Goal: Task Accomplishment & Management: Use online tool/utility

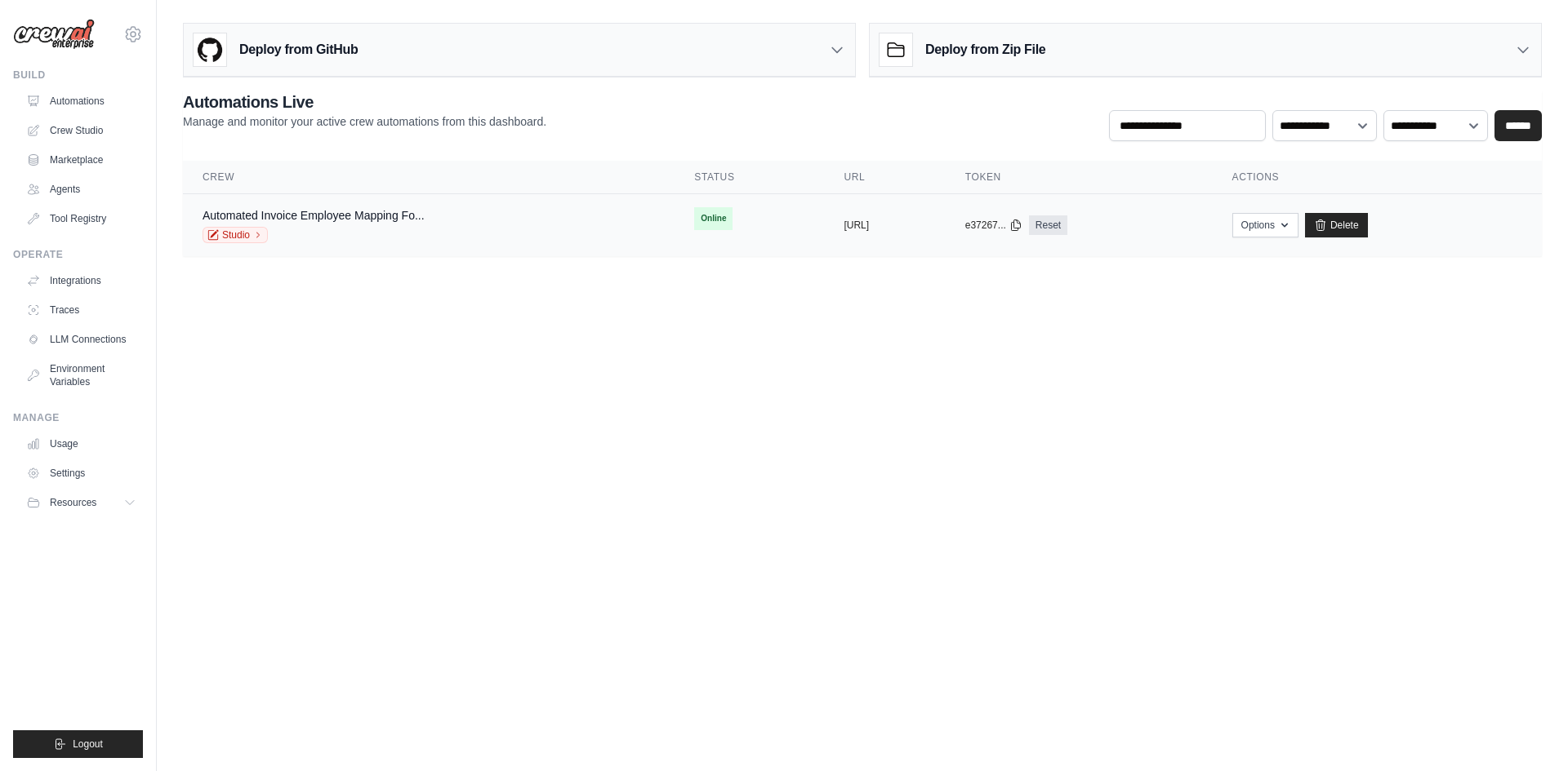
click at [674, 224] on td "Online" at bounding box center [749, 218] width 149 height 49
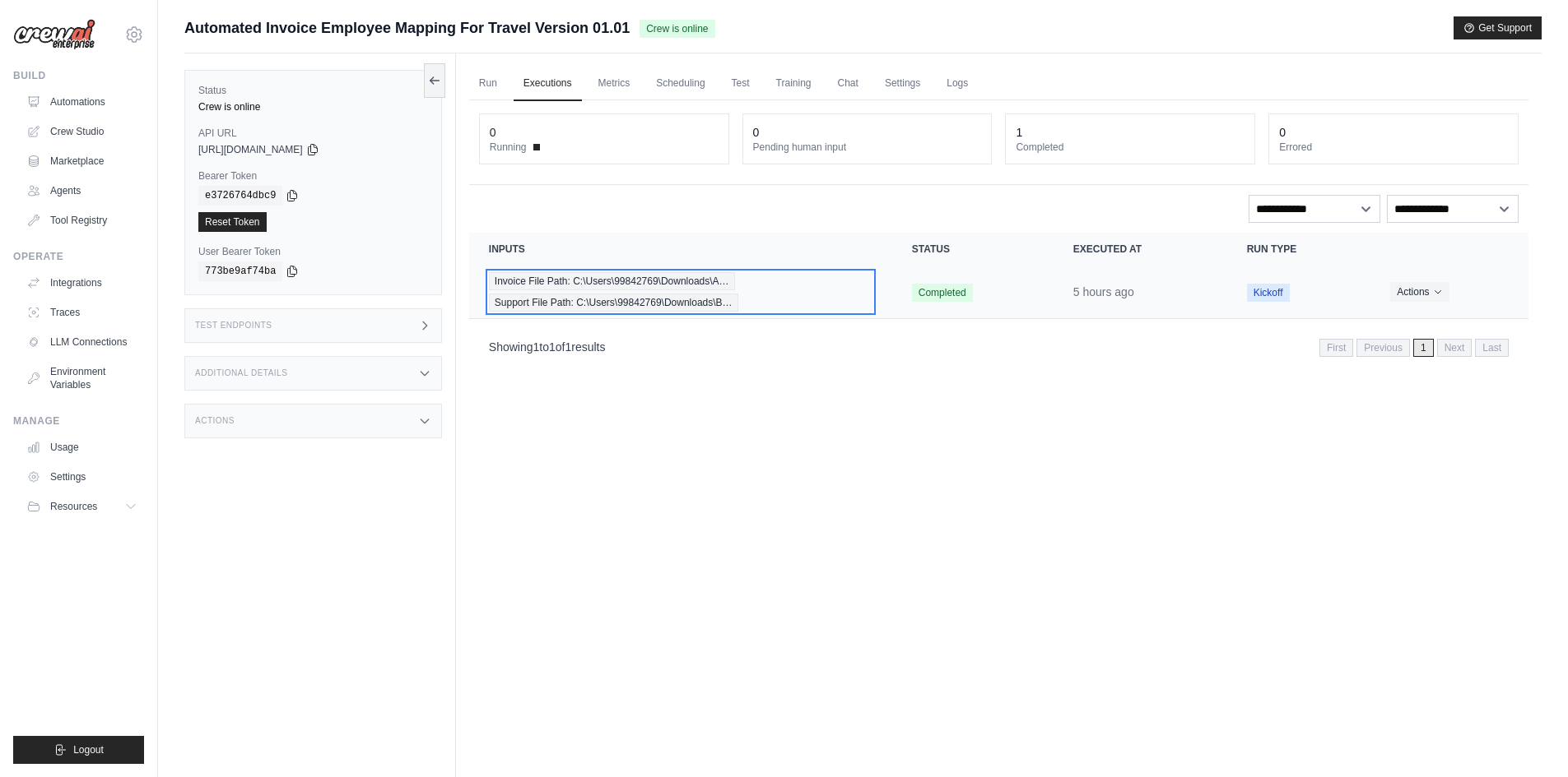
click at [700, 277] on span "Invoice File Path: C:\Users\99842769\Downloads\A…" at bounding box center [612, 281] width 247 height 18
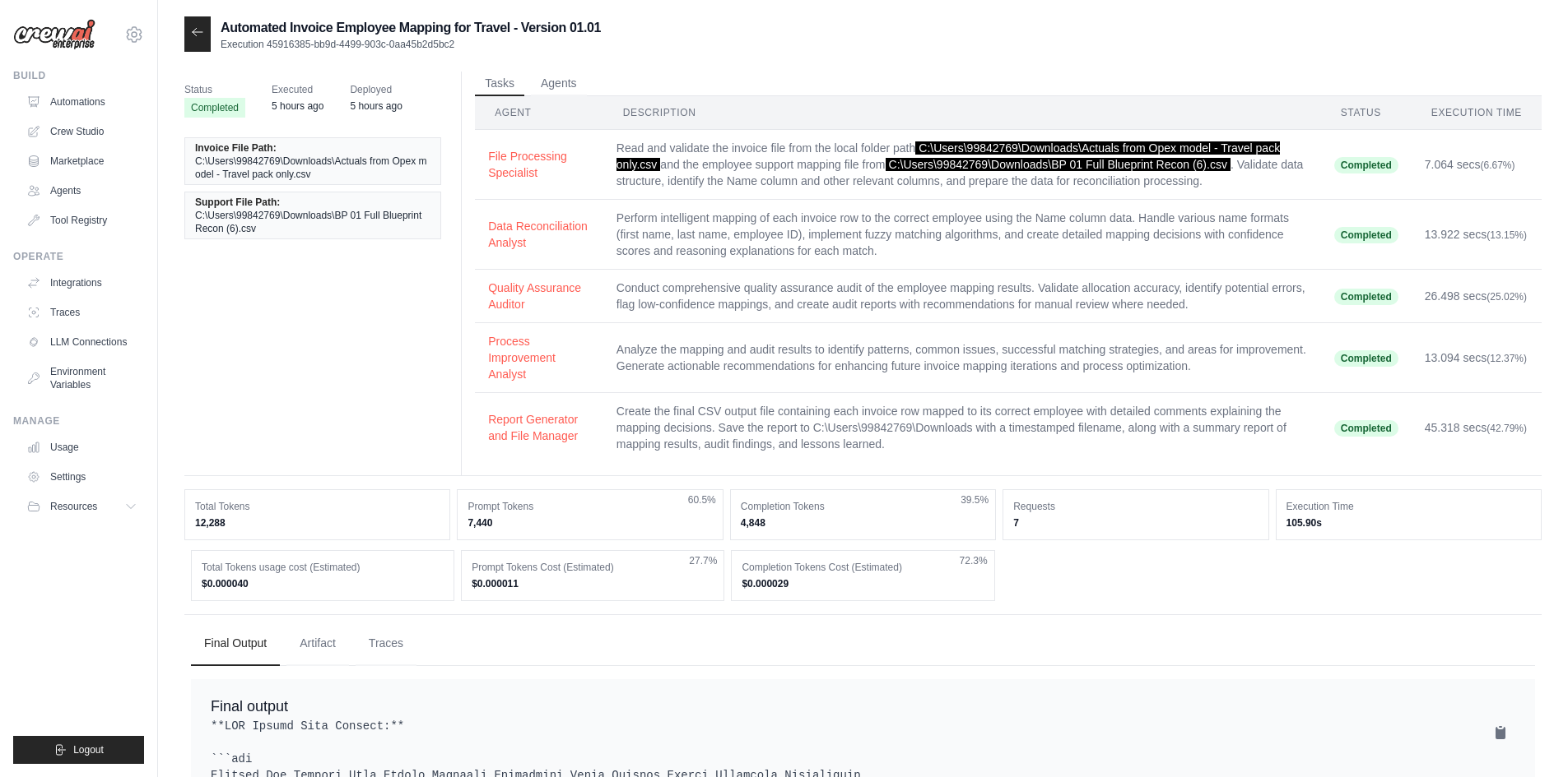
click at [202, 37] on icon at bounding box center [197, 32] width 13 height 13
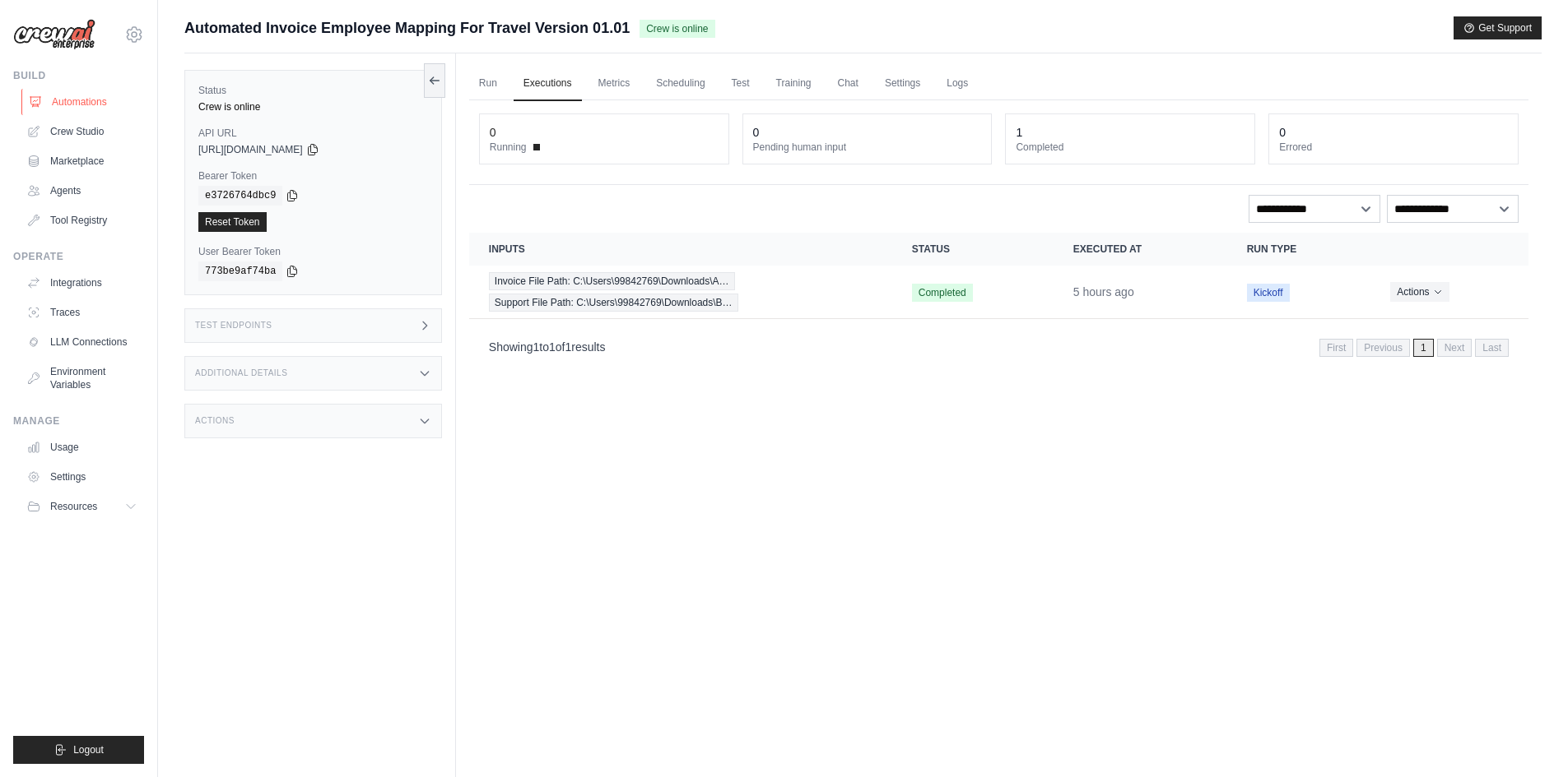
click at [92, 108] on link "Automations" at bounding box center [83, 102] width 124 height 26
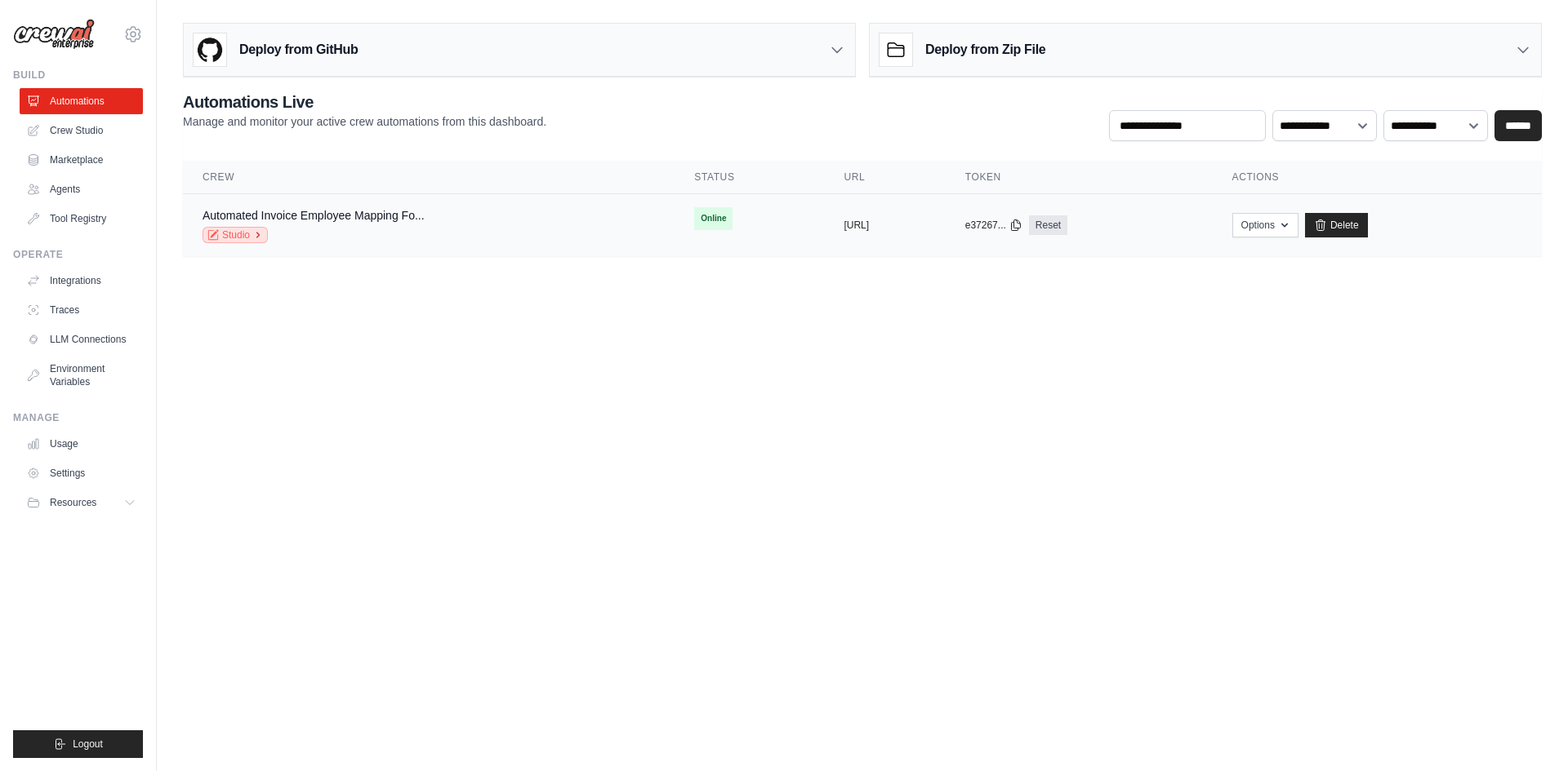
click at [243, 231] on link "Studio" at bounding box center [235, 235] width 66 height 17
click at [348, 222] on div "Automated Invoice Employee Mapping Fo..." at bounding box center [314, 215] width 222 height 17
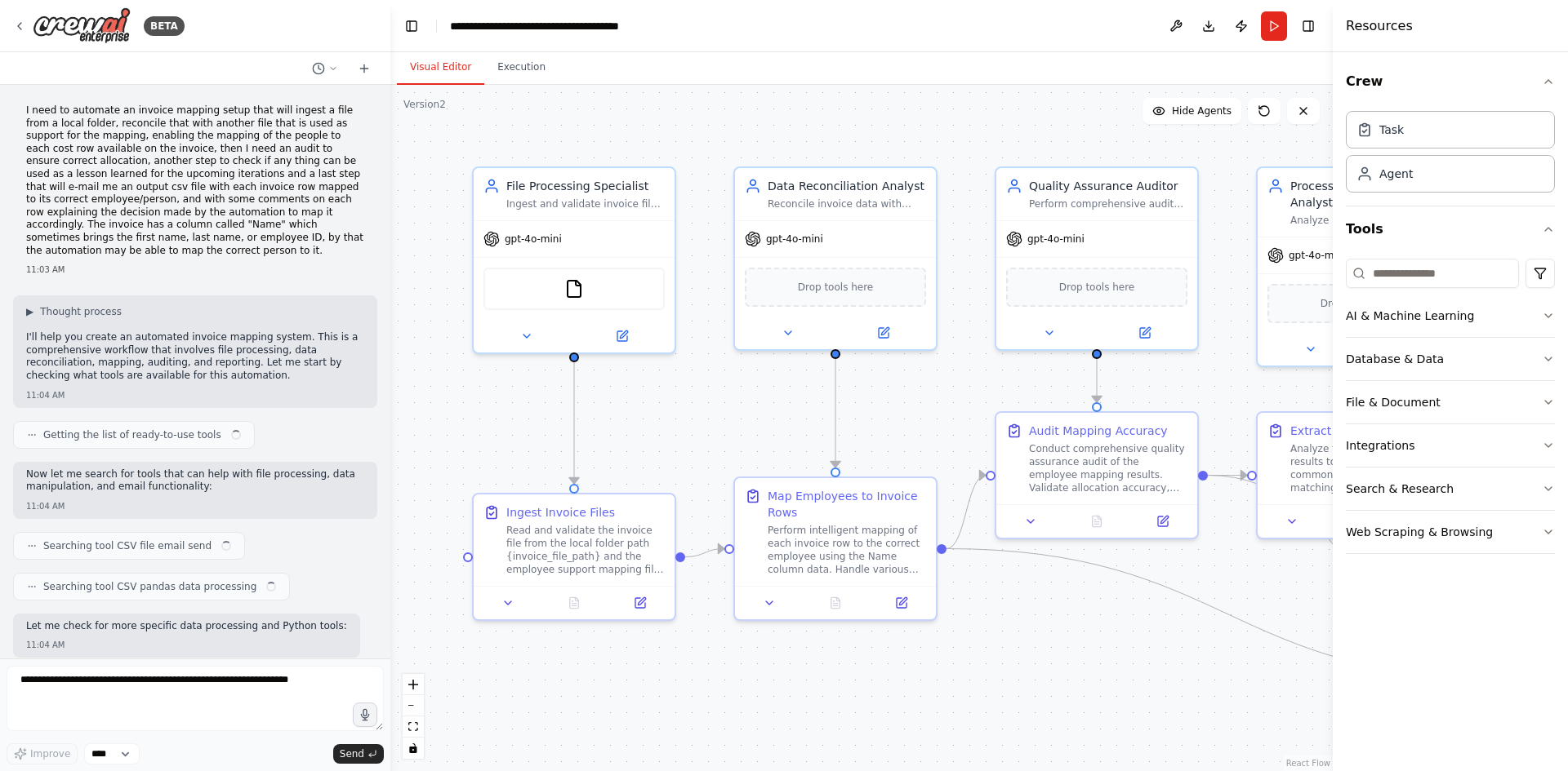
scroll to position [3453, 0]
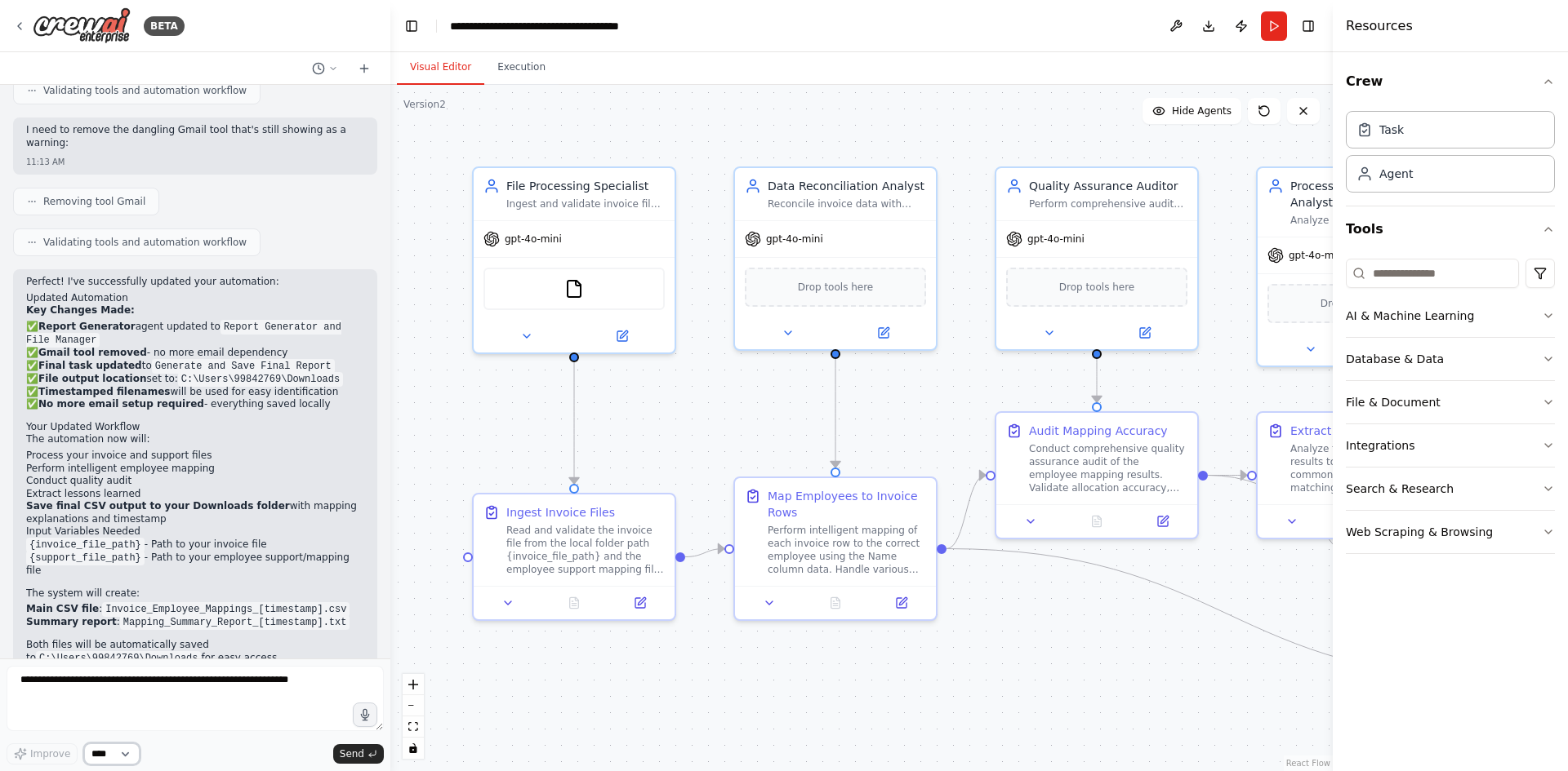
click at [130, 747] on select "****" at bounding box center [112, 754] width 56 height 21
click at [84, 744] on select "****" at bounding box center [112, 754] width 56 height 21
click at [200, 698] on textarea at bounding box center [195, 699] width 377 height 65
click at [156, 705] on textarea at bounding box center [195, 699] width 377 height 65
click at [107, 673] on textarea "**********" at bounding box center [195, 699] width 377 height 65
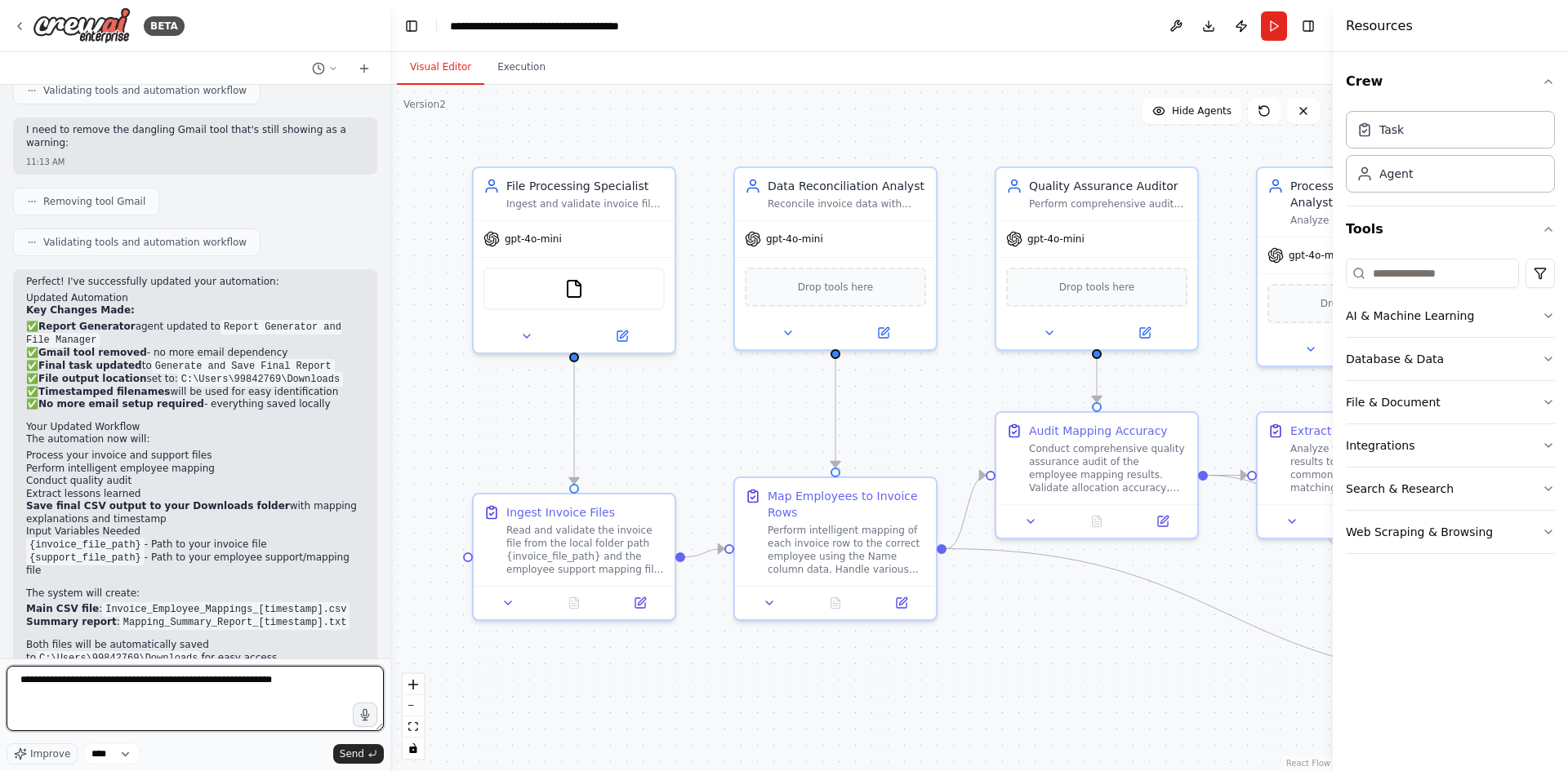
click at [107, 673] on textarea "**********" at bounding box center [195, 699] width 377 height 65
click at [59, 710] on textarea "**********" at bounding box center [195, 699] width 377 height 65
click at [107, 703] on textarea "**********" at bounding box center [195, 699] width 377 height 65
click at [280, 706] on textarea "**********" at bounding box center [195, 699] width 377 height 65
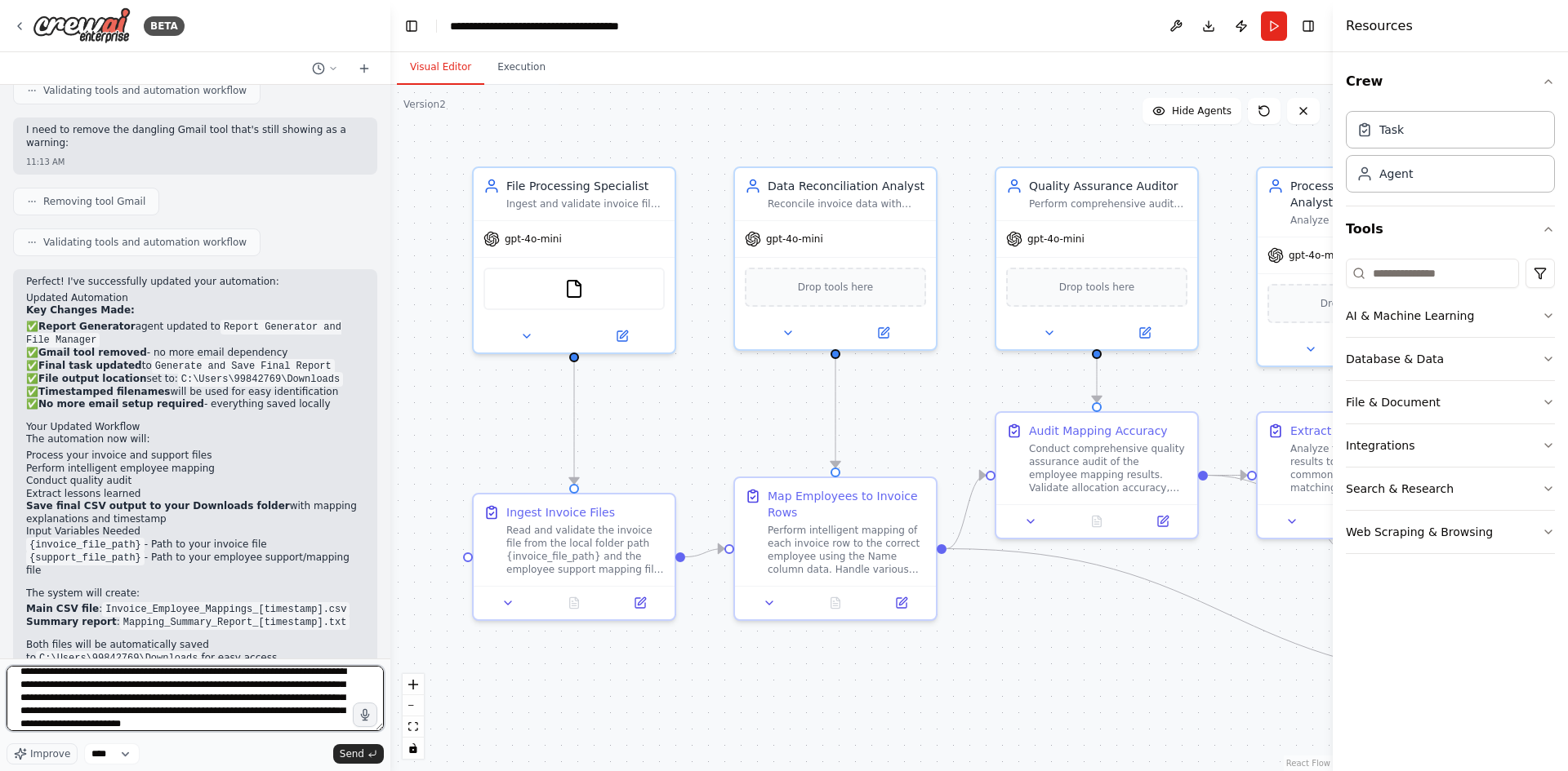
scroll to position [21, 0]
click at [110, 712] on textarea "**********" at bounding box center [195, 699] width 377 height 65
click at [110, 712] on textarea "**********" at bounding box center [195, 699] width 377 height 65
click at [181, 726] on textarea "**********" at bounding box center [195, 699] width 377 height 65
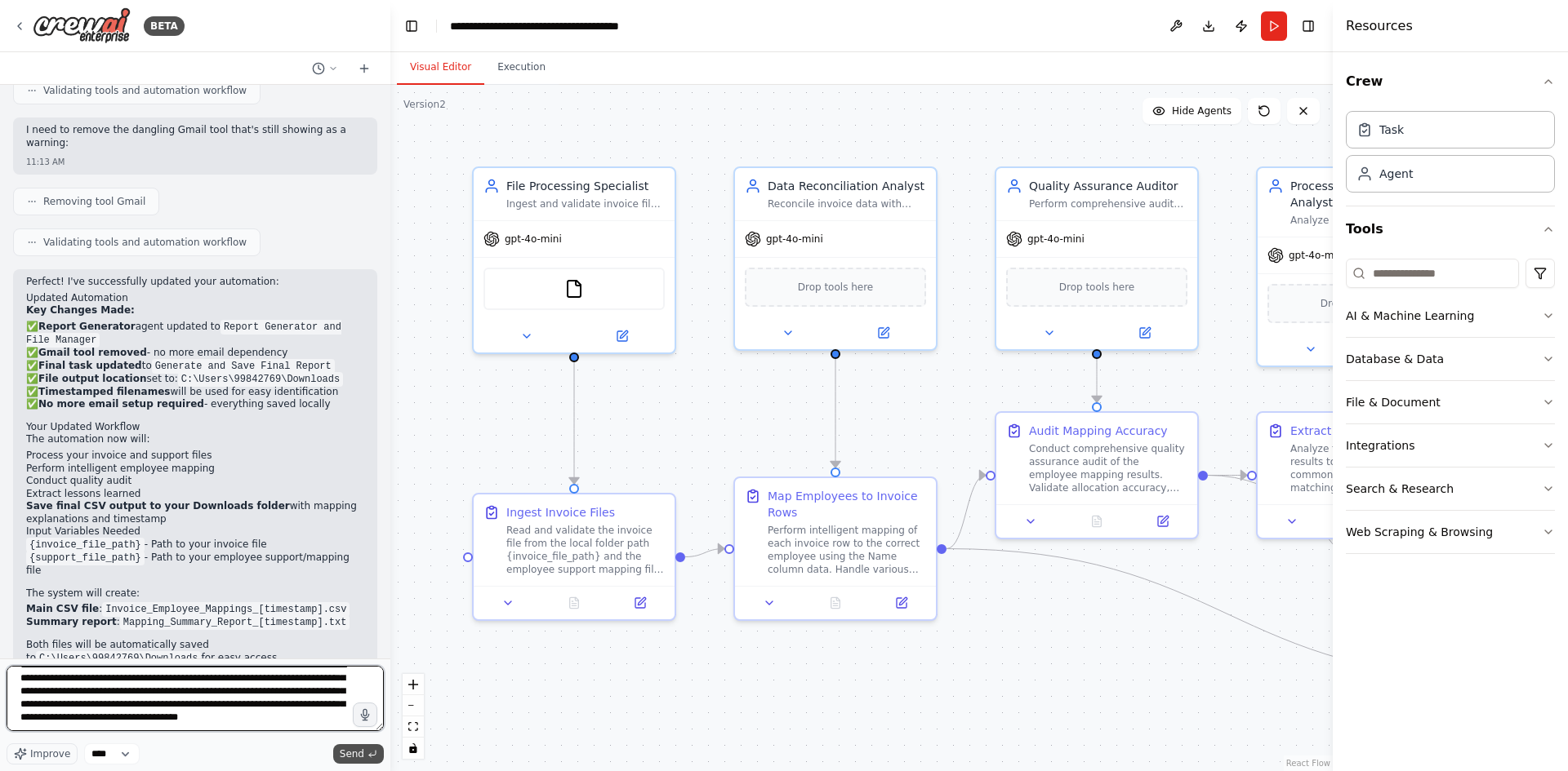
type textarea "**********"
click at [356, 754] on span "Send" at bounding box center [352, 754] width 24 height 13
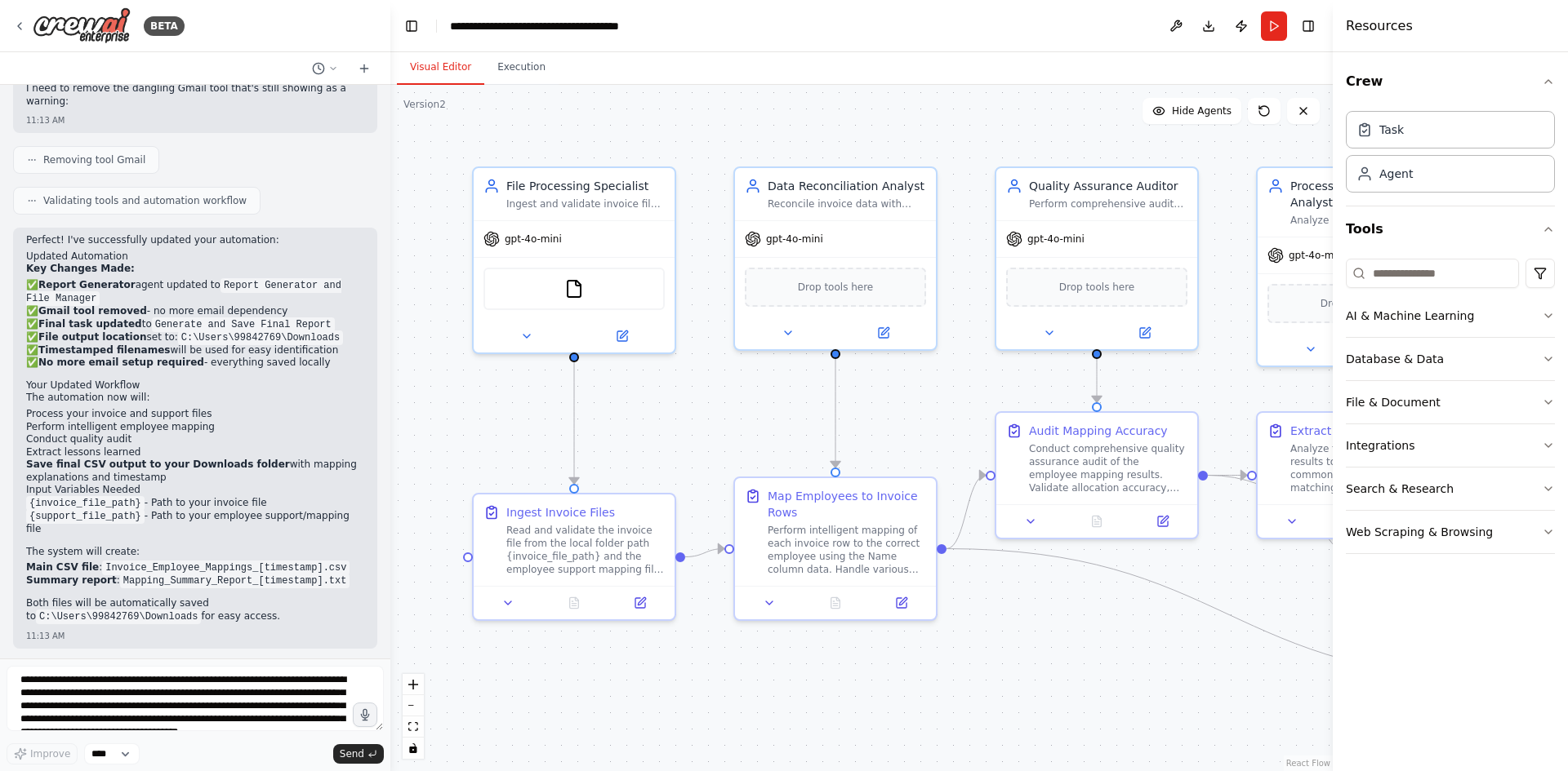
scroll to position [3604, 0]
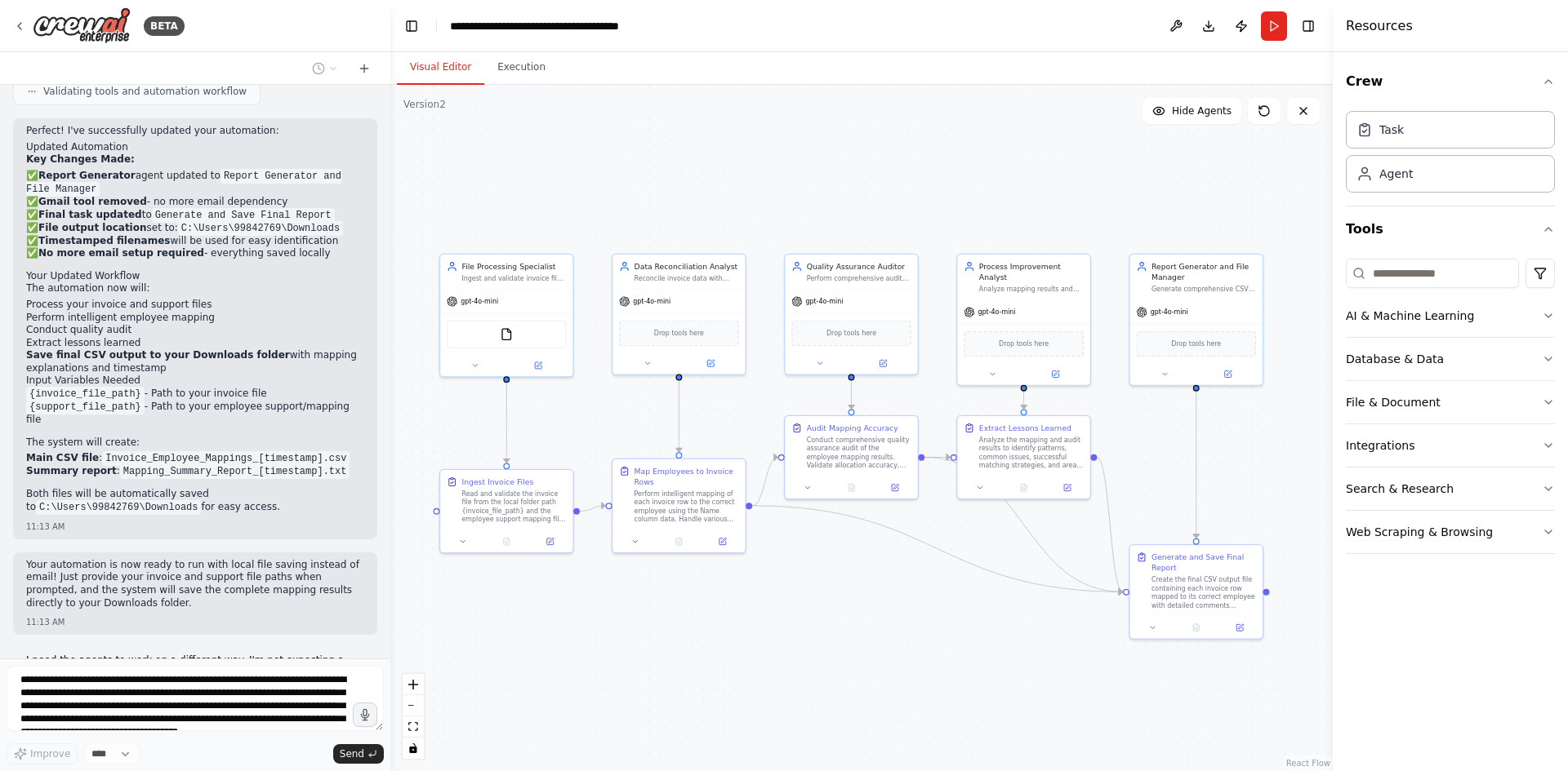
drag, startPoint x: 1045, startPoint y: 629, endPoint x: 853, endPoint y: 565, distance: 202.4
click at [853, 565] on div ".deletable-edge-delete-btn { width: 20px; height: 20px; border: 0px solid #ffff…" at bounding box center [861, 428] width 943 height 686
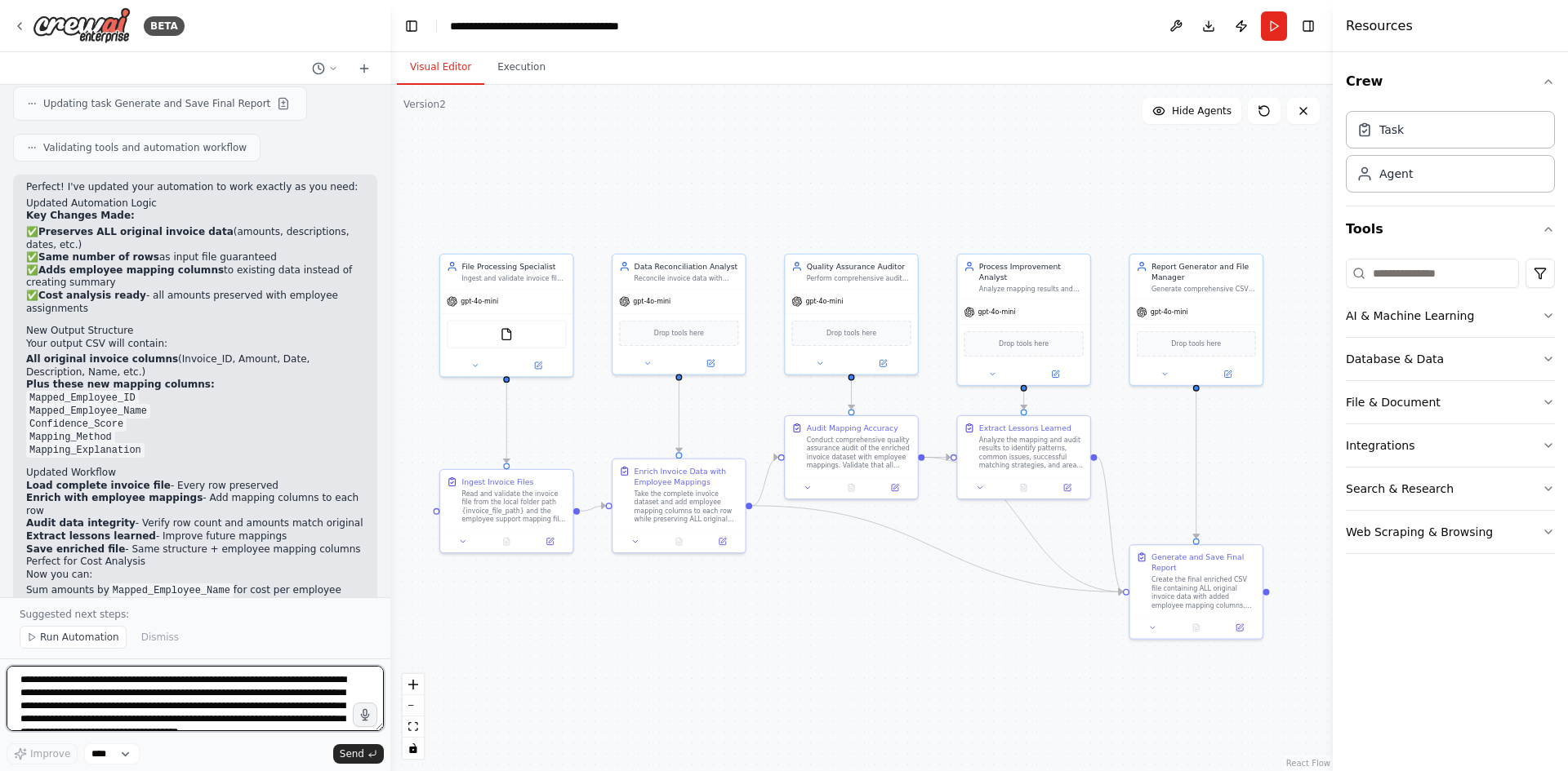
scroll to position [4567, 0]
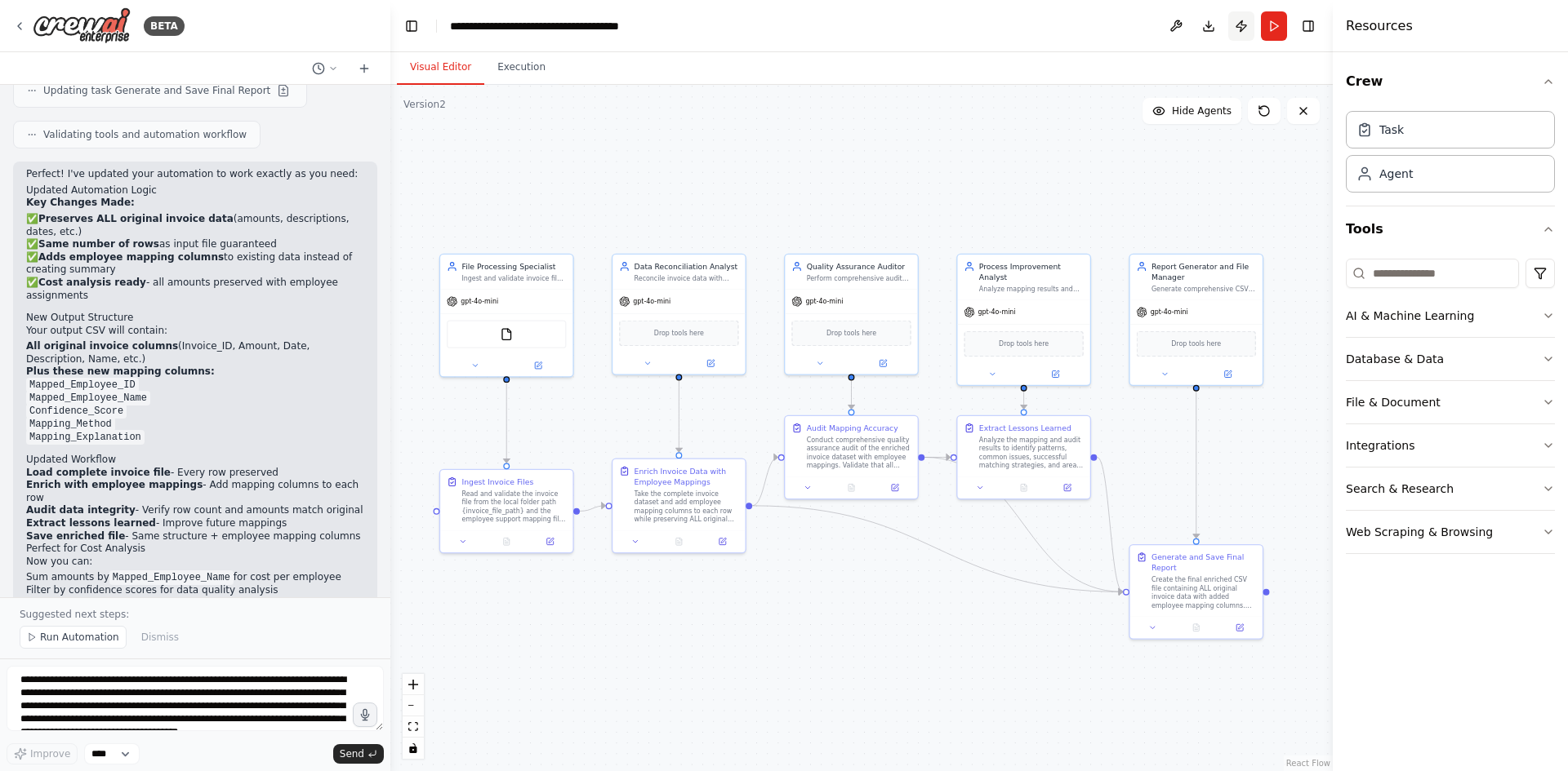
click at [1247, 27] on button "Publish" at bounding box center [1241, 26] width 26 height 30
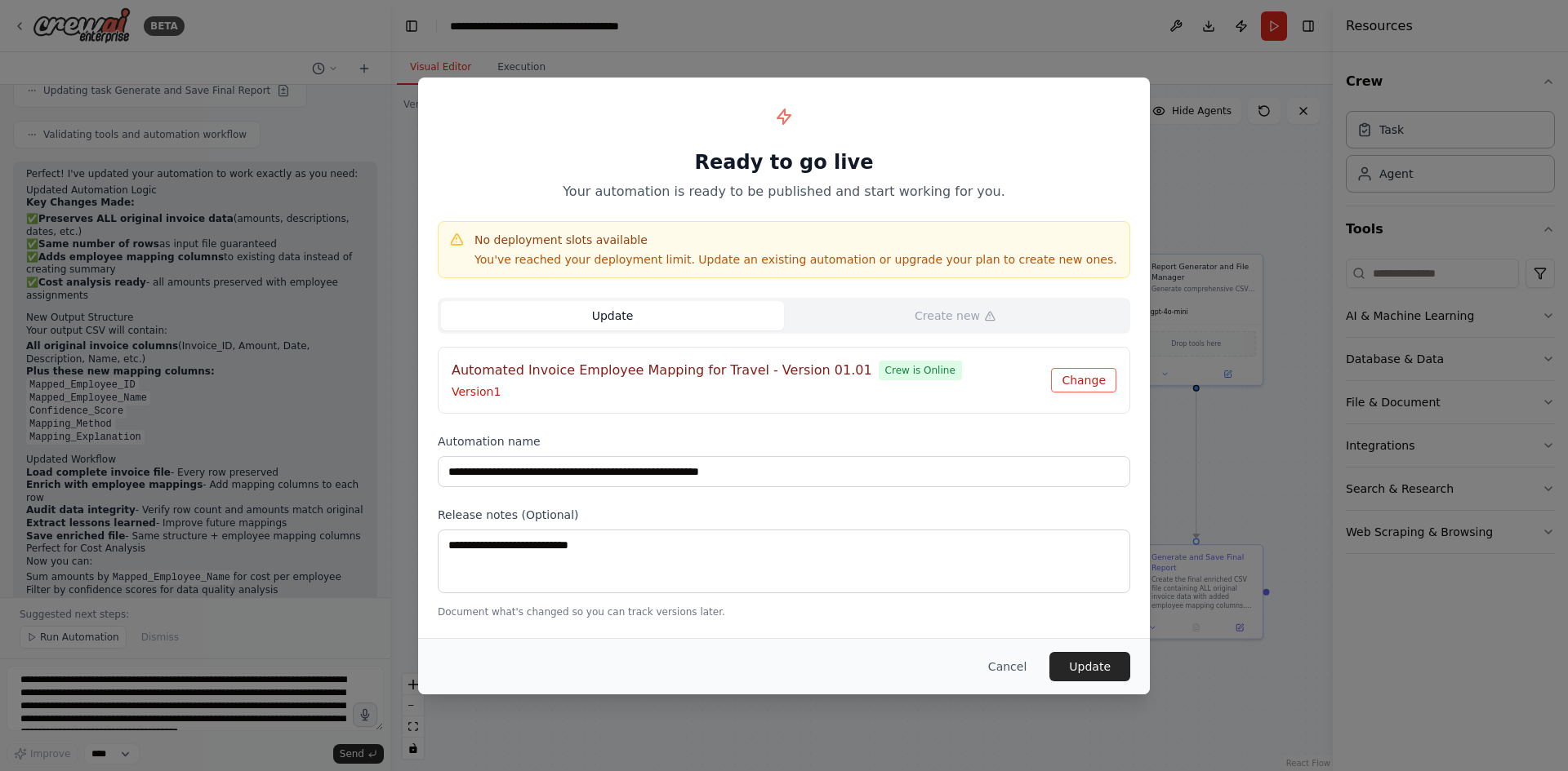
click at [1081, 387] on button "Change" at bounding box center [1083, 381] width 66 height 24
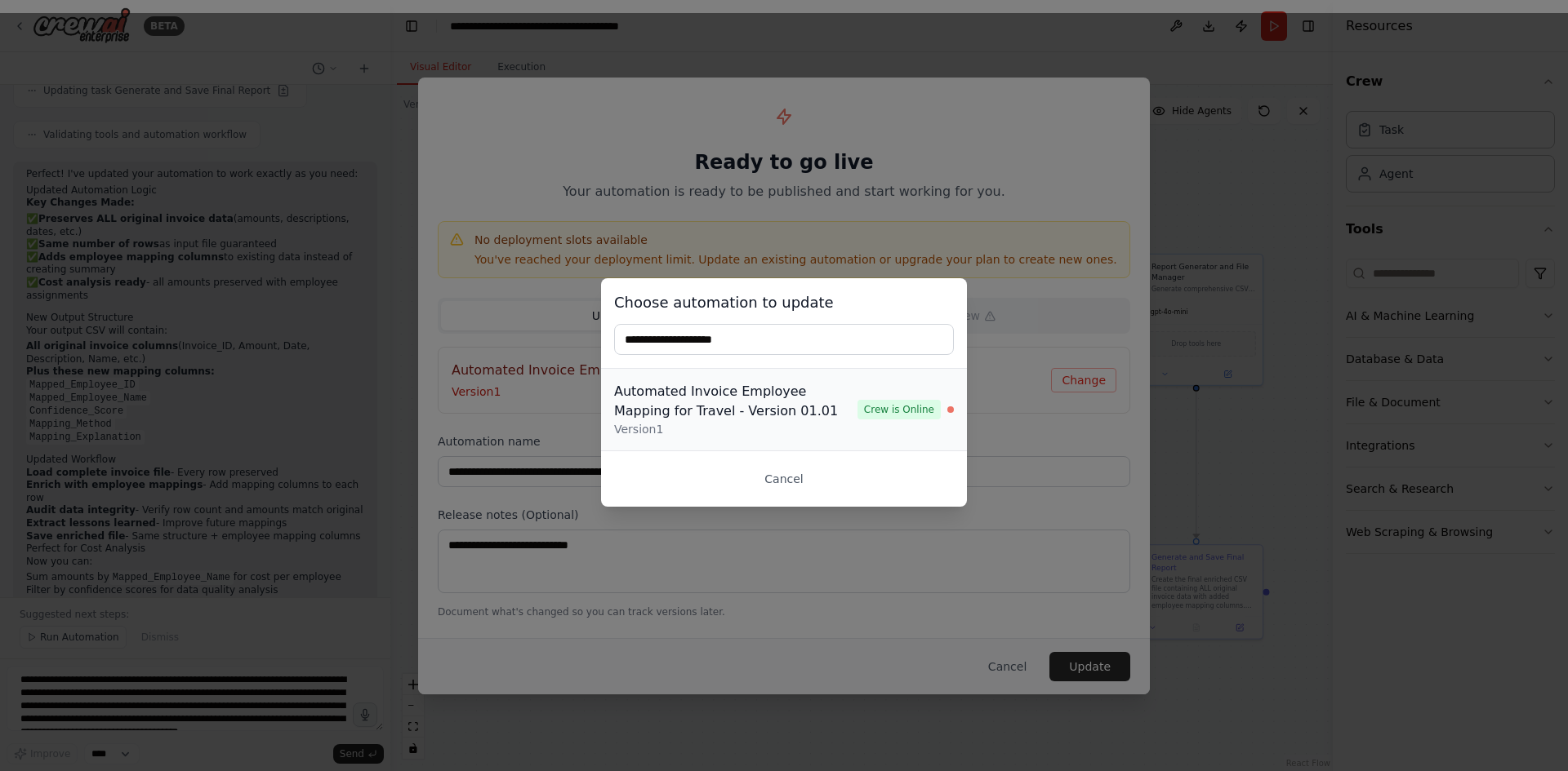
click at [858, 416] on div "Automated Invoice Employee Mapping for Travel - Version 01.01" at bounding box center [736, 402] width 244 height 39
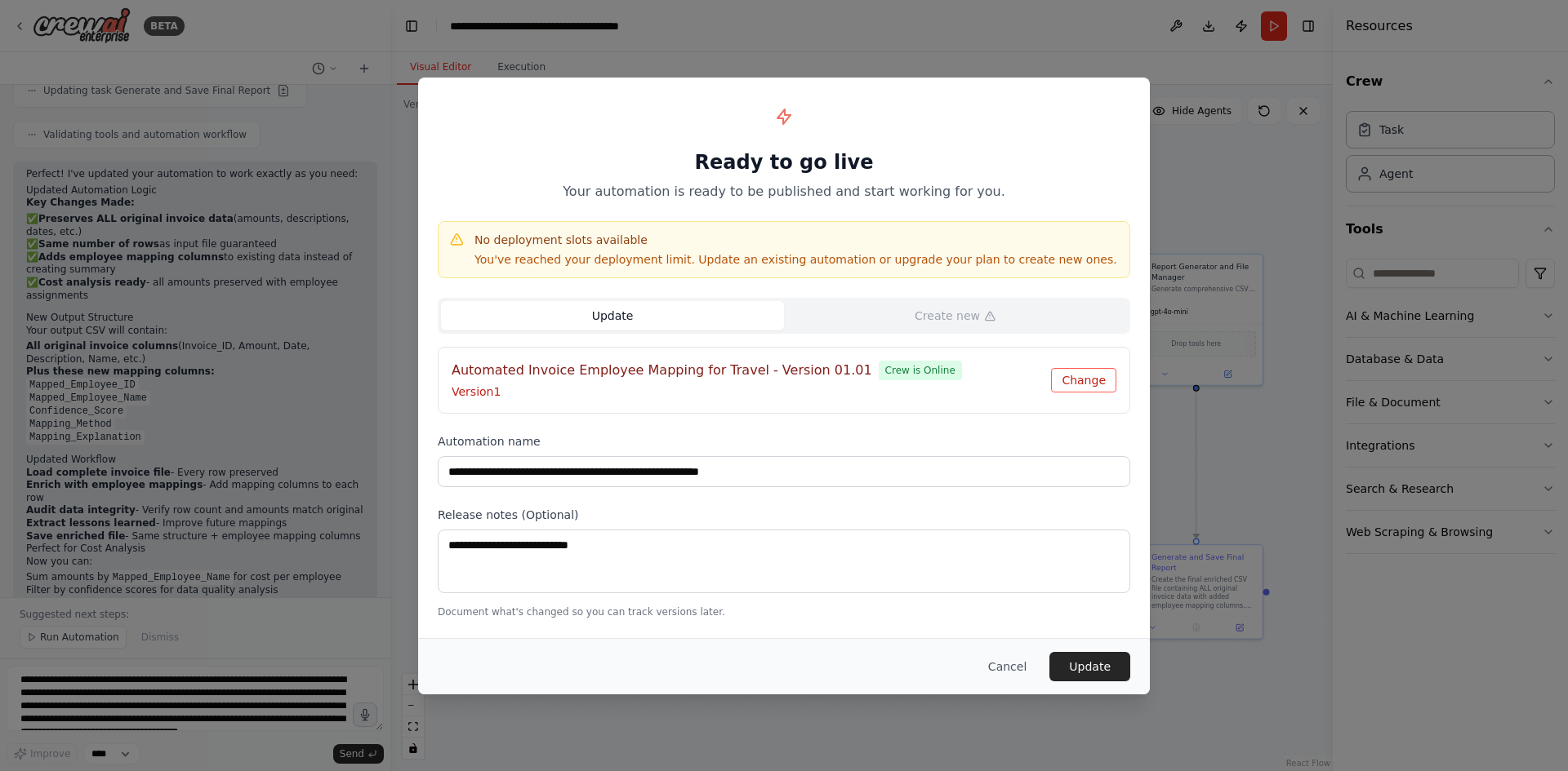
click at [1081, 382] on button "Change" at bounding box center [1083, 381] width 66 height 24
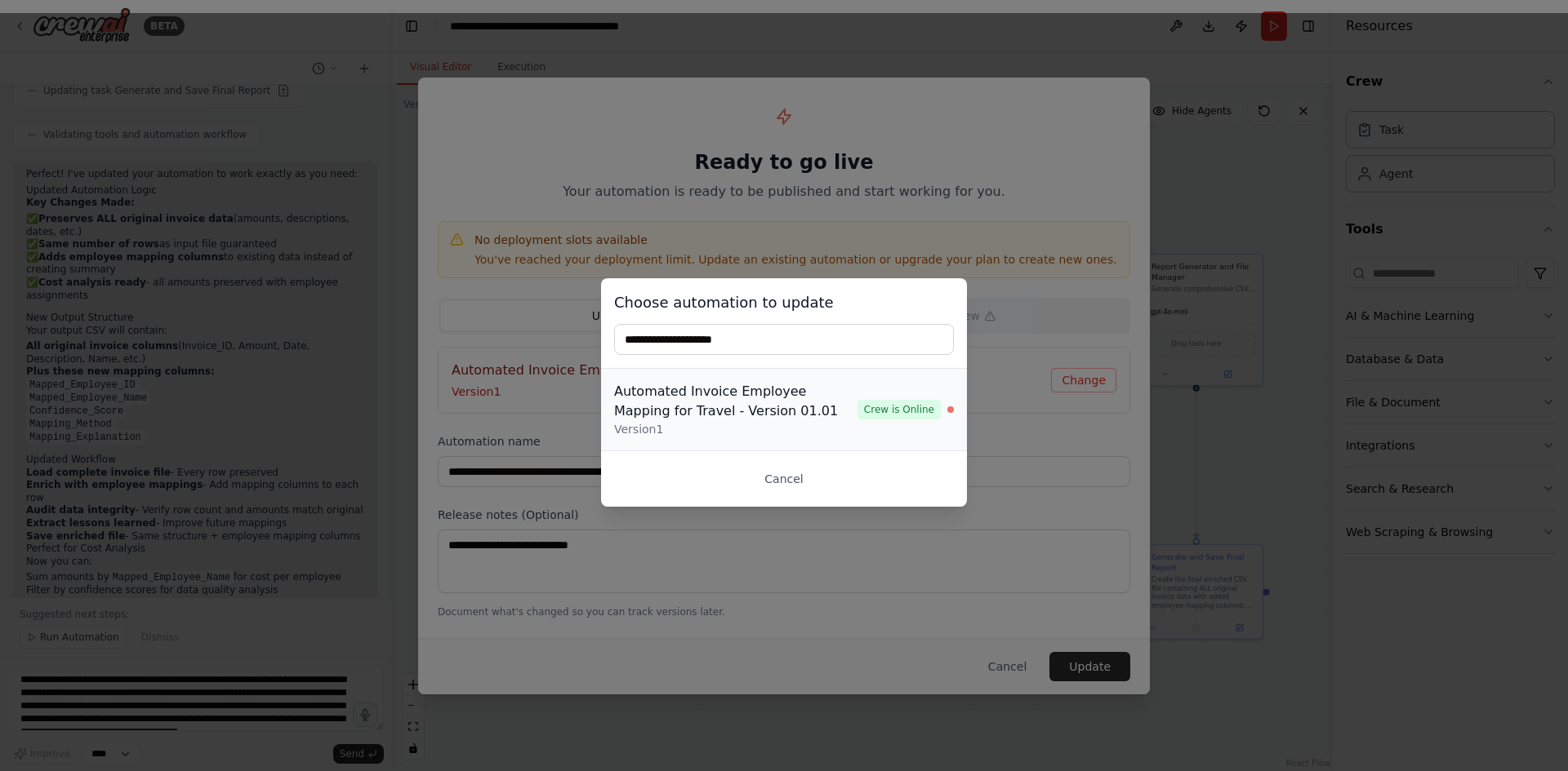
click at [836, 394] on div "Automated Invoice Employee Mapping for Travel - Version 01.01" at bounding box center [736, 402] width 244 height 39
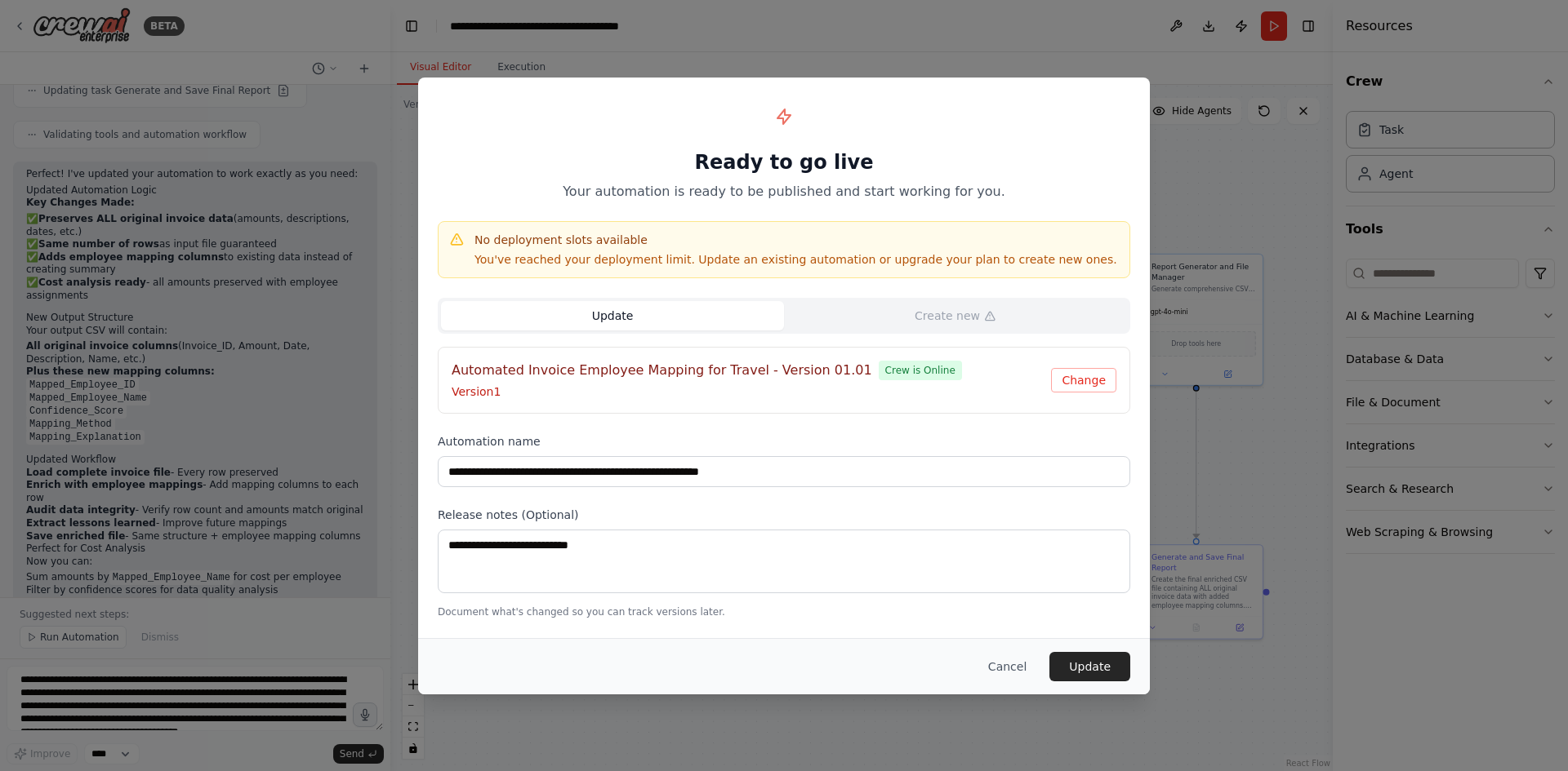
click at [824, 374] on h4 "Automated Invoice Employee Mapping for Travel - Version 01.01" at bounding box center [661, 370] width 420 height 19
click at [731, 380] on h4 "Automated Invoice Employee Mapping for Travel - Version 01.01" at bounding box center [661, 370] width 420 height 19
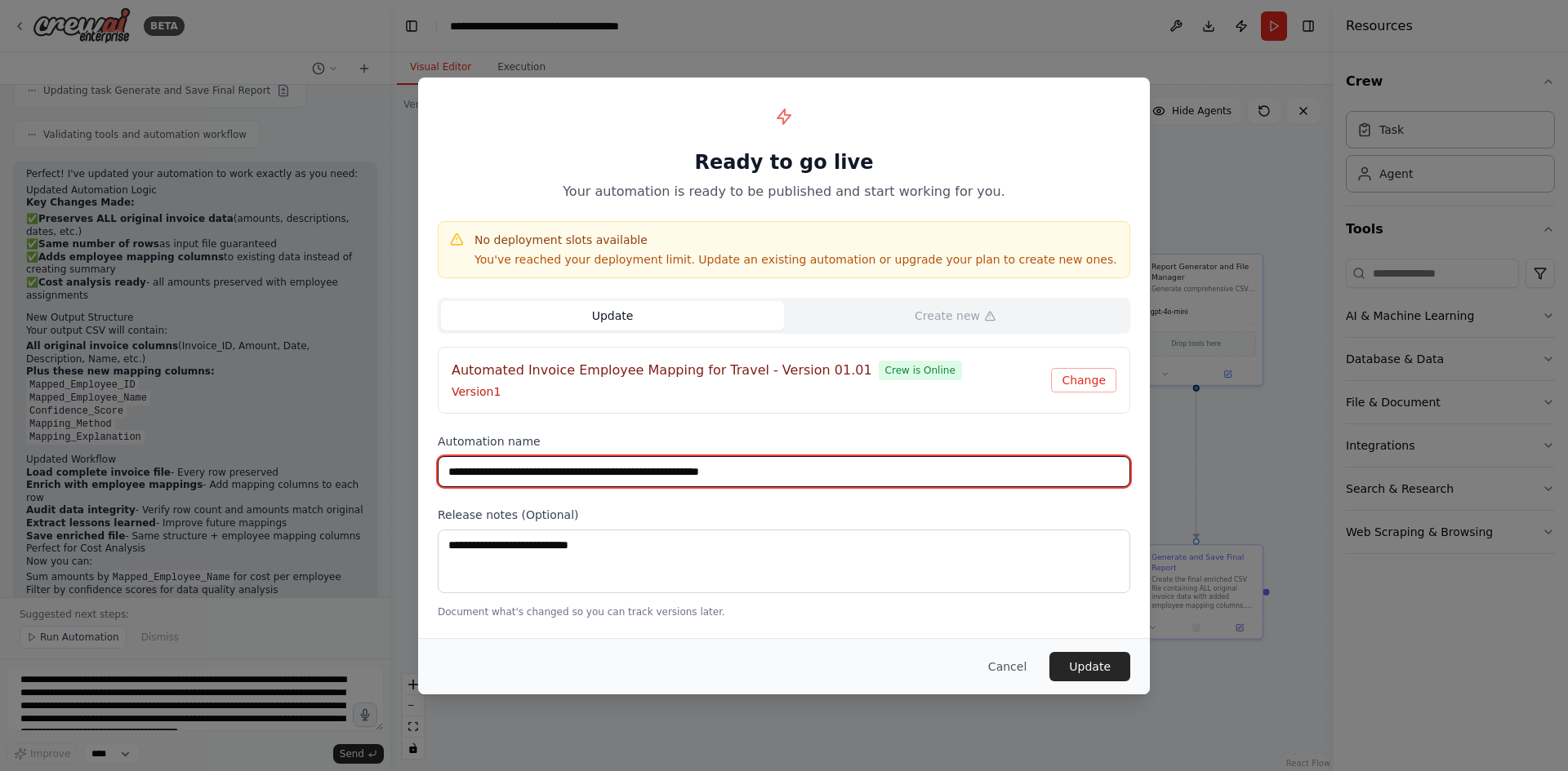
click at [788, 468] on input "**********" at bounding box center [784, 472] width 693 height 31
type input "**********"
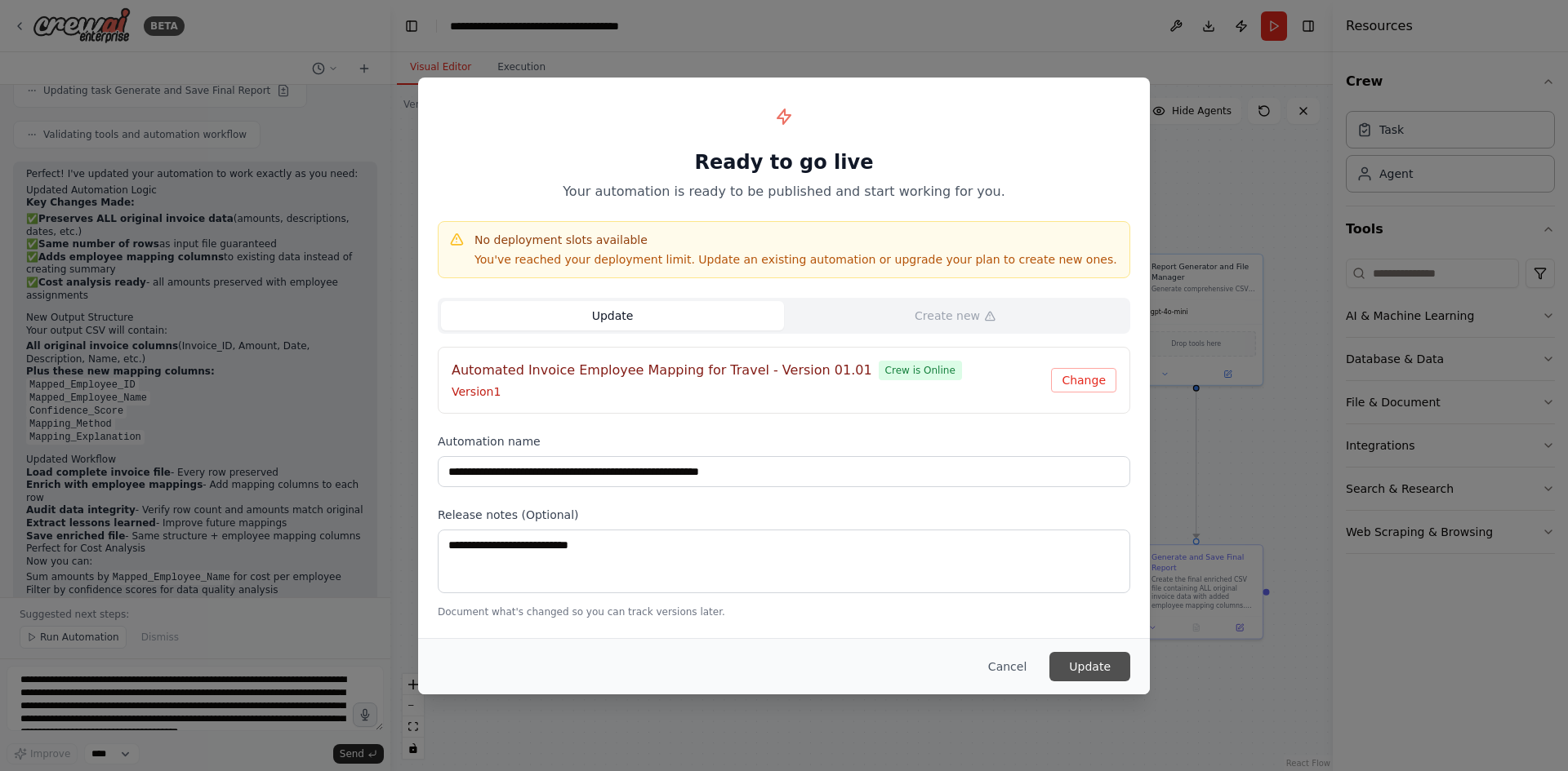
click at [1081, 669] on button "Update" at bounding box center [1089, 667] width 81 height 30
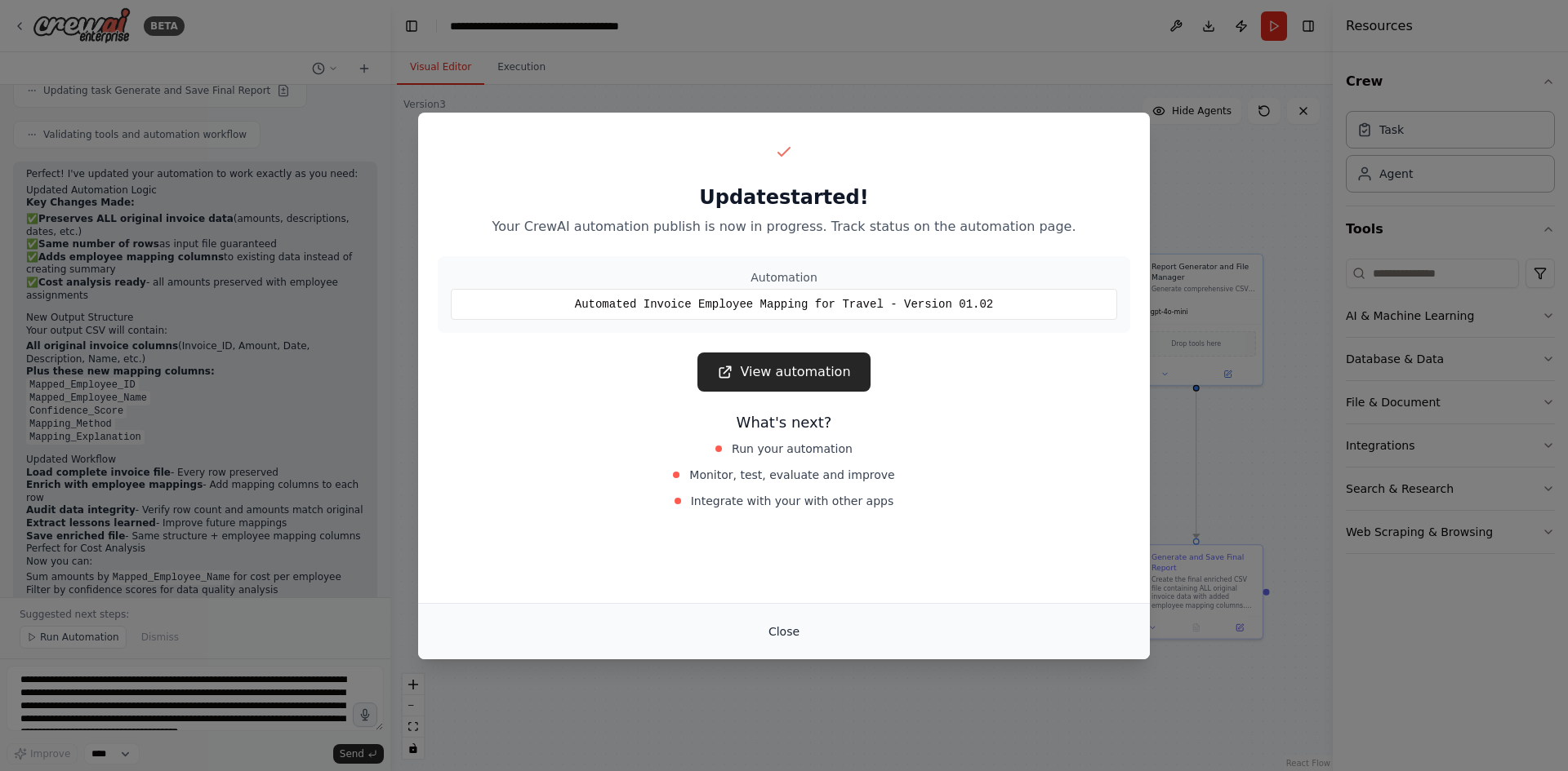
click at [791, 630] on button "Close" at bounding box center [784, 632] width 57 height 30
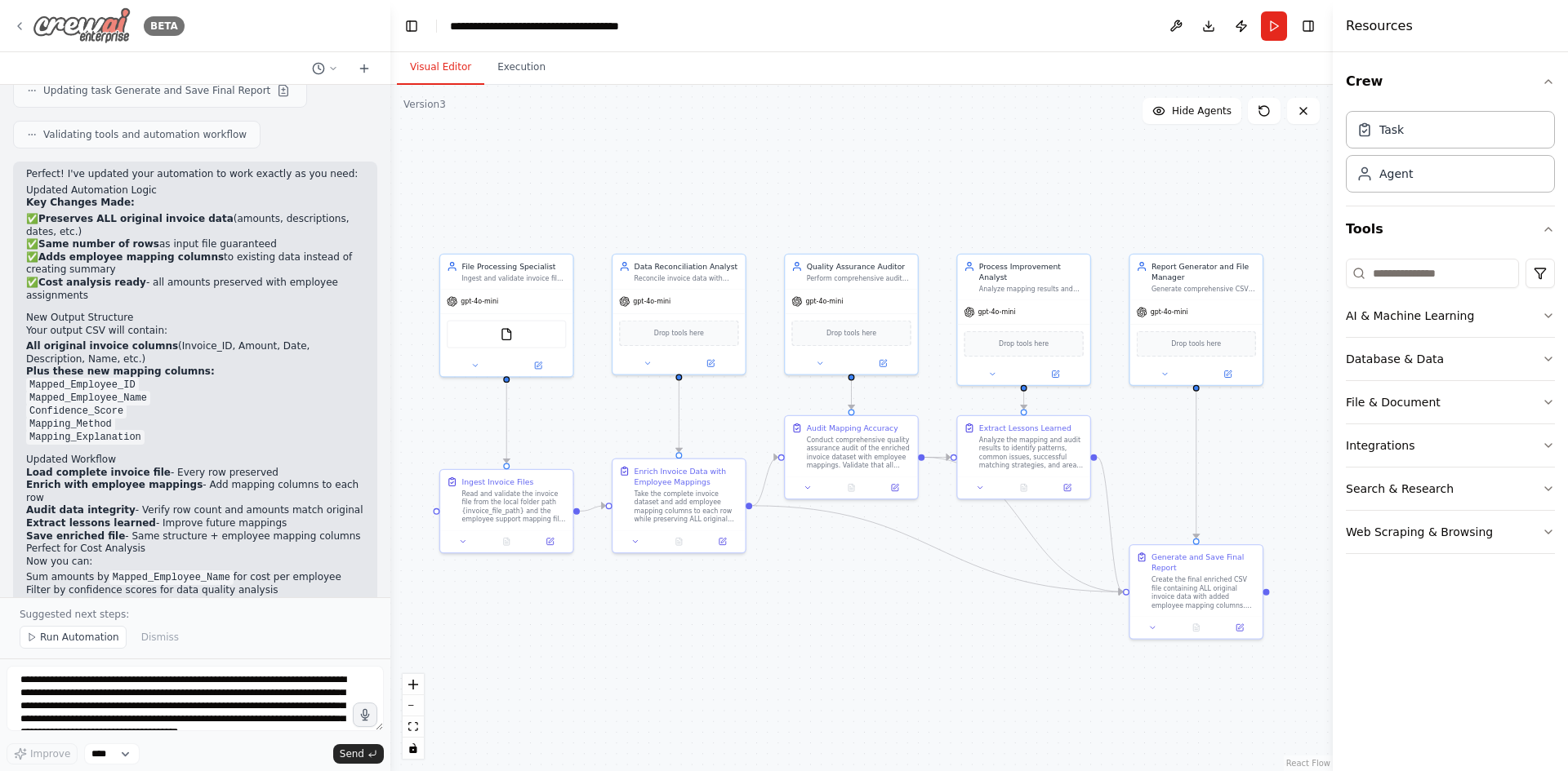
click at [22, 31] on icon at bounding box center [19, 25] width 13 height 13
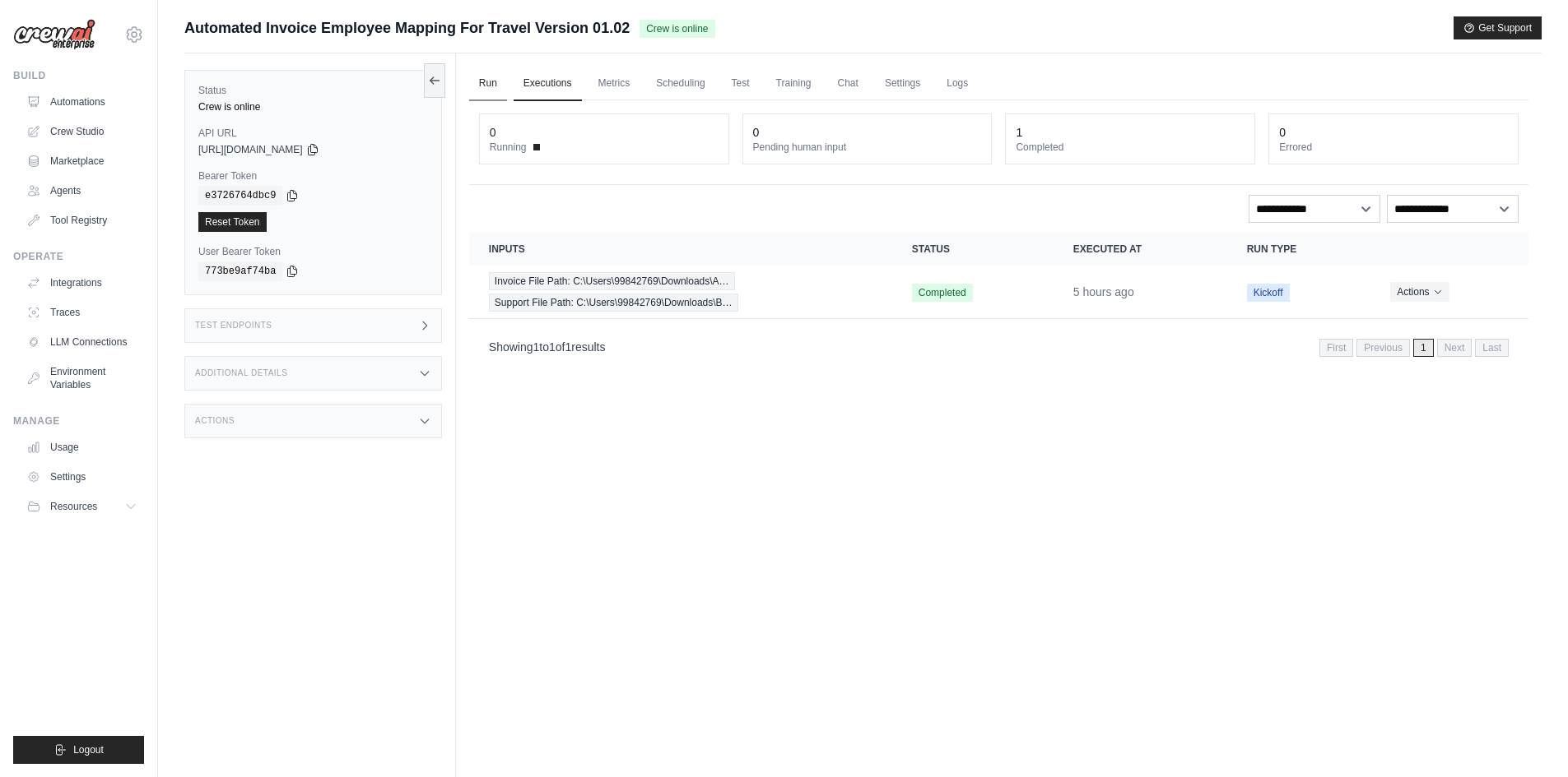
click at [492, 92] on link "Run" at bounding box center [488, 84] width 38 height 34
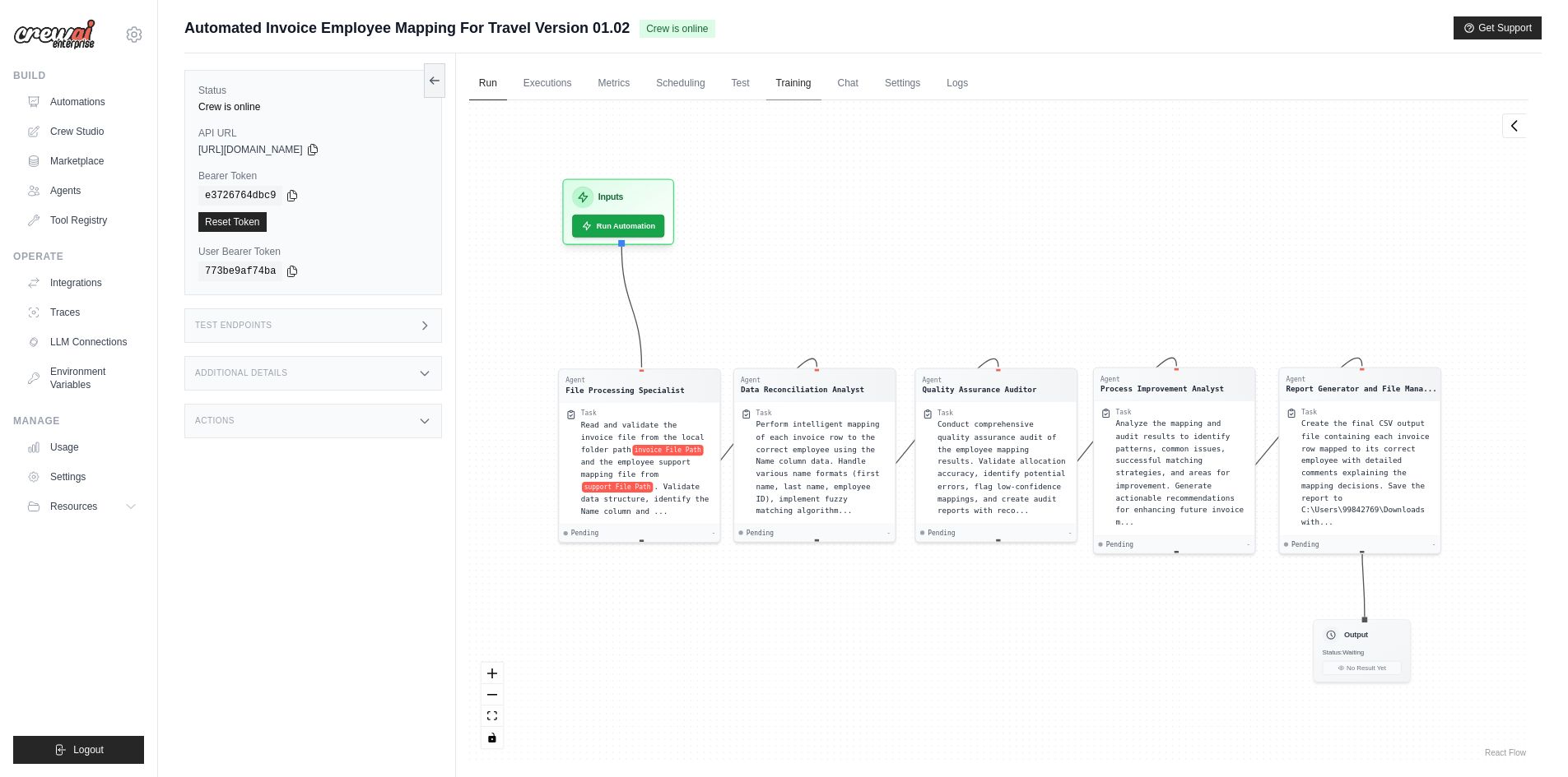
click at [782, 82] on link "Training" at bounding box center [793, 84] width 55 height 34
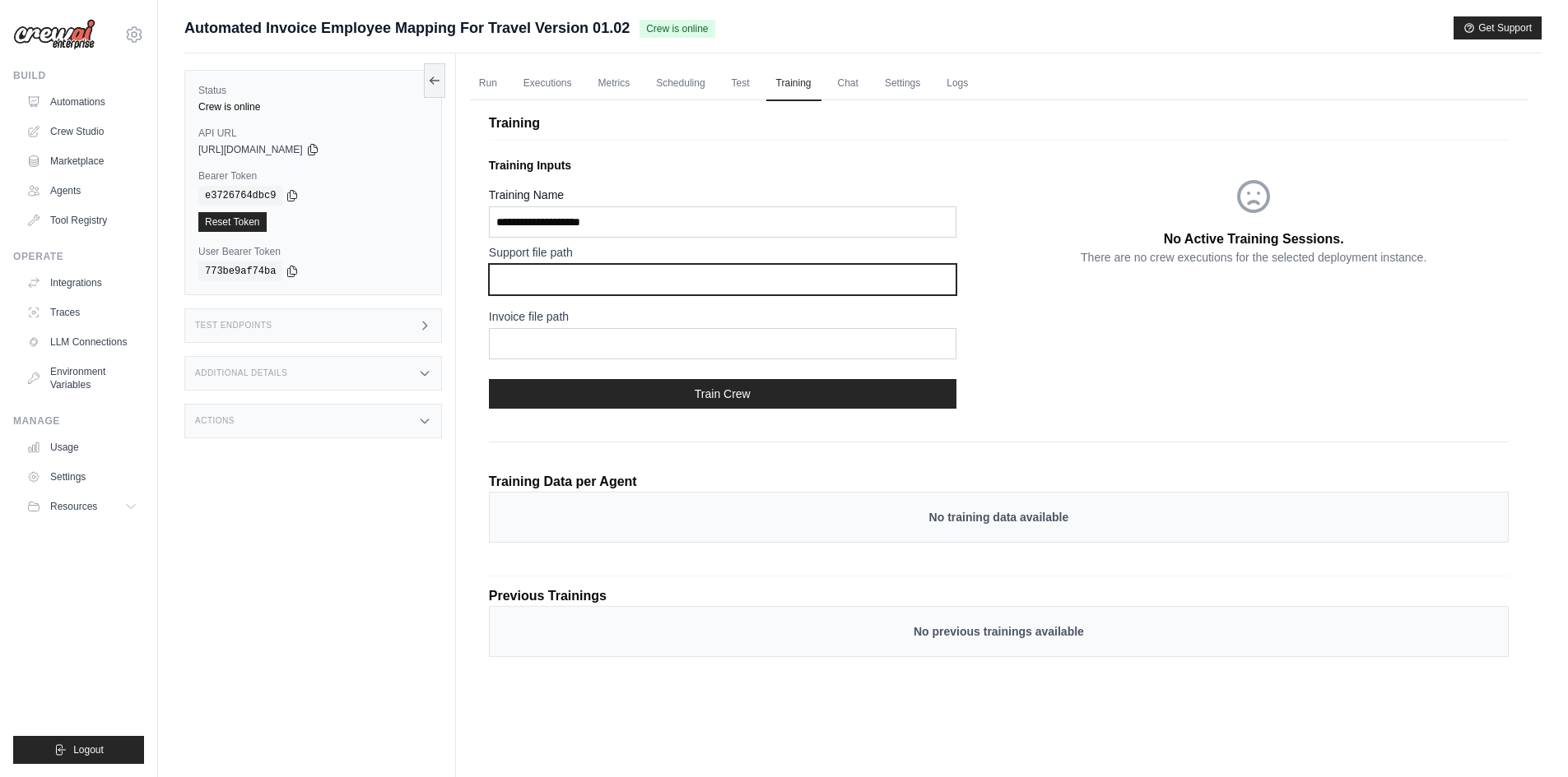
click at [609, 283] on input "text" at bounding box center [722, 280] width 467 height 32
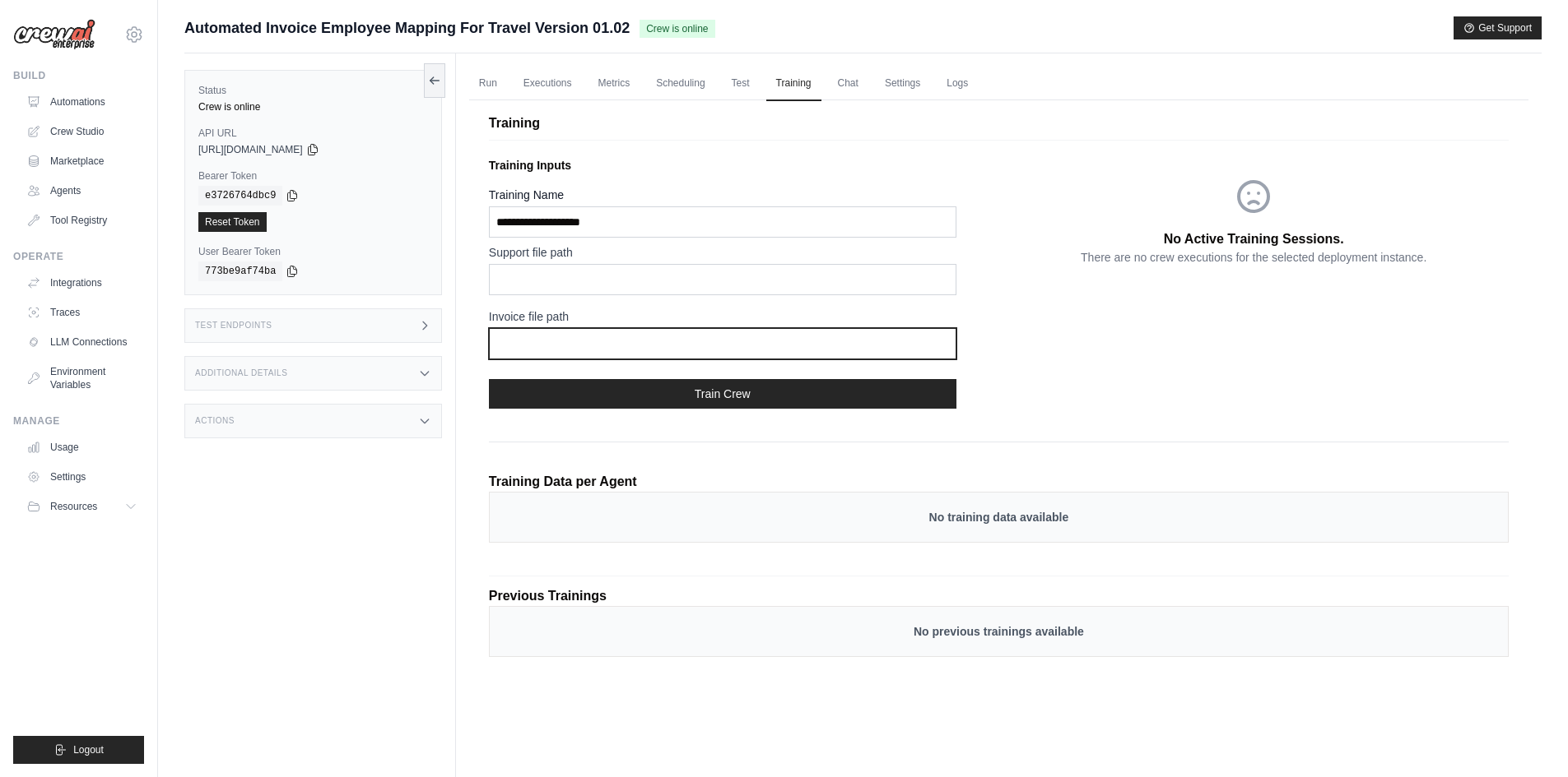
click at [555, 344] on input "text" at bounding box center [722, 344] width 467 height 32
type input "**********"
click at [497, 348] on input "**********" at bounding box center [722, 344] width 467 height 32
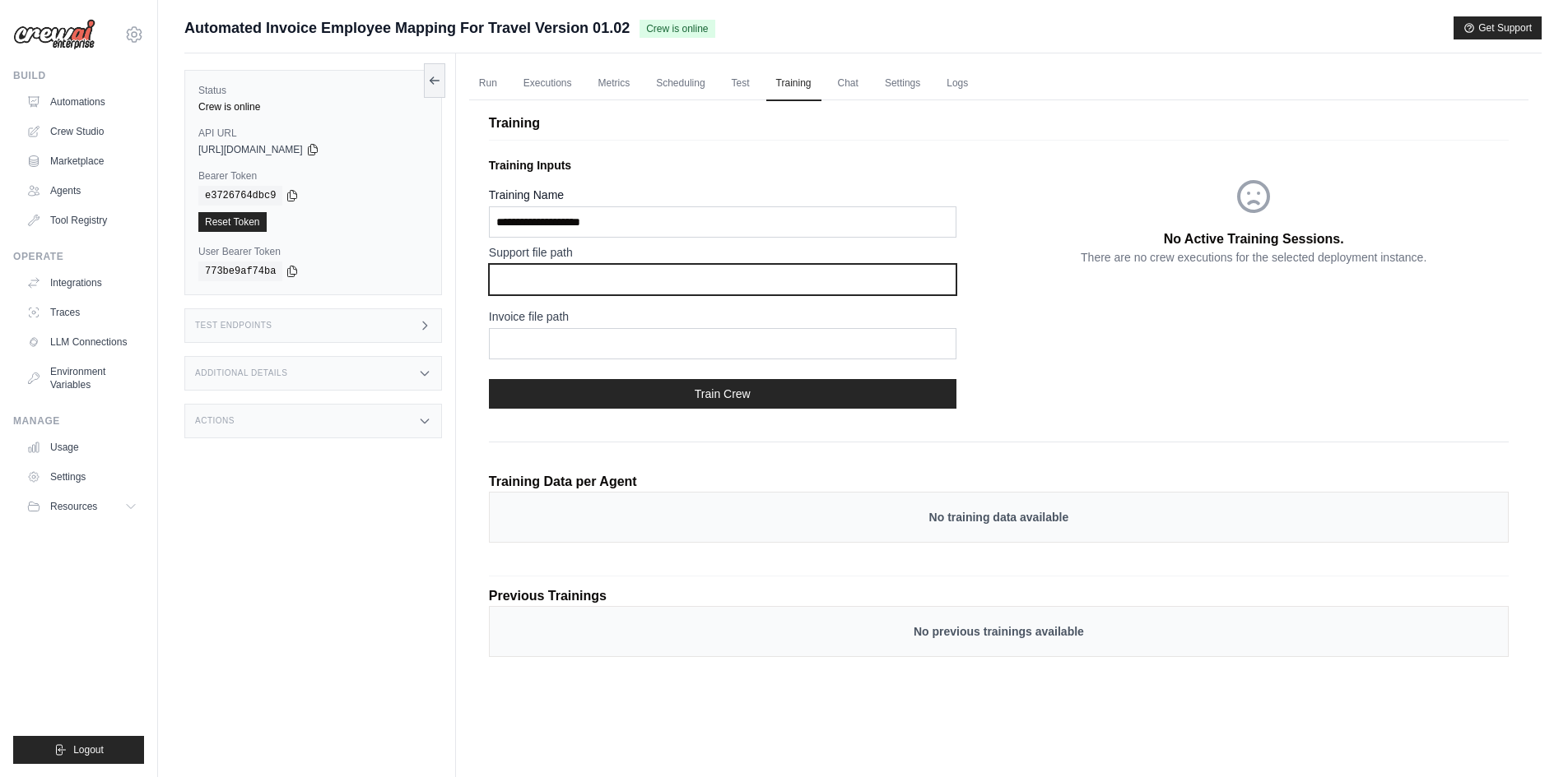
click at [524, 280] on input "text" at bounding box center [722, 280] width 467 height 32
paste input "**********"
click at [548, 282] on input "**********" at bounding box center [722, 280] width 467 height 32
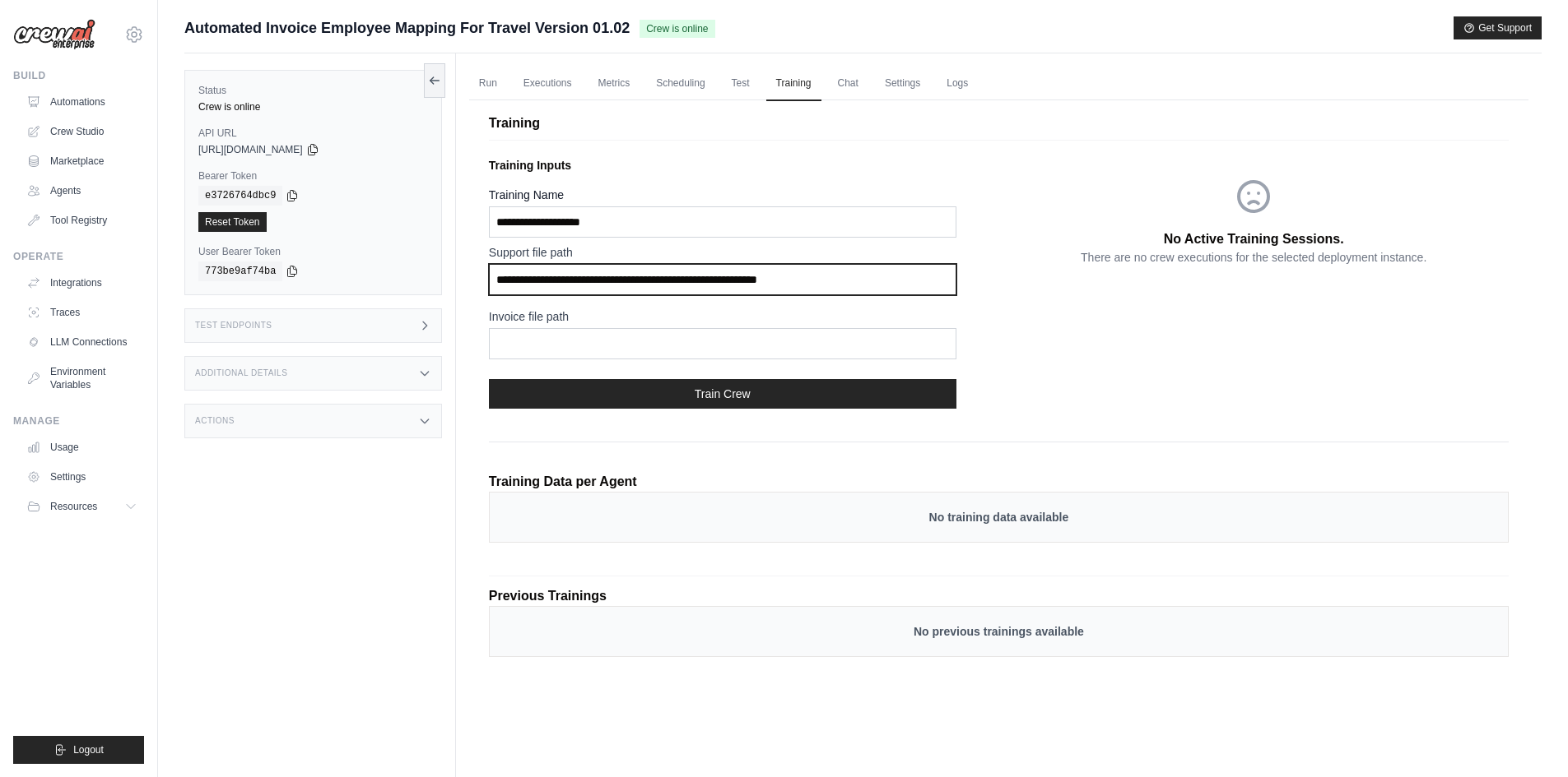
type input "**********"
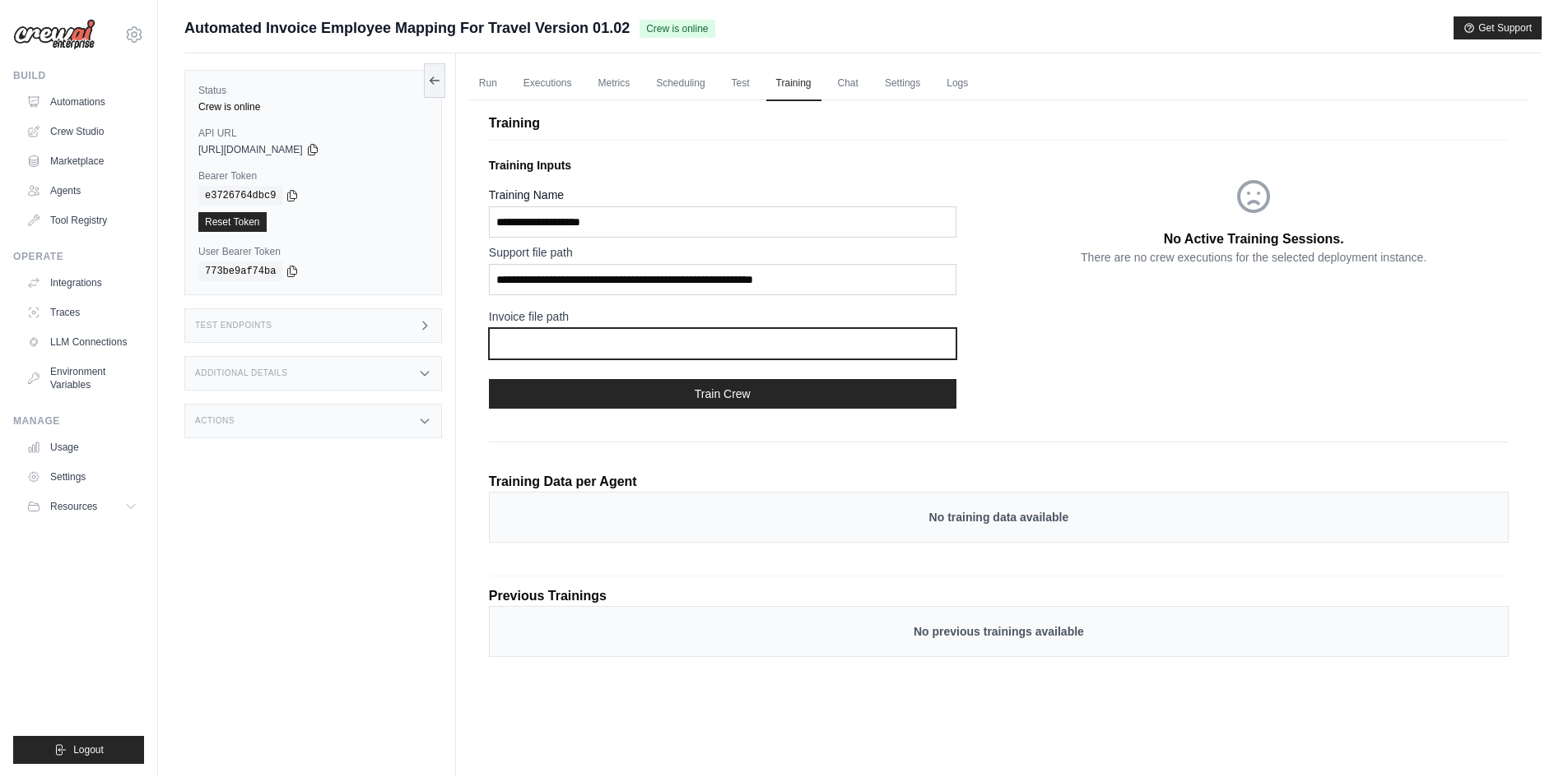
click at [616, 341] on input "text" at bounding box center [722, 344] width 467 height 32
type input "**********"
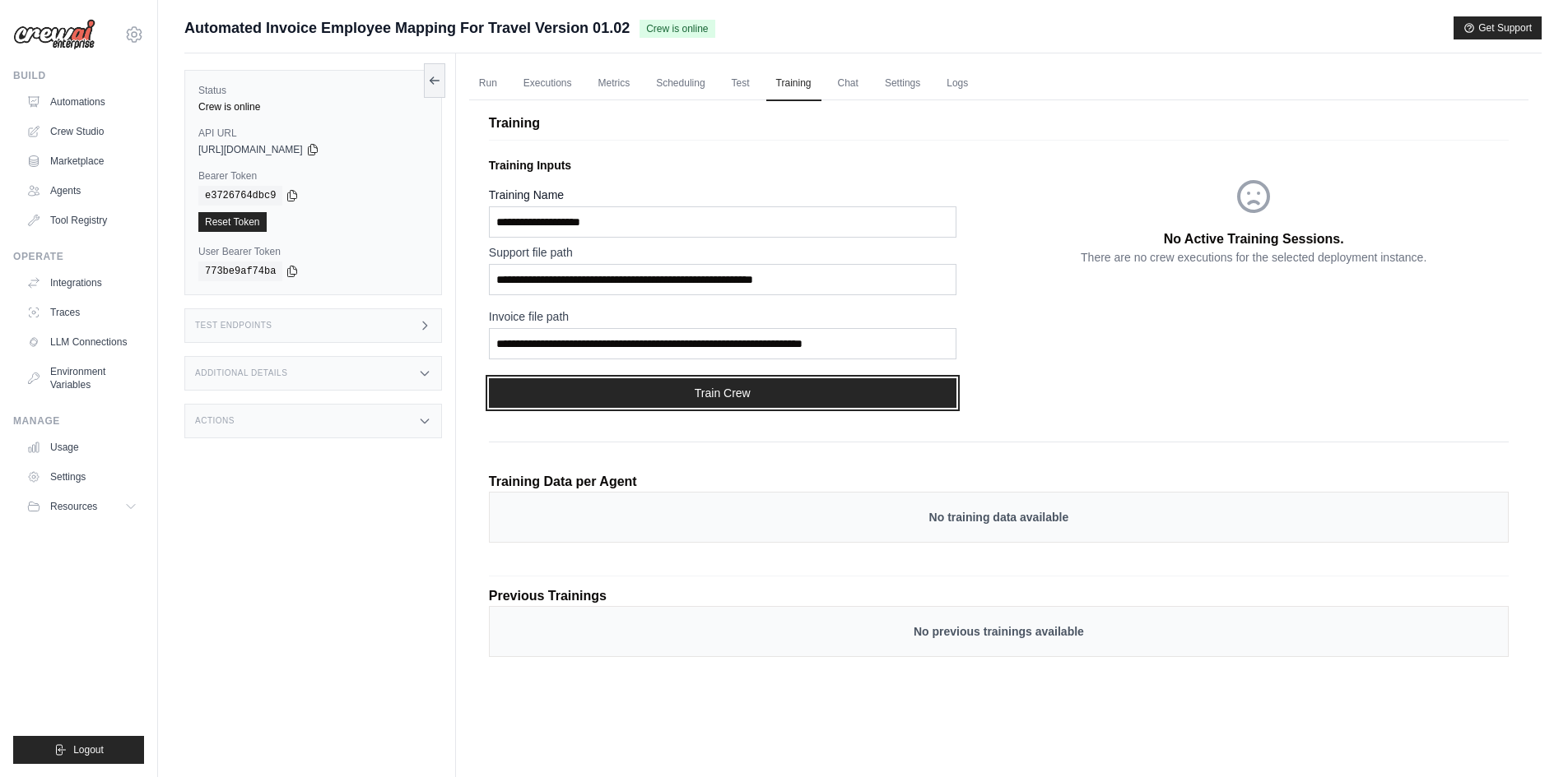
click at [651, 398] on button "Train Crew" at bounding box center [722, 393] width 467 height 30
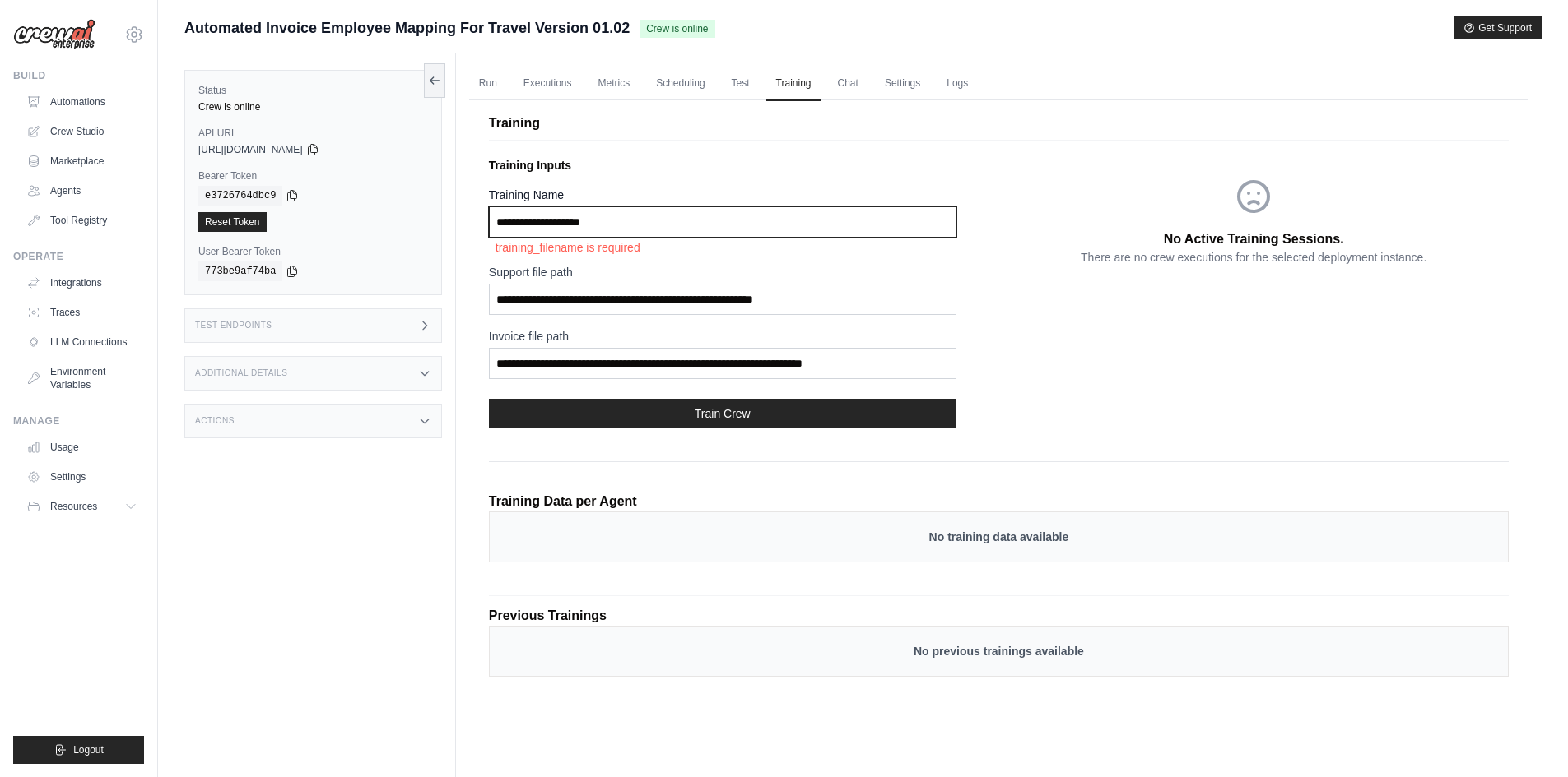
drag, startPoint x: 622, startPoint y: 223, endPoint x: 612, endPoint y: 227, distance: 10.8
click at [612, 227] on input "Training Name" at bounding box center [722, 223] width 467 height 32
type input "**********"
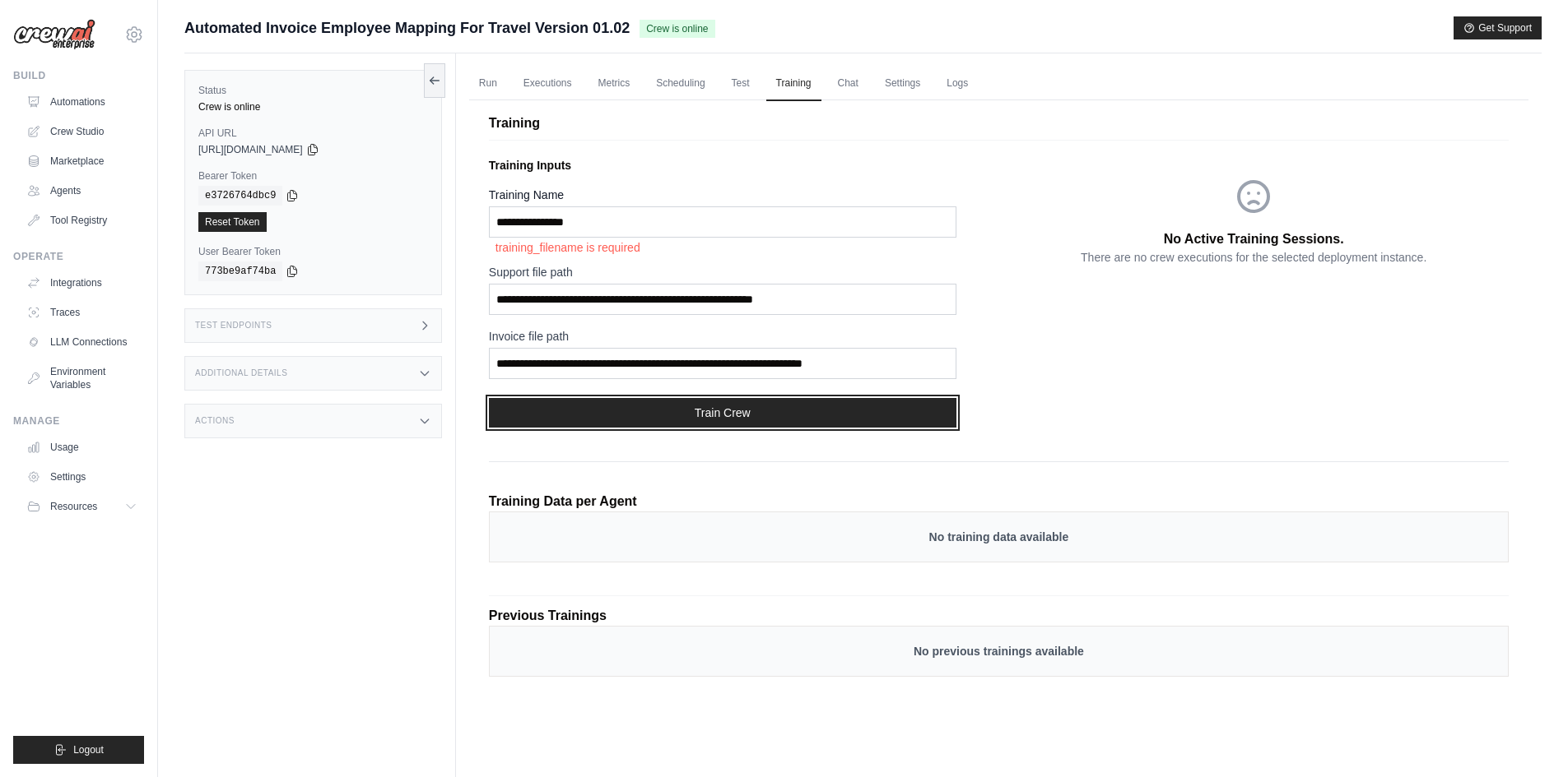
click at [777, 421] on button "Train Crew" at bounding box center [722, 413] width 467 height 30
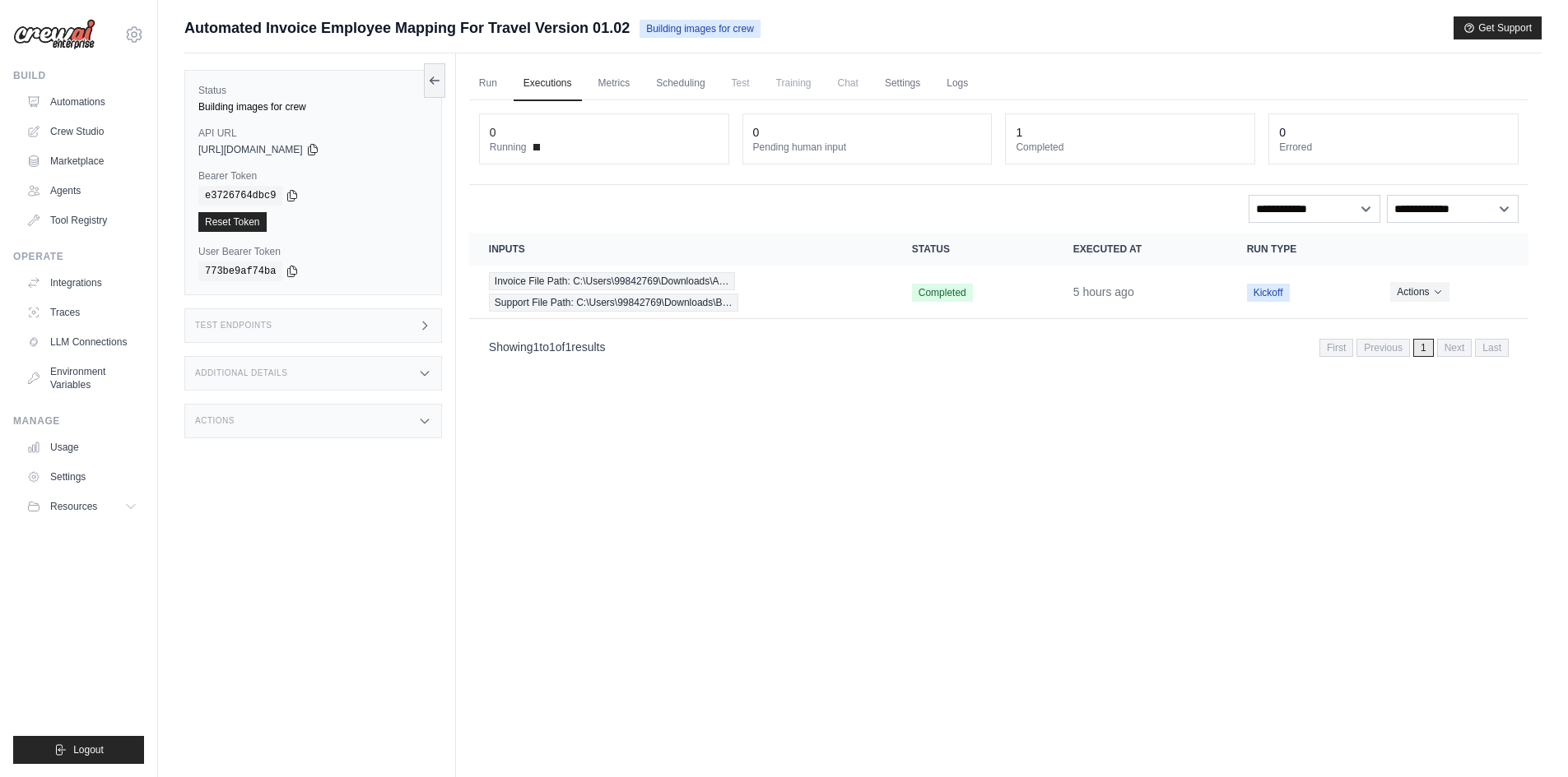
click at [795, 84] on span "Training" at bounding box center [793, 83] width 55 height 33
click at [696, 82] on link "Scheduling" at bounding box center [681, 84] width 69 height 34
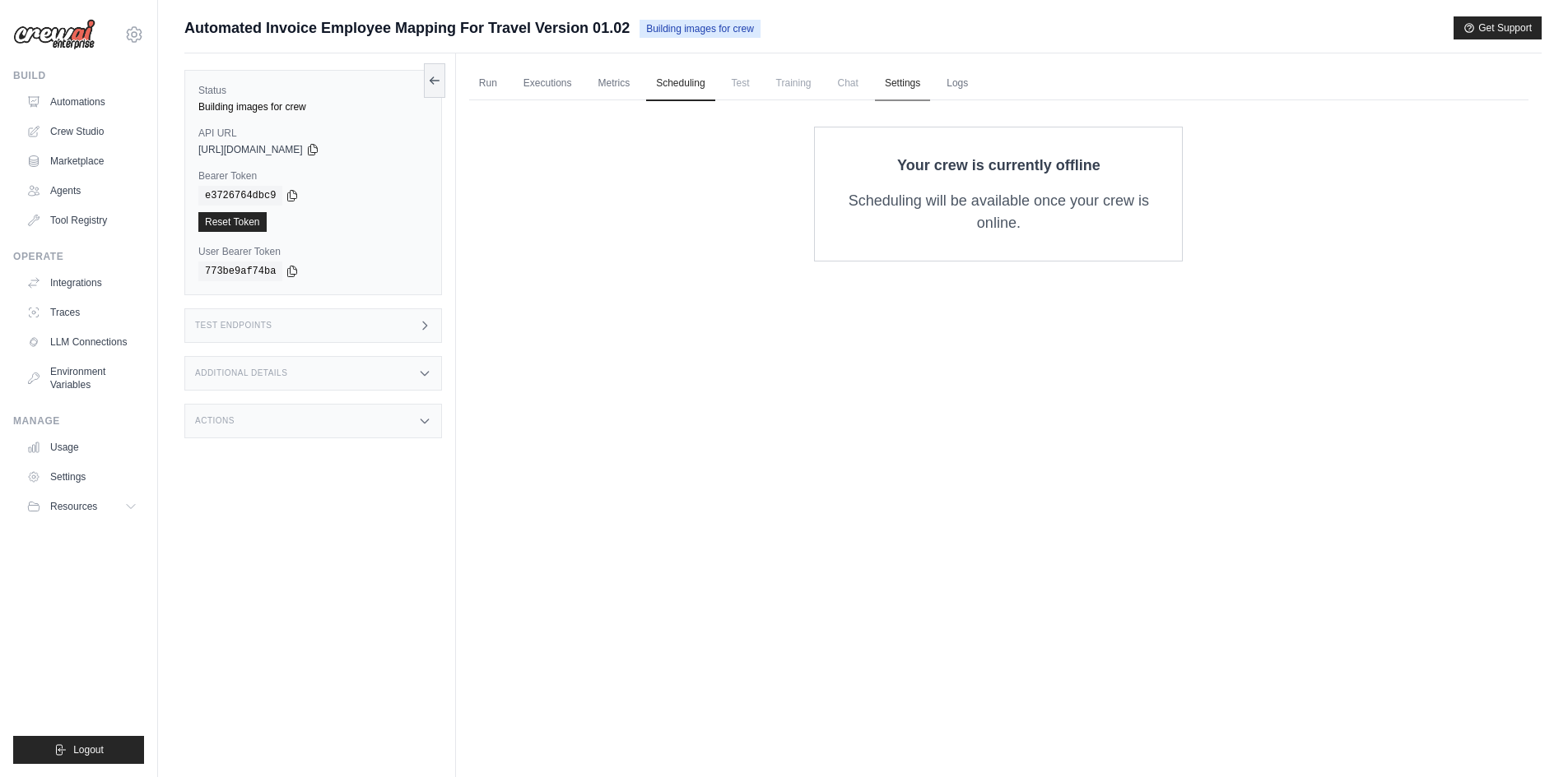
click at [912, 91] on link "Settings" at bounding box center [902, 84] width 55 height 34
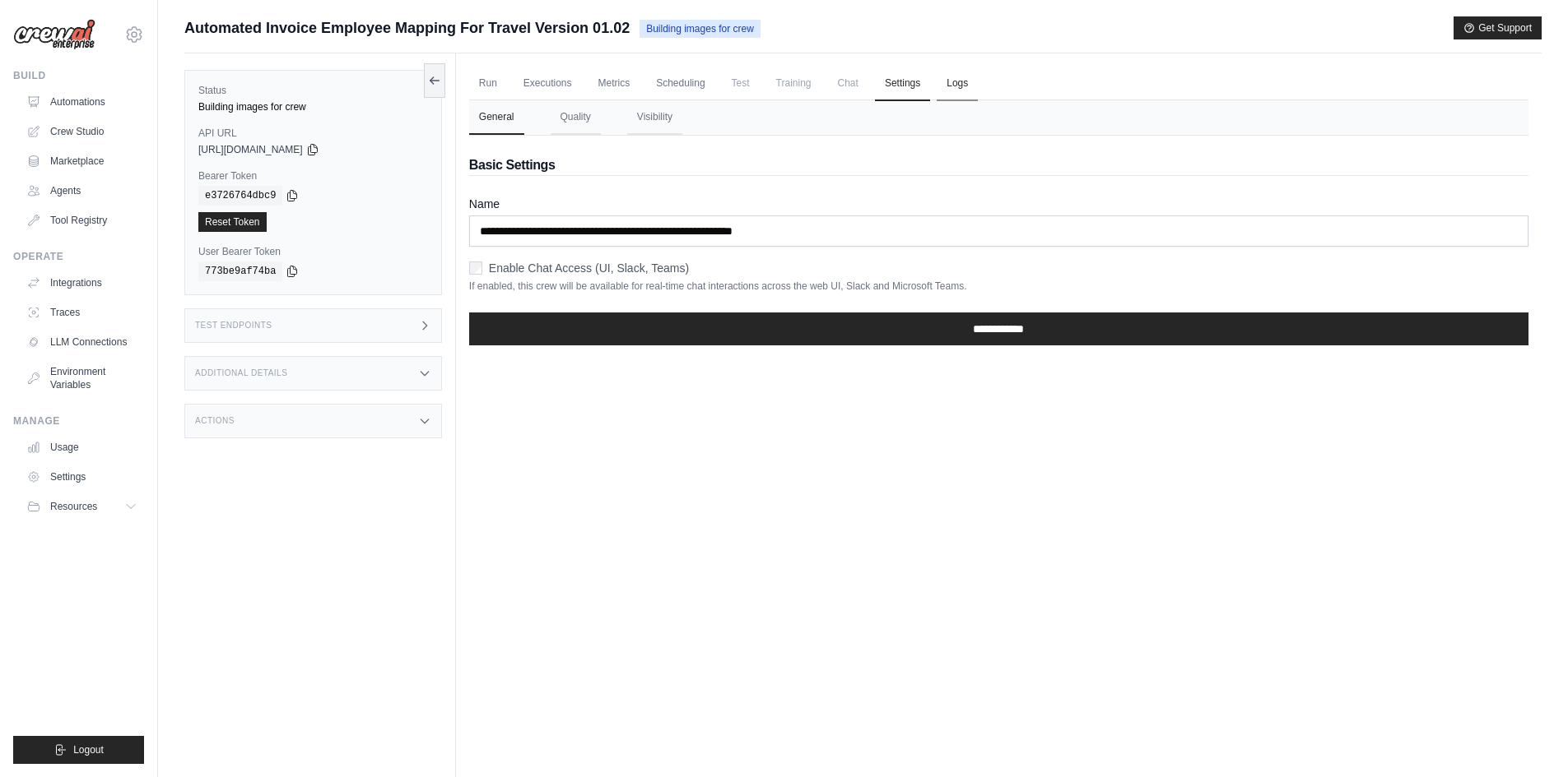
click at [952, 91] on link "Logs" at bounding box center [957, 84] width 41 height 34
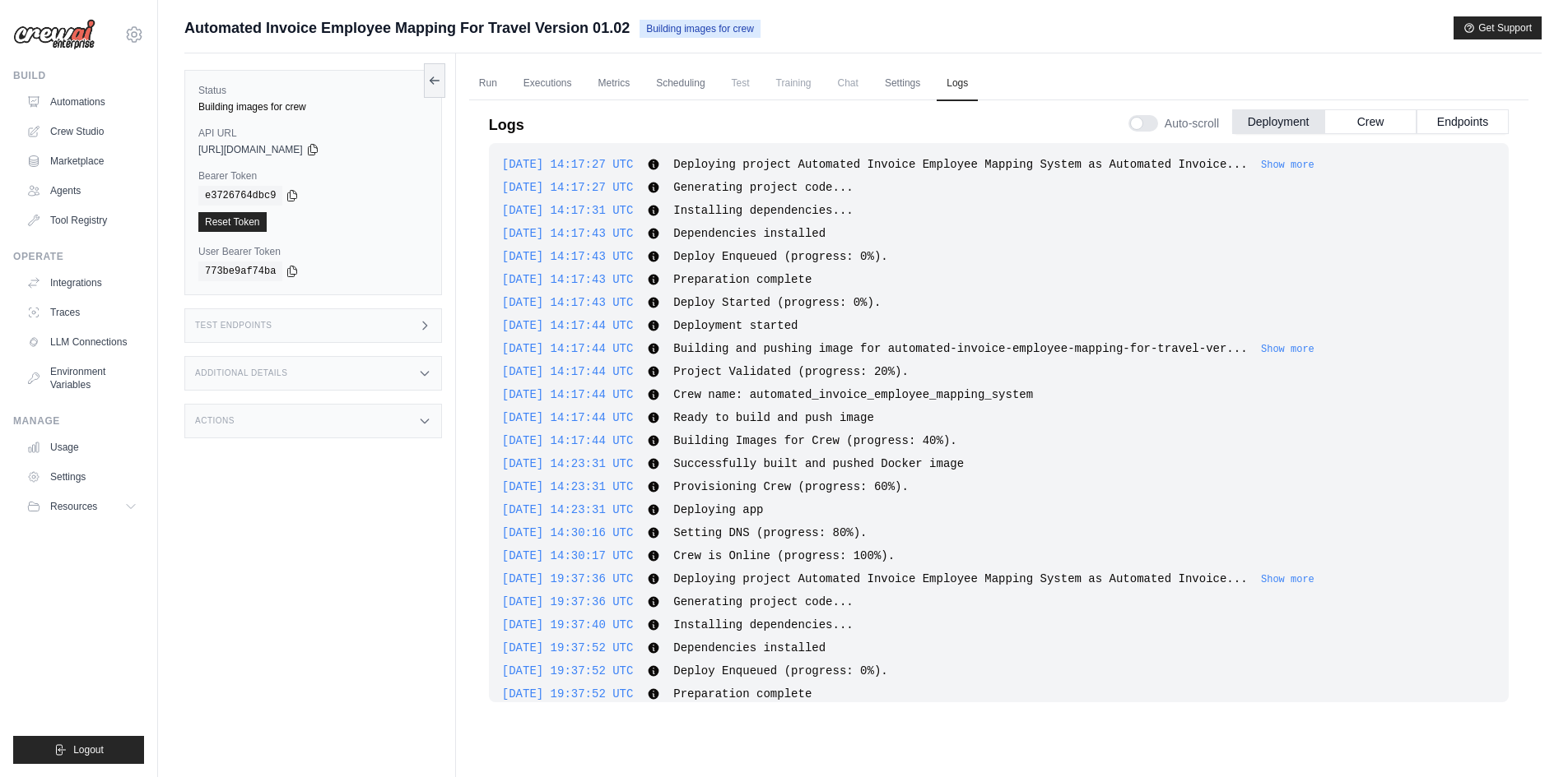
scroll to position [197, 0]
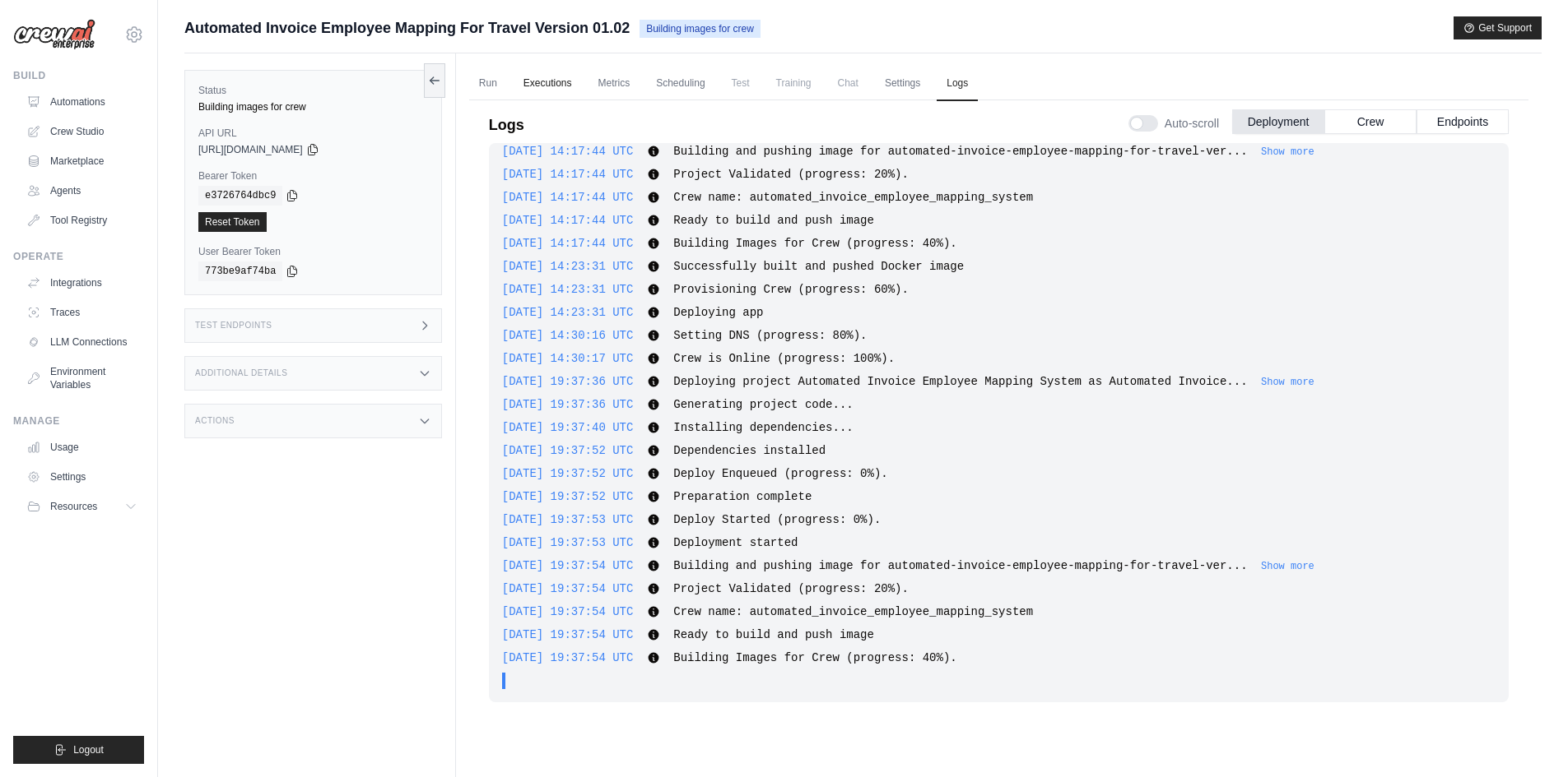
click at [550, 86] on link "Executions" at bounding box center [548, 84] width 69 height 34
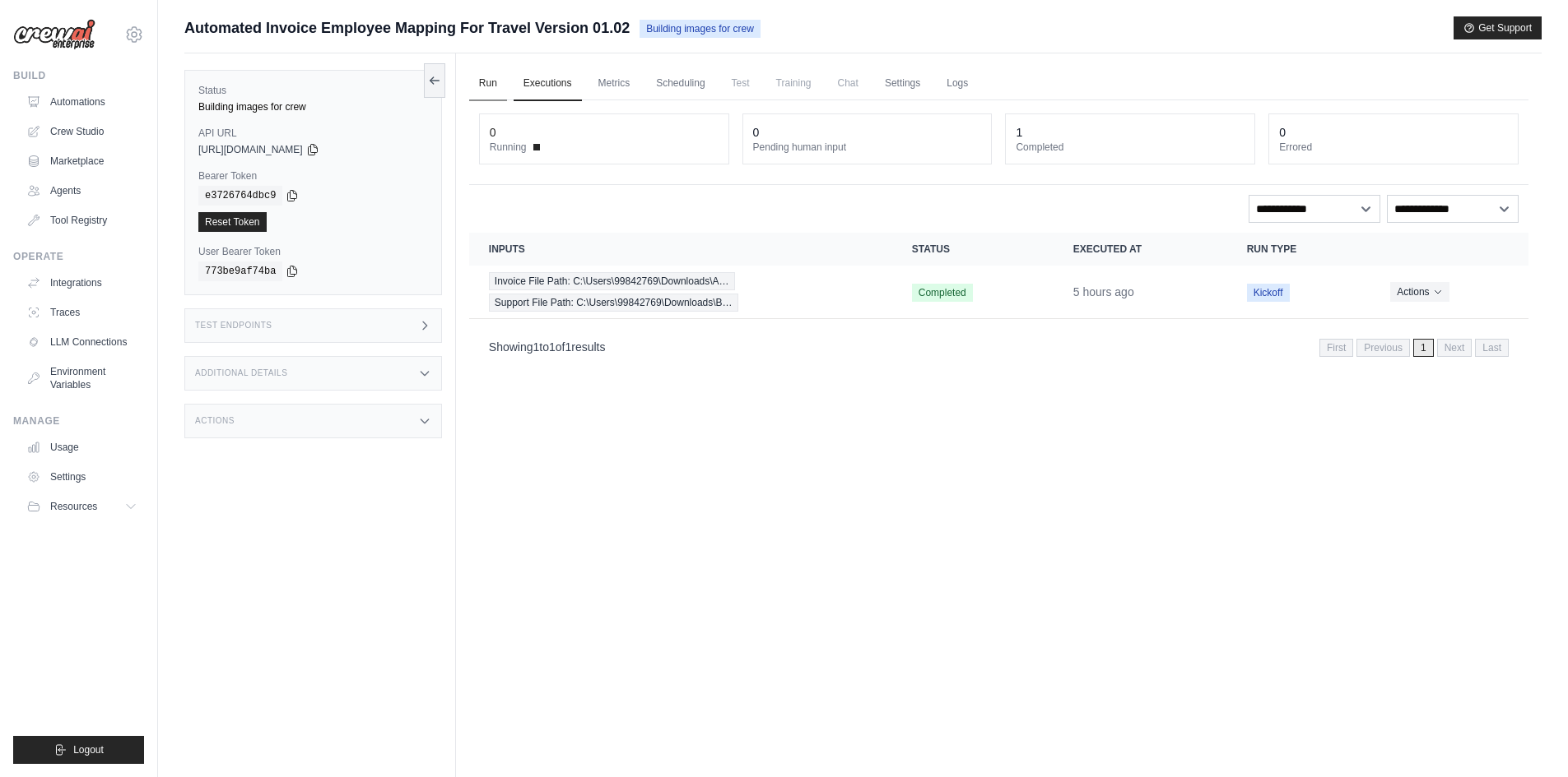
click at [483, 86] on link "Run" at bounding box center [488, 84] width 38 height 34
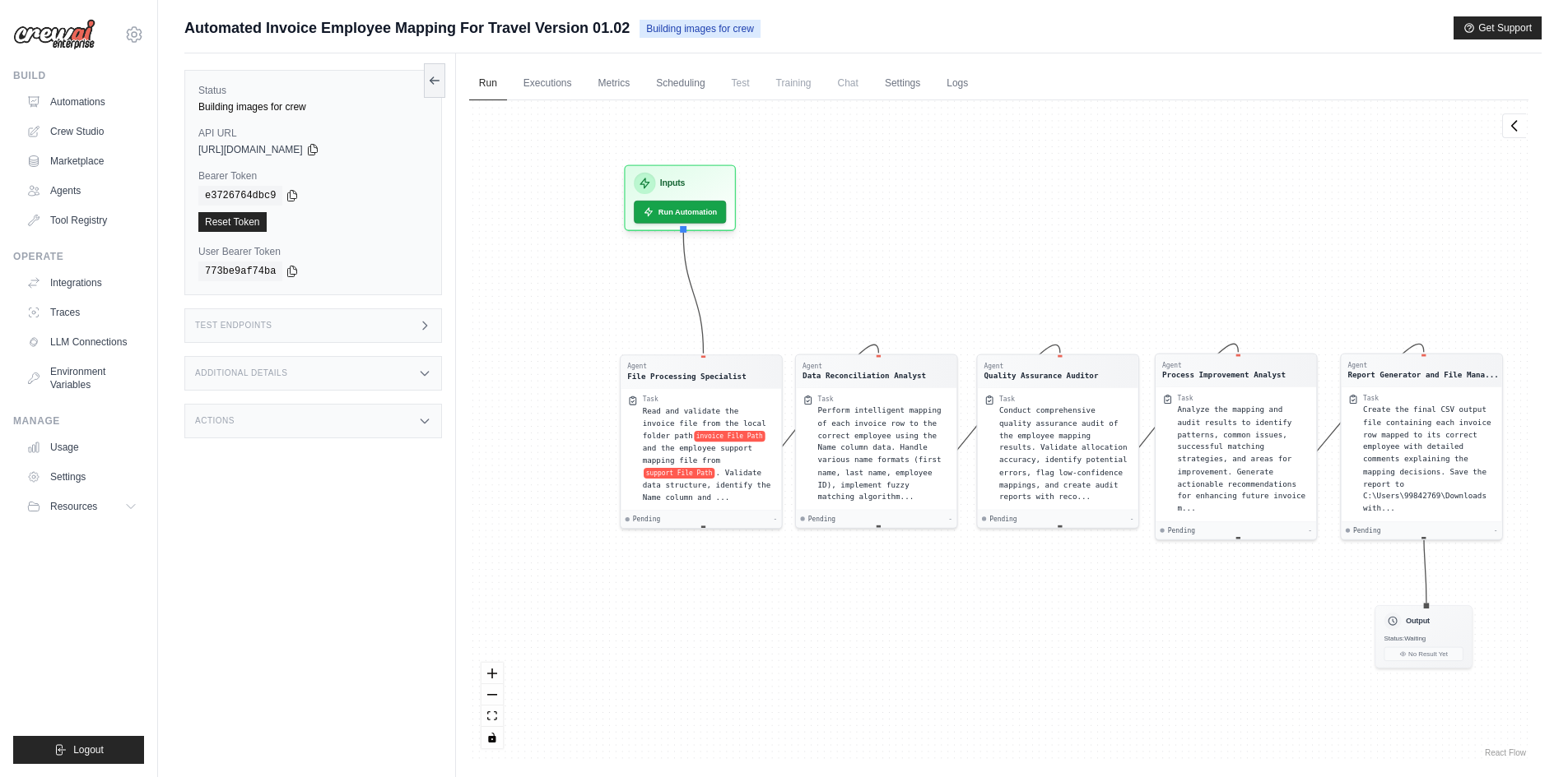
drag, startPoint x: 1144, startPoint y: 660, endPoint x: 1289, endPoint y: 678, distance: 146.1
click at [1207, 645] on div "Agent File Processing Specialist Task Read and validate the invoice file from t…" at bounding box center [998, 430] width 1059 height 661
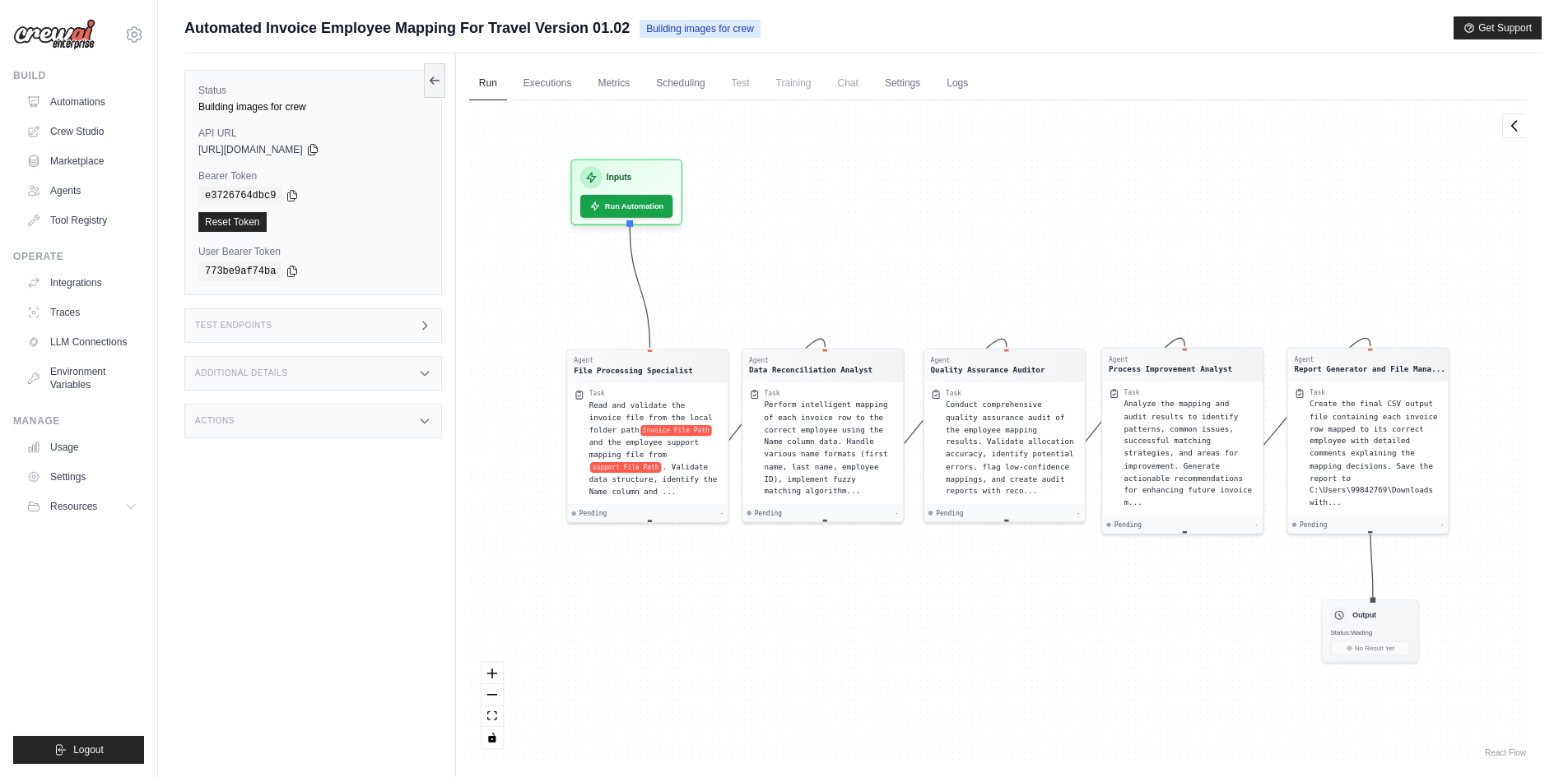
drag, startPoint x: 952, startPoint y: 634, endPoint x: 900, endPoint y: 628, distance: 52.3
click at [900, 628] on div "Agent File Processing Specialist Task Read and validate the invoice file from t…" at bounding box center [998, 430] width 1059 height 661
click at [690, 84] on link "Scheduling" at bounding box center [681, 84] width 69 height 34
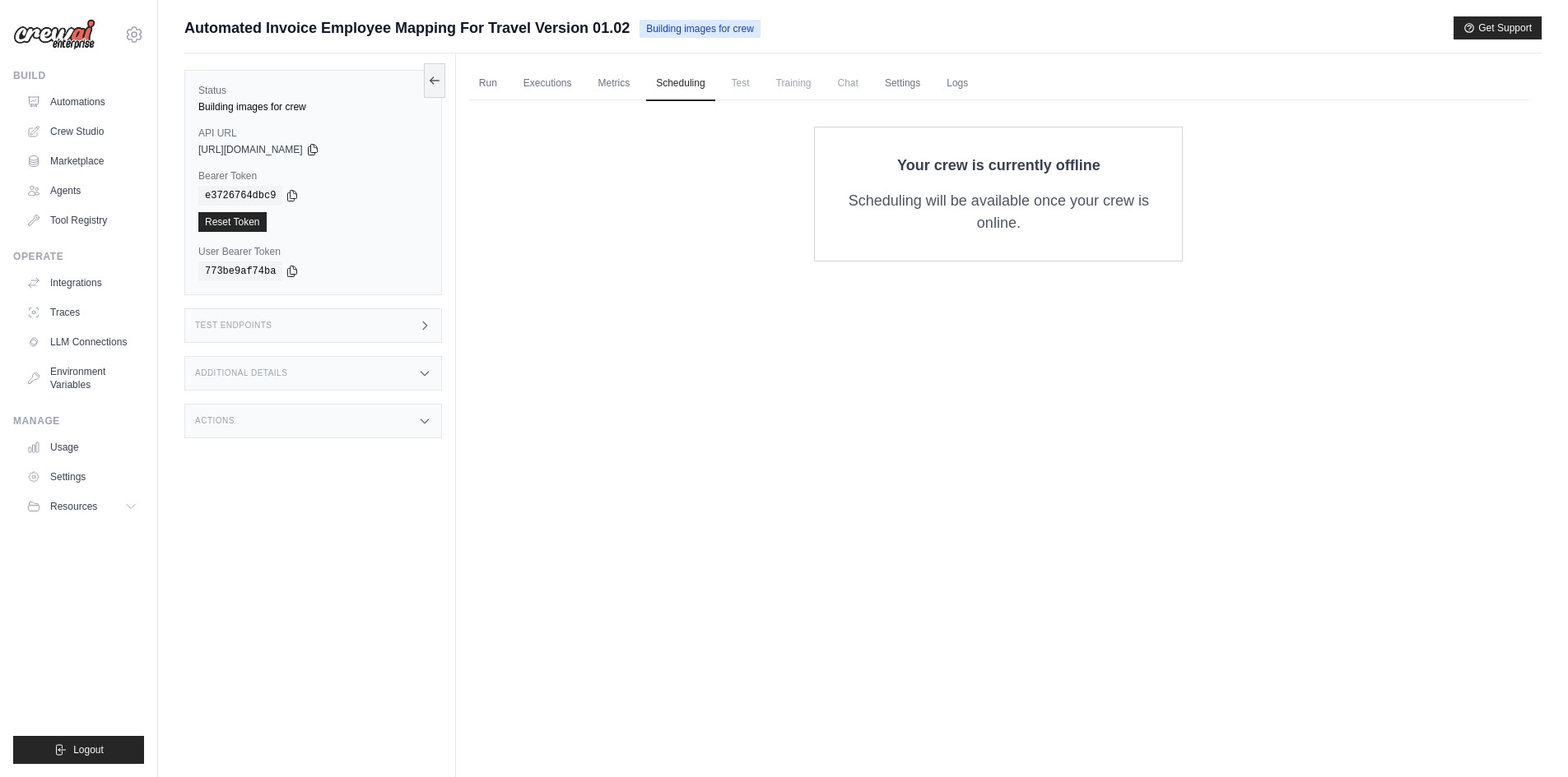
click at [800, 91] on span "Training" at bounding box center [793, 83] width 55 height 33
click at [958, 87] on link "Logs" at bounding box center [957, 84] width 41 height 34
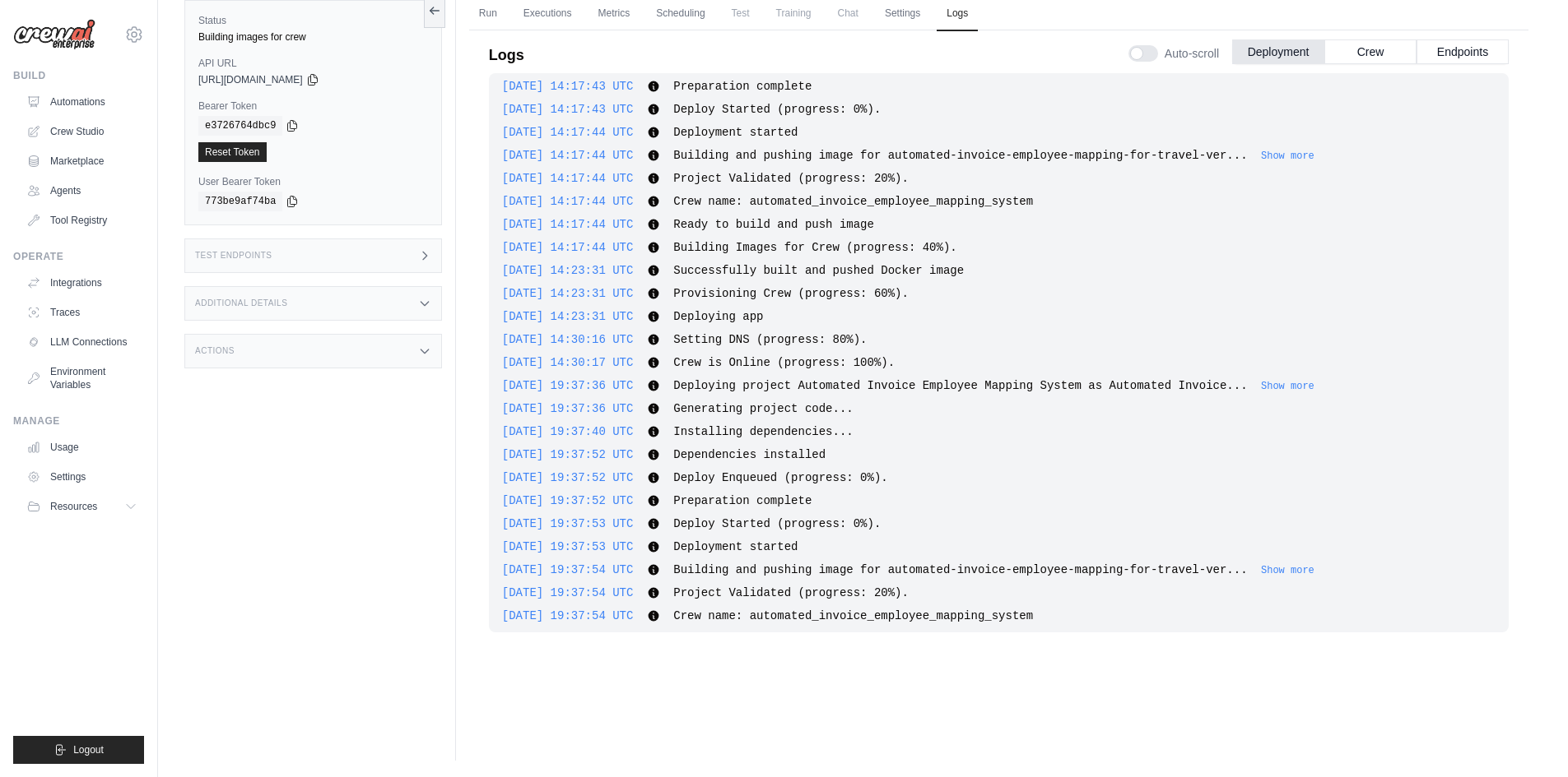
scroll to position [197, 0]
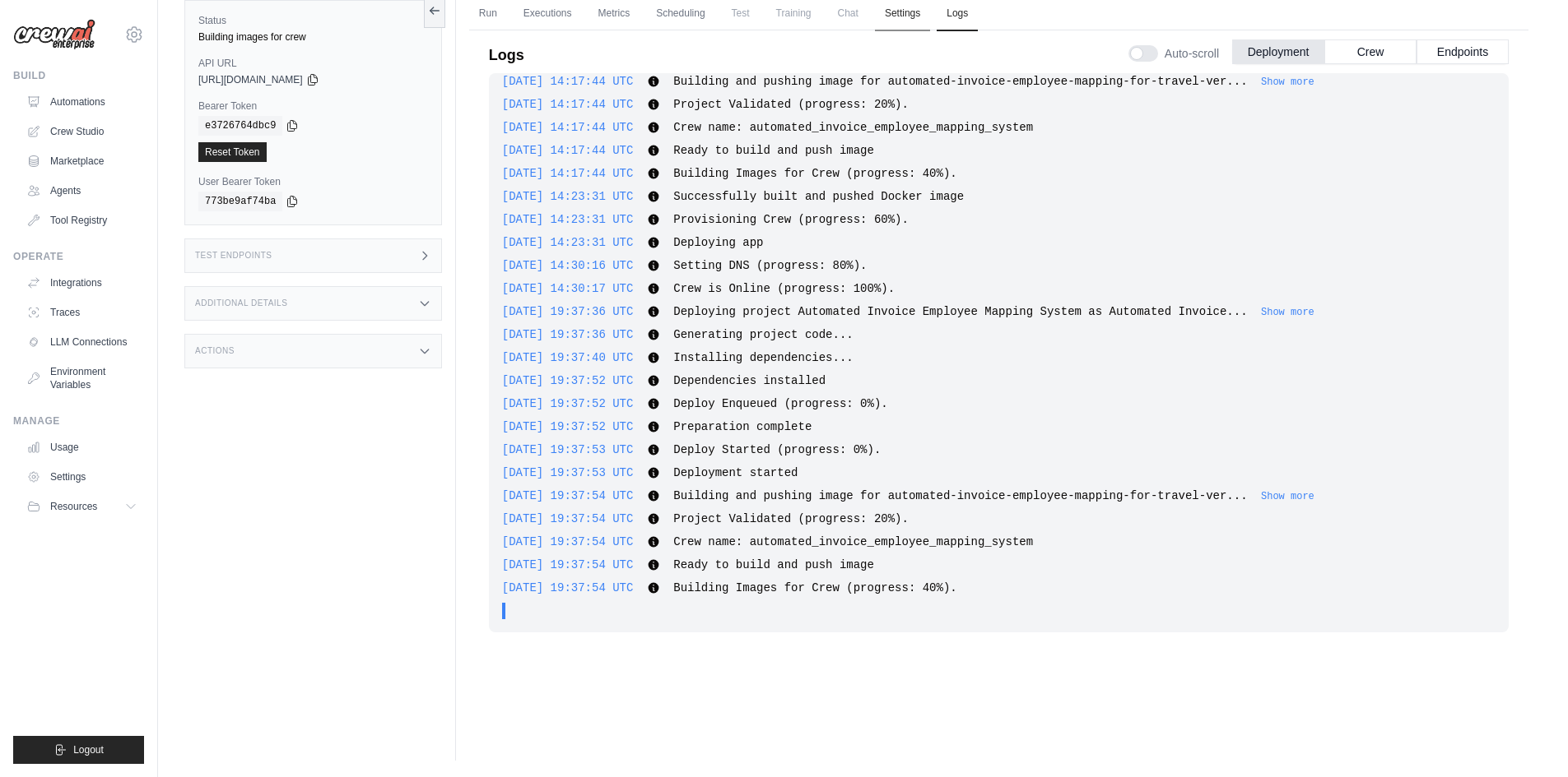
click at [899, 17] on link "Settings" at bounding box center [902, 13] width 55 height 34
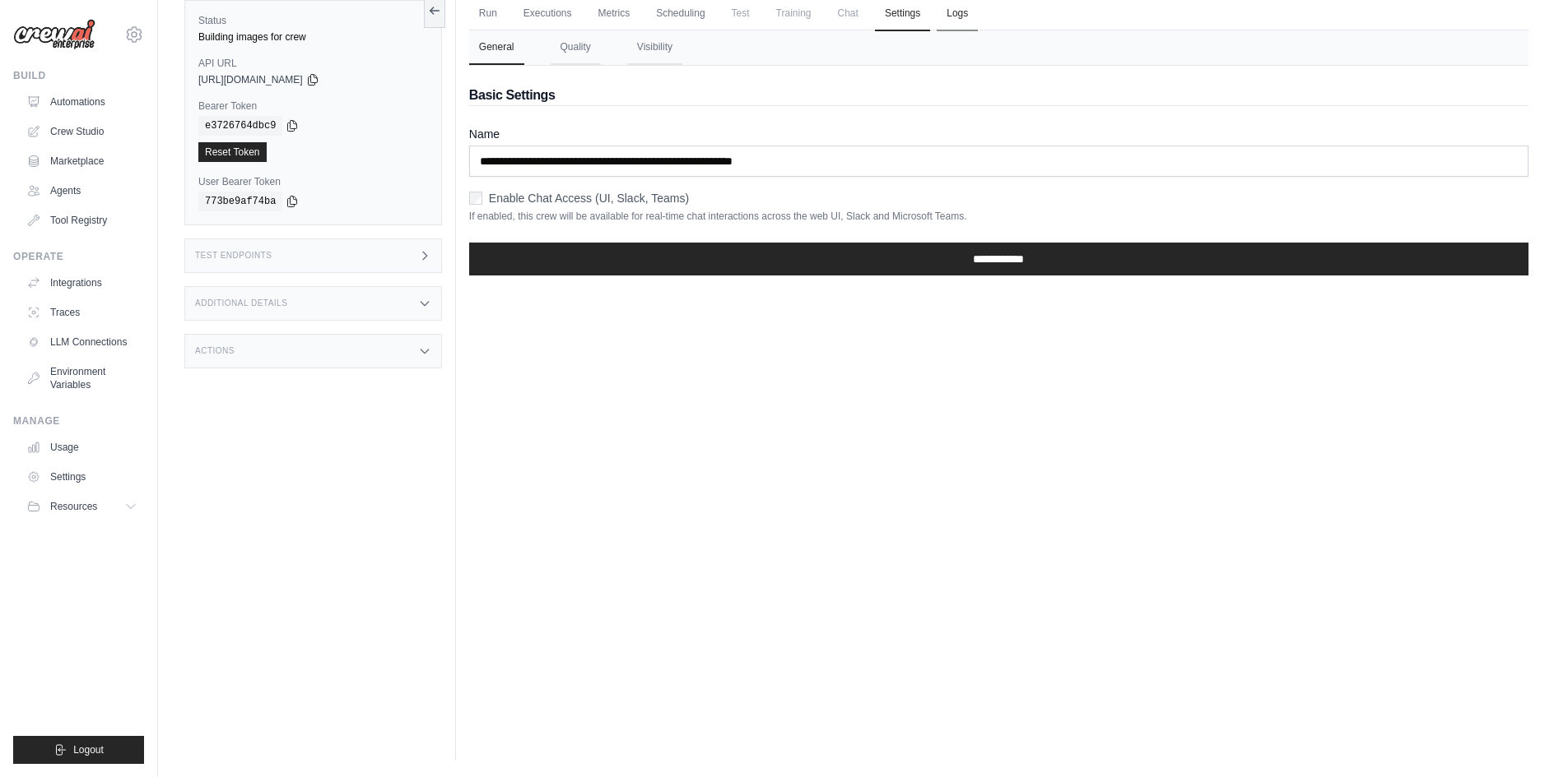
click at [954, 19] on link "Logs" at bounding box center [957, 13] width 41 height 34
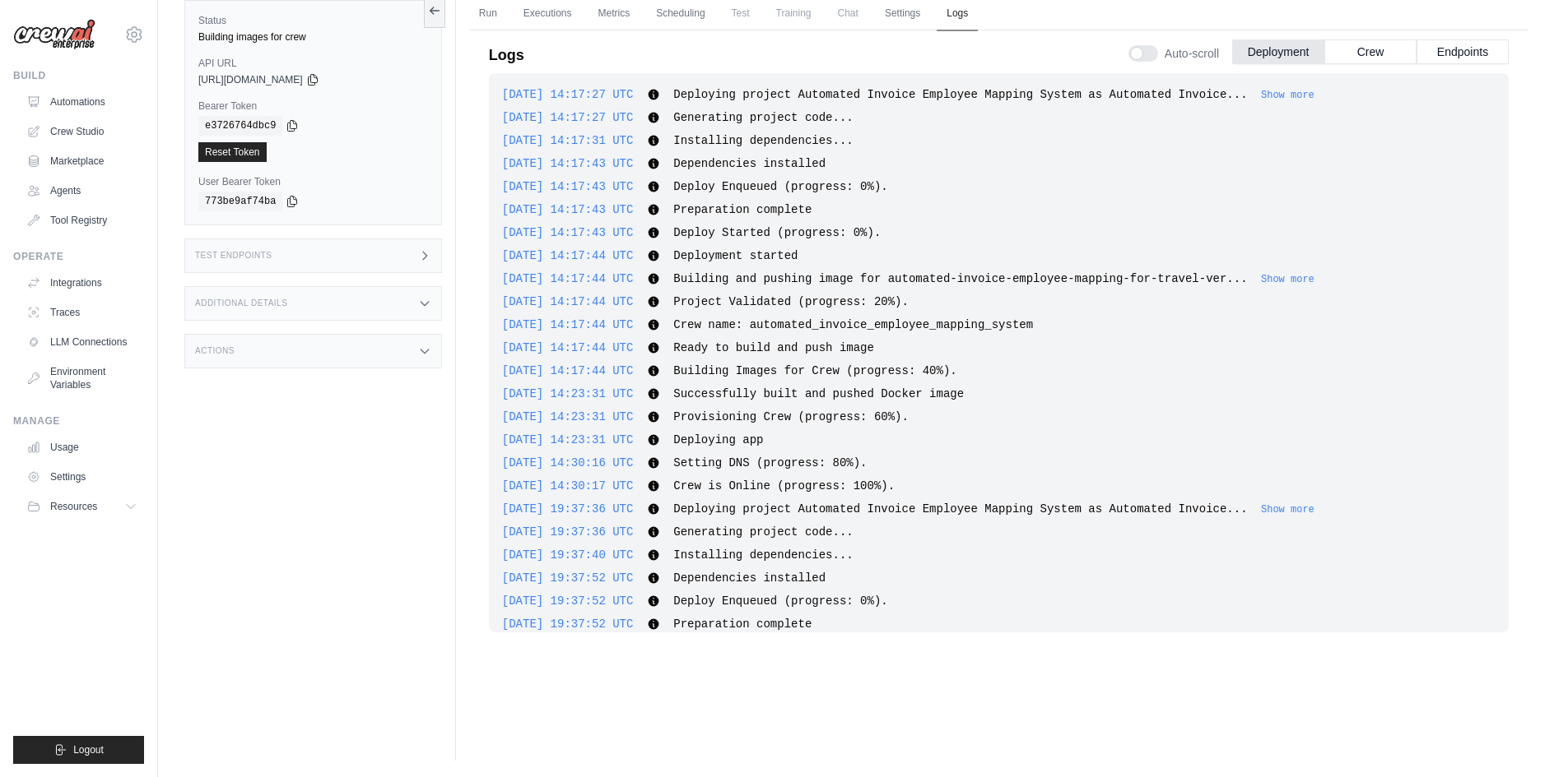
scroll to position [197, 0]
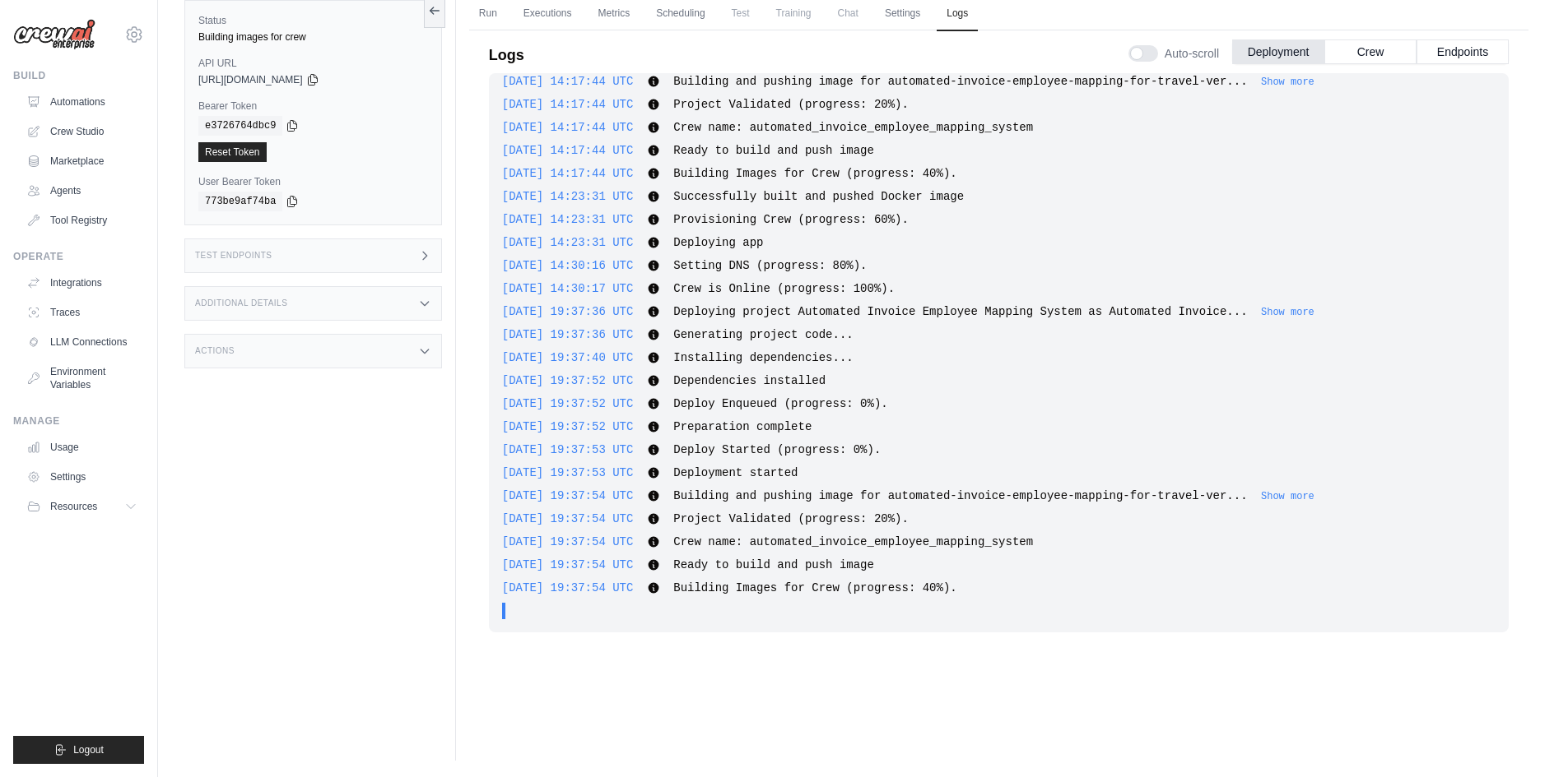
click at [634, 540] on span "[DATE] 19:37:54 UTC" at bounding box center [568, 542] width 132 height 13
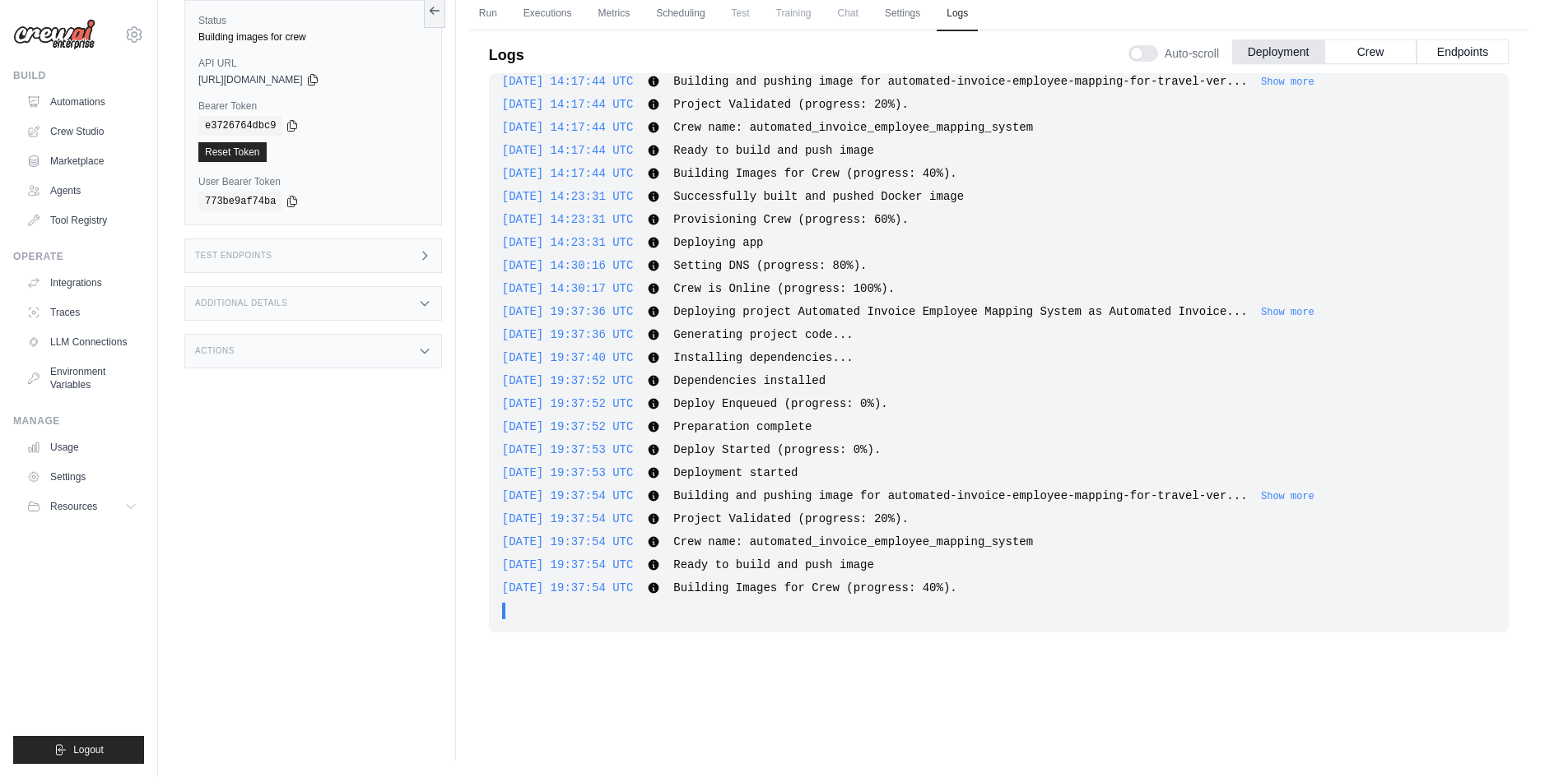
click at [703, 547] on span "Crew name: automated_invoice_employee_mapping_system" at bounding box center [853, 542] width 360 height 13
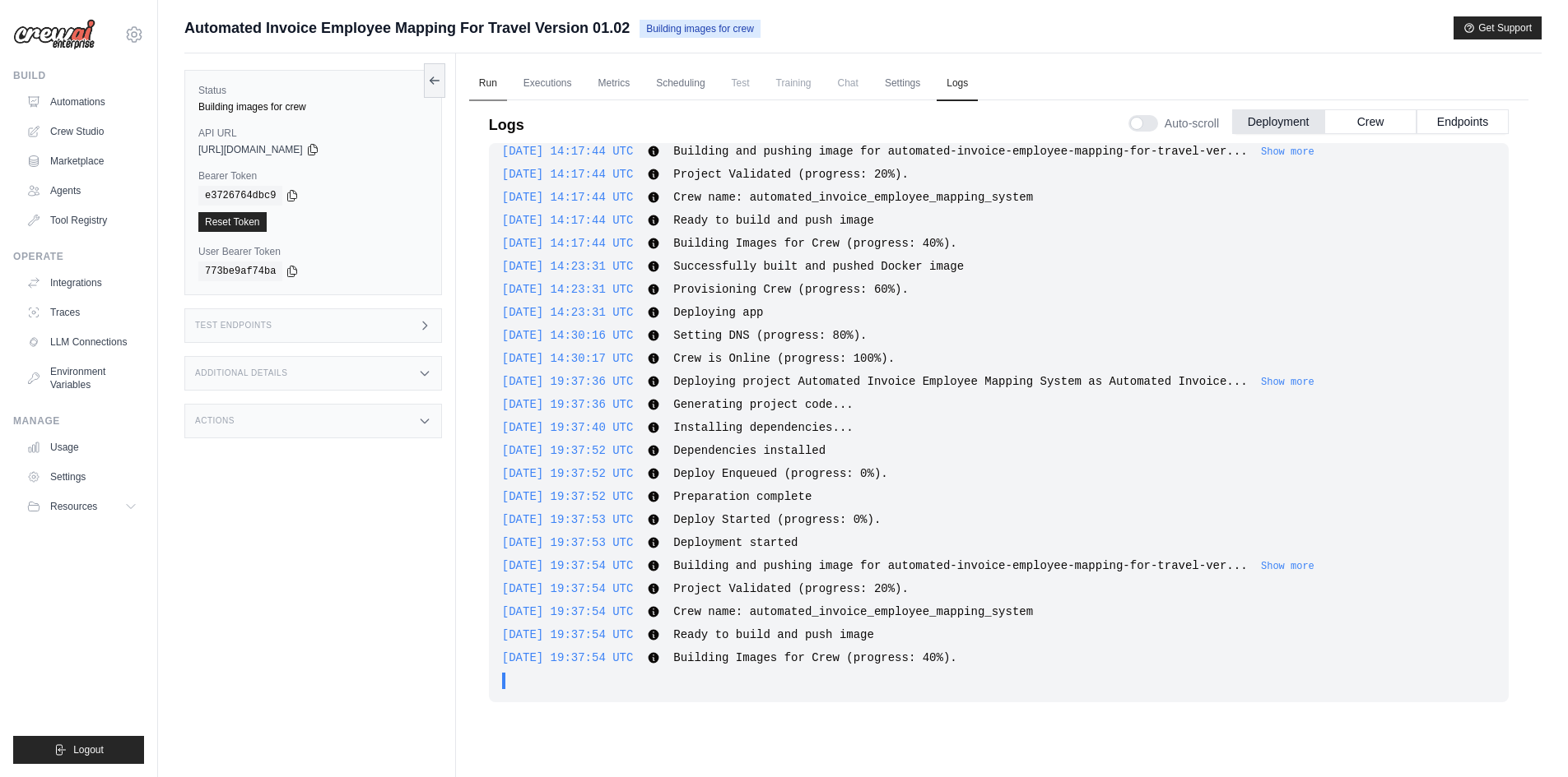
click at [500, 82] on link "Run" at bounding box center [488, 84] width 38 height 34
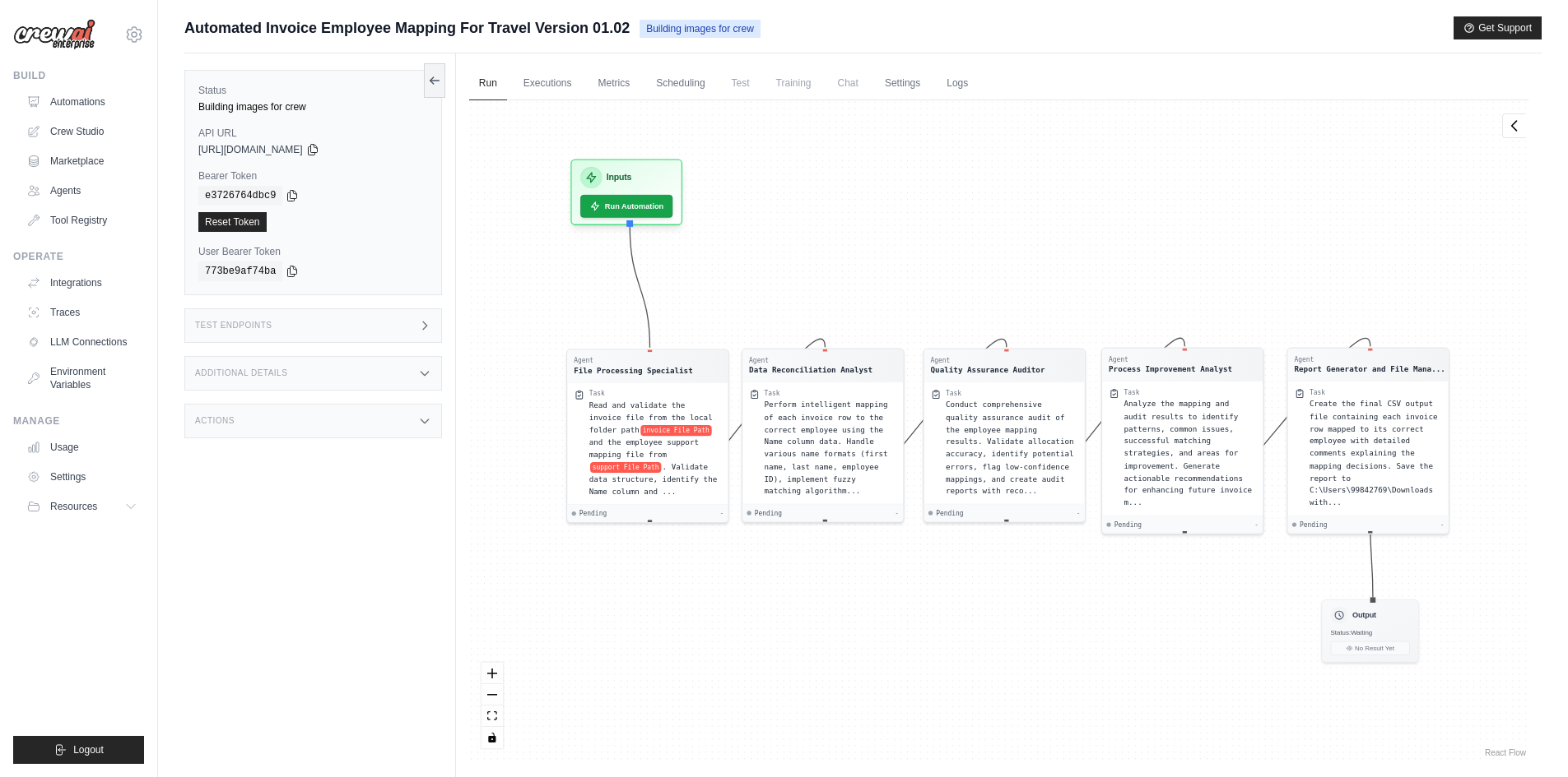
drag, startPoint x: 663, startPoint y: 23, endPoint x: 772, endPoint y: 22, distance: 109.0
click at [772, 22] on div "Automated Invoice Employee Mapping For Travel Version 01.02 Building images for…" at bounding box center [863, 28] width 1358 height 23
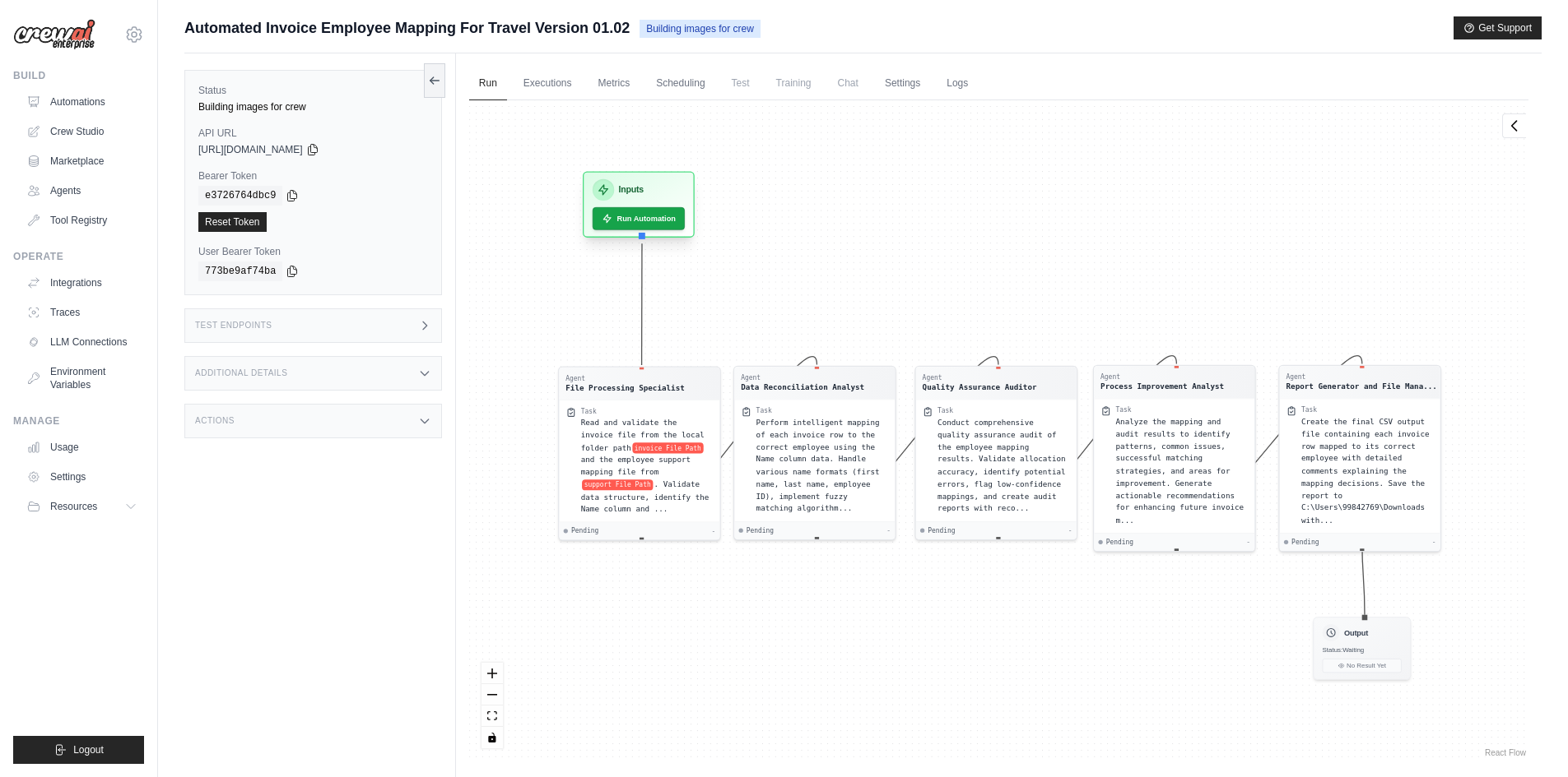
drag, startPoint x: 648, startPoint y: 174, endPoint x: 663, endPoint y: 196, distance: 26.6
click at [663, 194] on div "Inputs" at bounding box center [638, 190] width 92 height 21
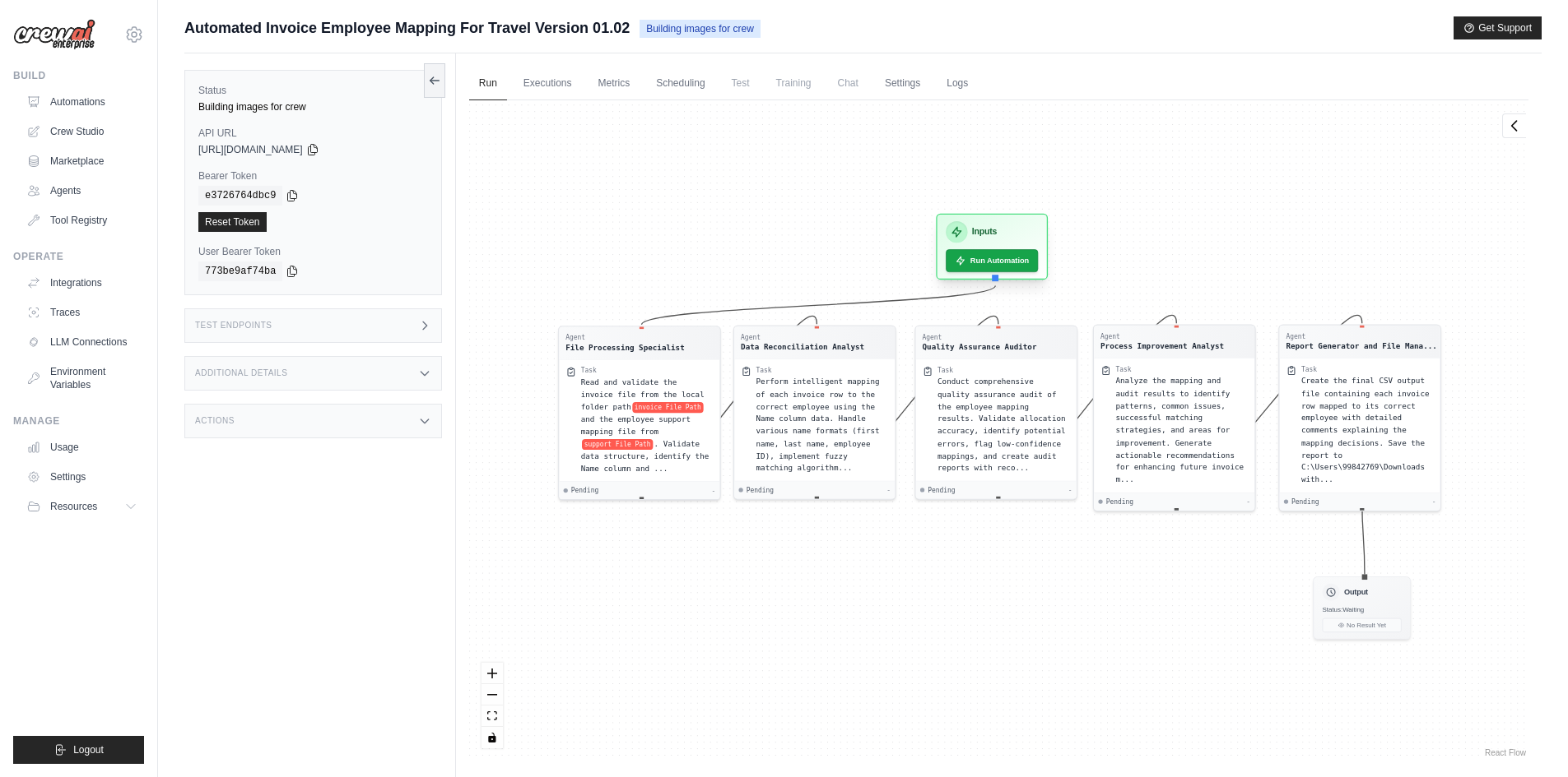
drag, startPoint x: 663, startPoint y: 196, endPoint x: 1015, endPoint y: 238, distance: 354.5
click at [1015, 238] on div "Inputs" at bounding box center [991, 231] width 92 height 21
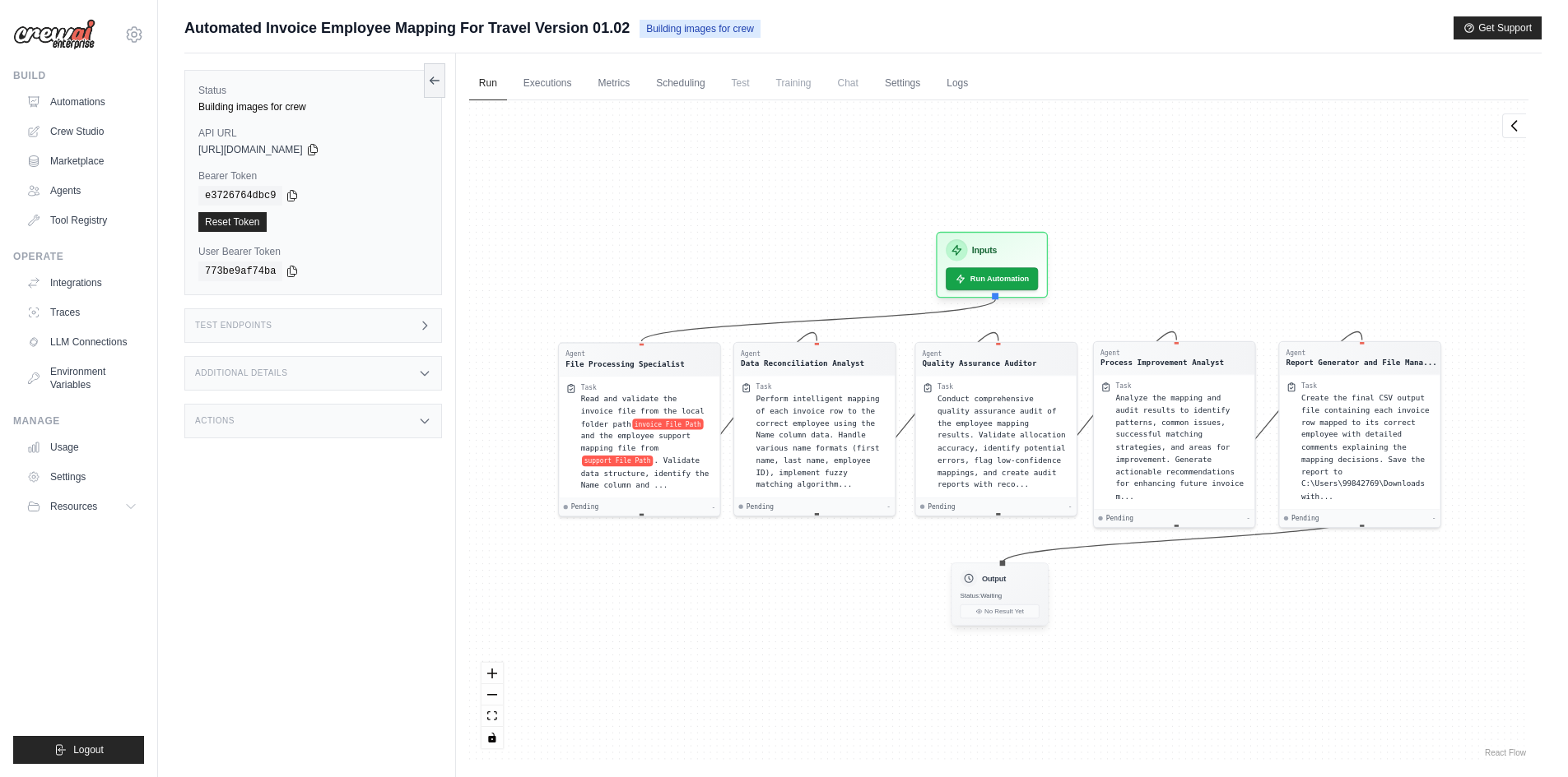
drag, startPoint x: 1371, startPoint y: 595, endPoint x: 1009, endPoint y: 575, distance: 362.6
click at [1009, 575] on div "Output" at bounding box center [999, 579] width 79 height 18
click at [953, 80] on link "Logs" at bounding box center [957, 84] width 41 height 34
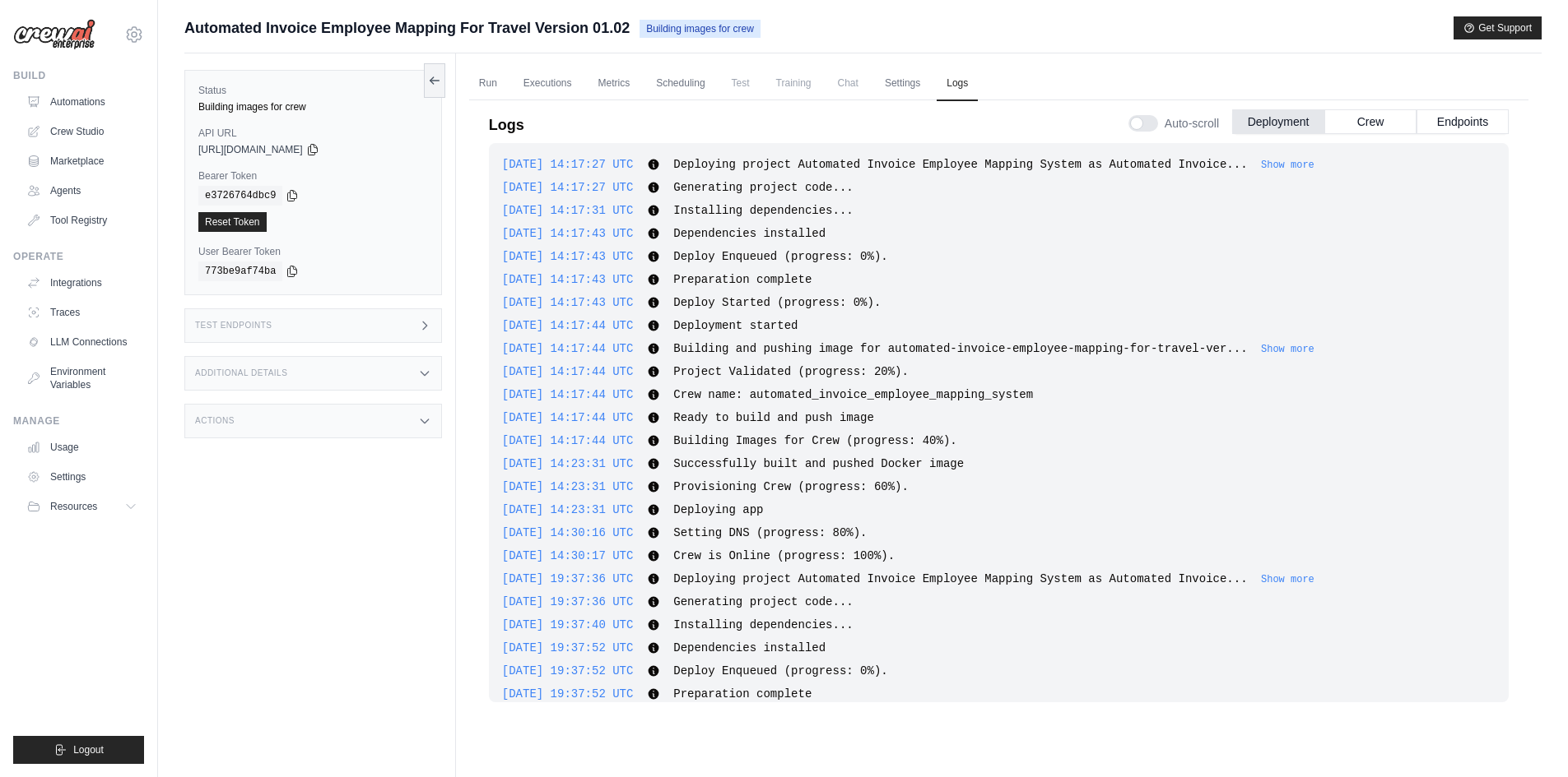
scroll to position [197, 0]
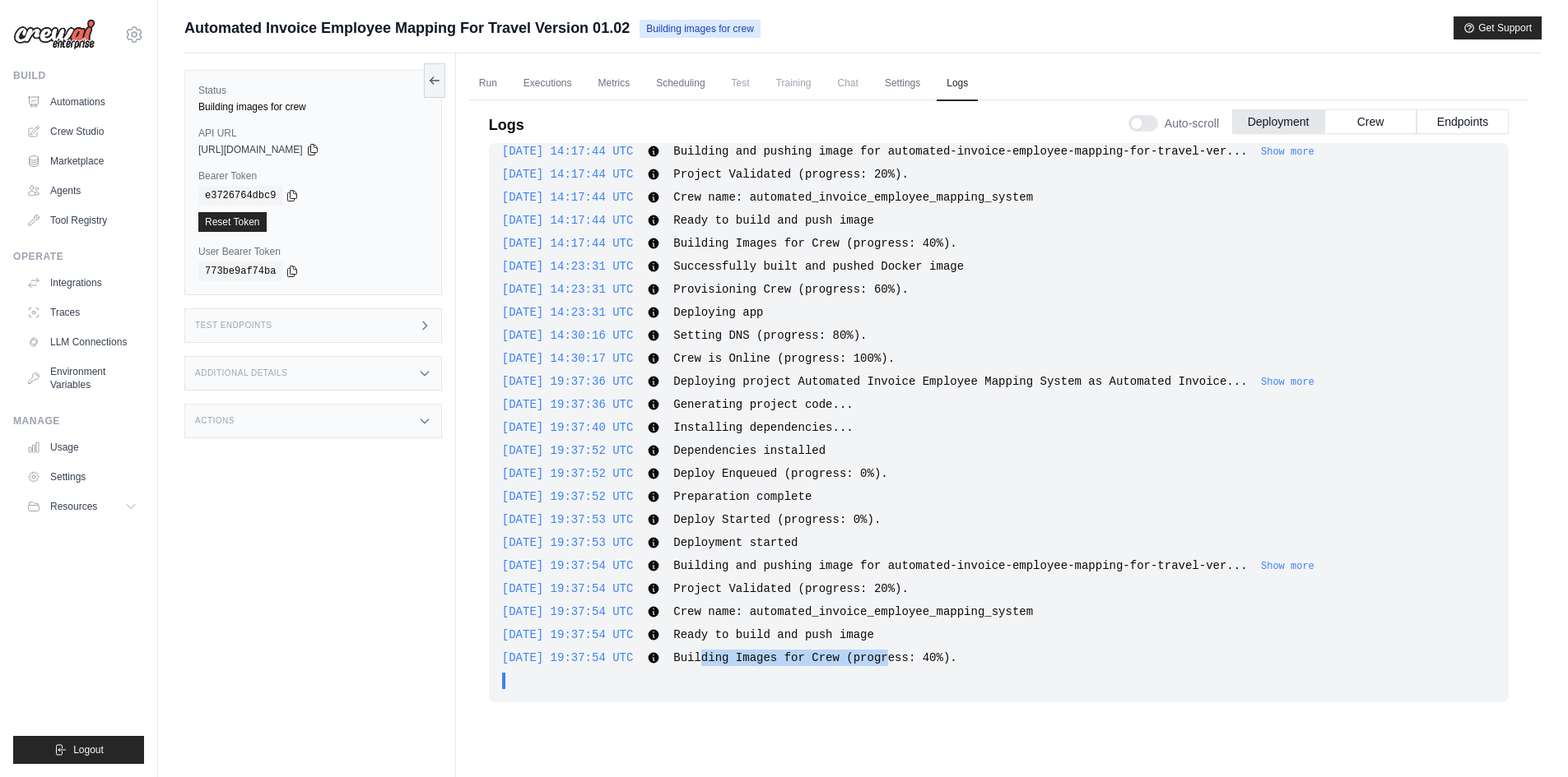
drag, startPoint x: 713, startPoint y: 656, endPoint x: 889, endPoint y: 652, distance: 176.0
click at [887, 652] on span "Building Images for Crew (progress: 40%)." at bounding box center [815, 657] width 283 height 13
click at [890, 652] on span "Building Images for Crew (progress: 40%)." at bounding box center [815, 657] width 283 height 13
click at [493, 81] on link "Run" at bounding box center [488, 84] width 38 height 34
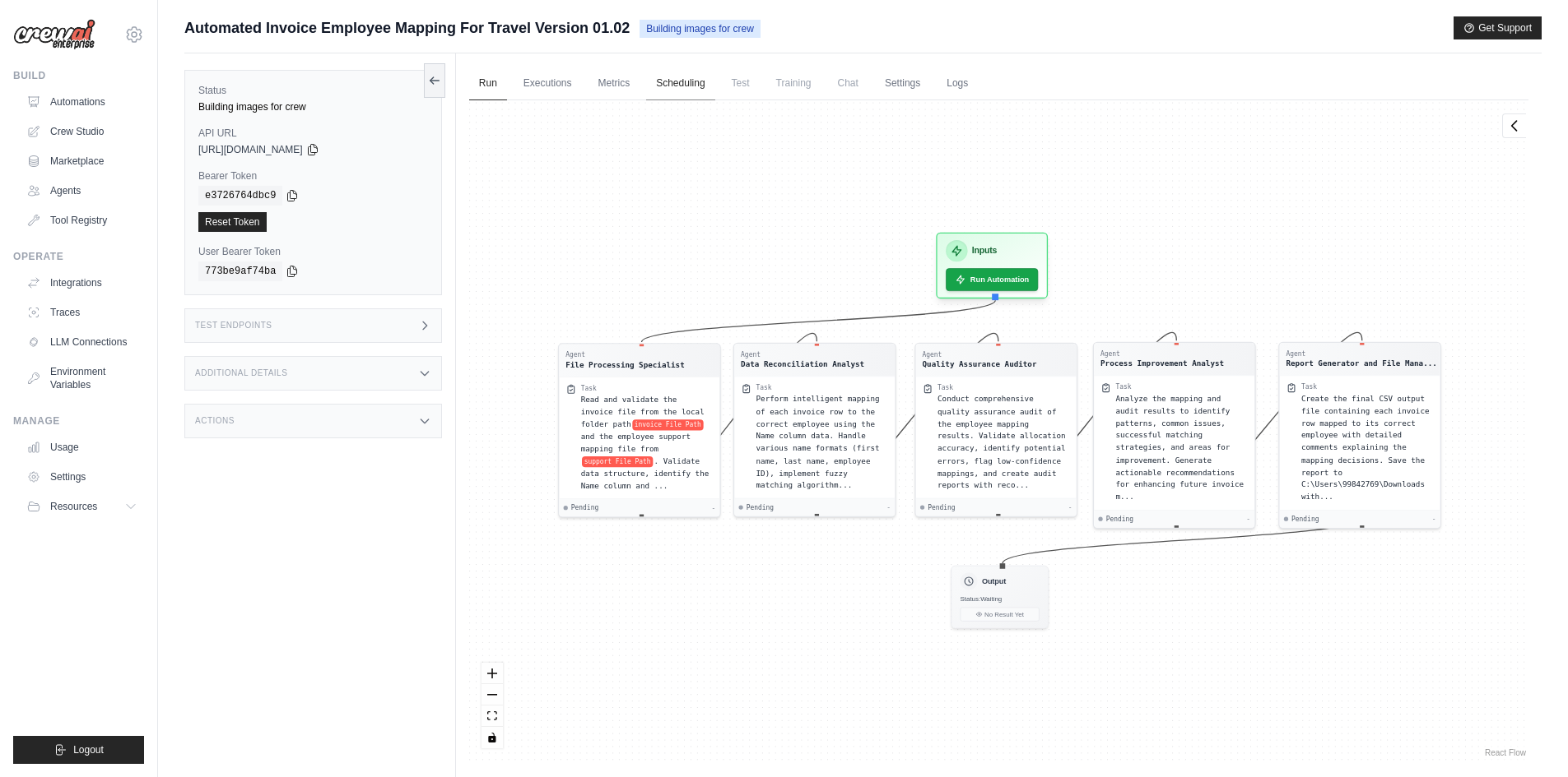
click at [657, 89] on link "Scheduling" at bounding box center [681, 84] width 69 height 34
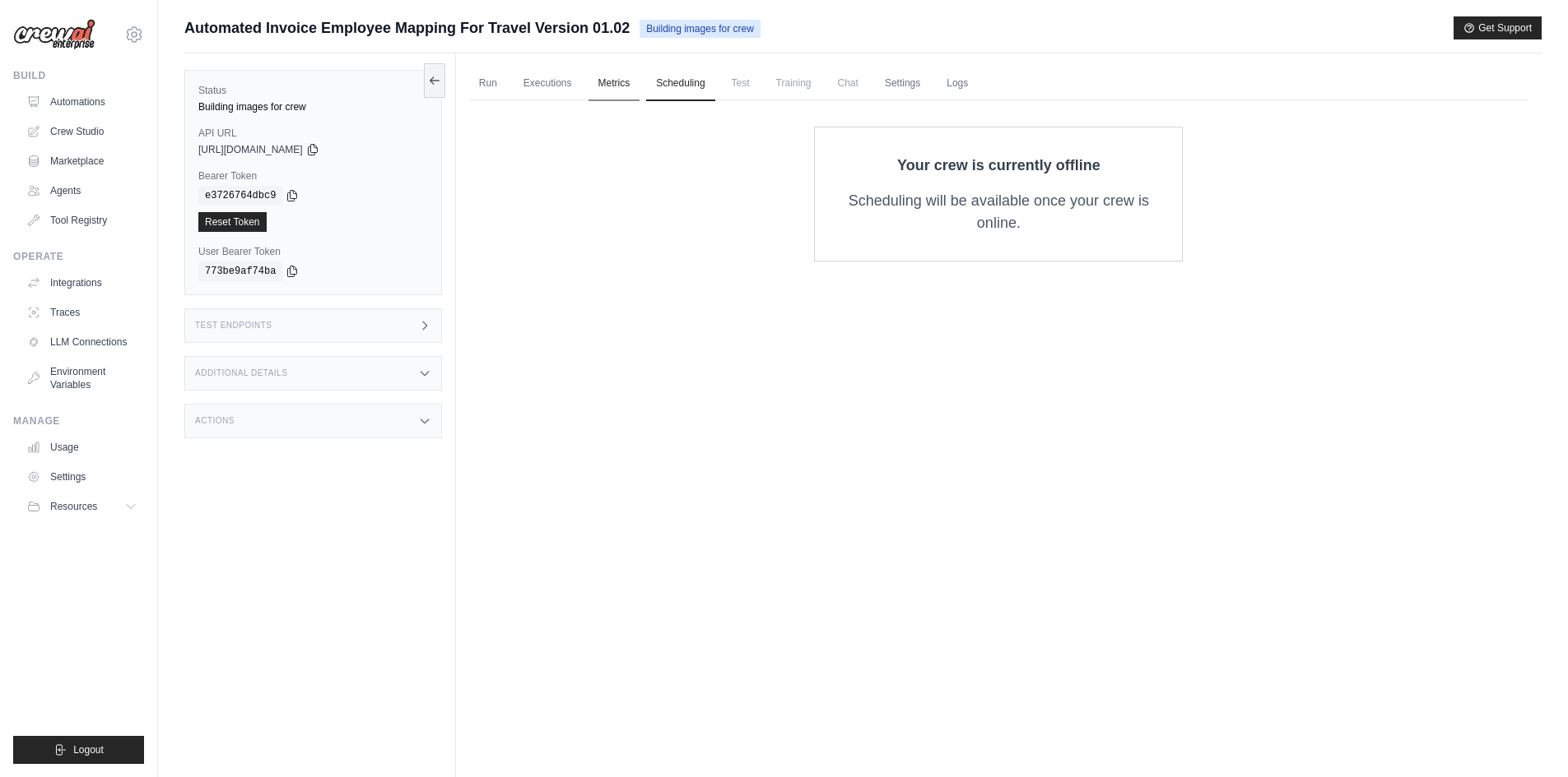
click at [606, 83] on link "Metrics" at bounding box center [614, 84] width 52 height 34
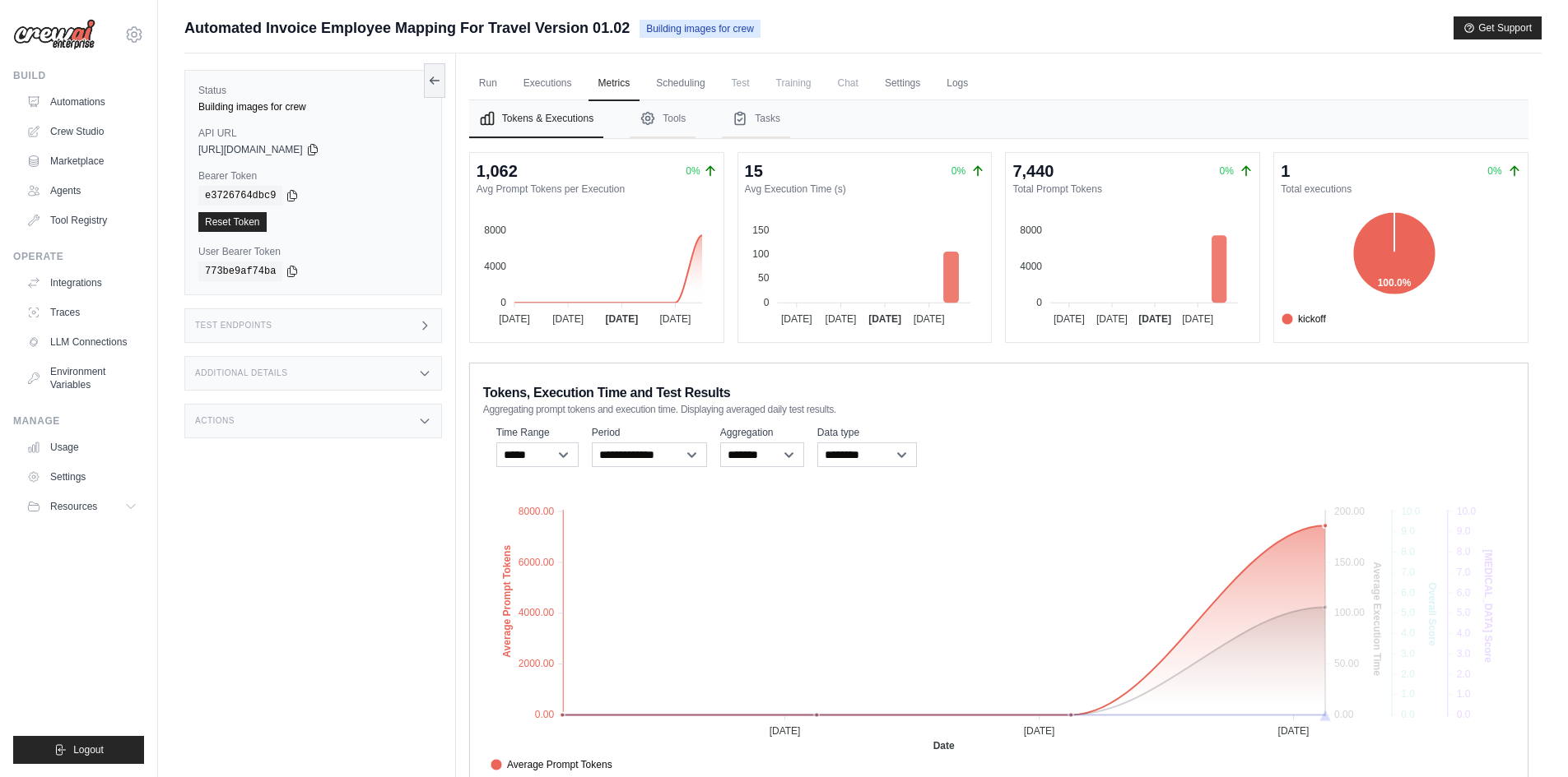
click at [613, 767] on span "Average Prompt Tokens" at bounding box center [551, 765] width 121 height 15
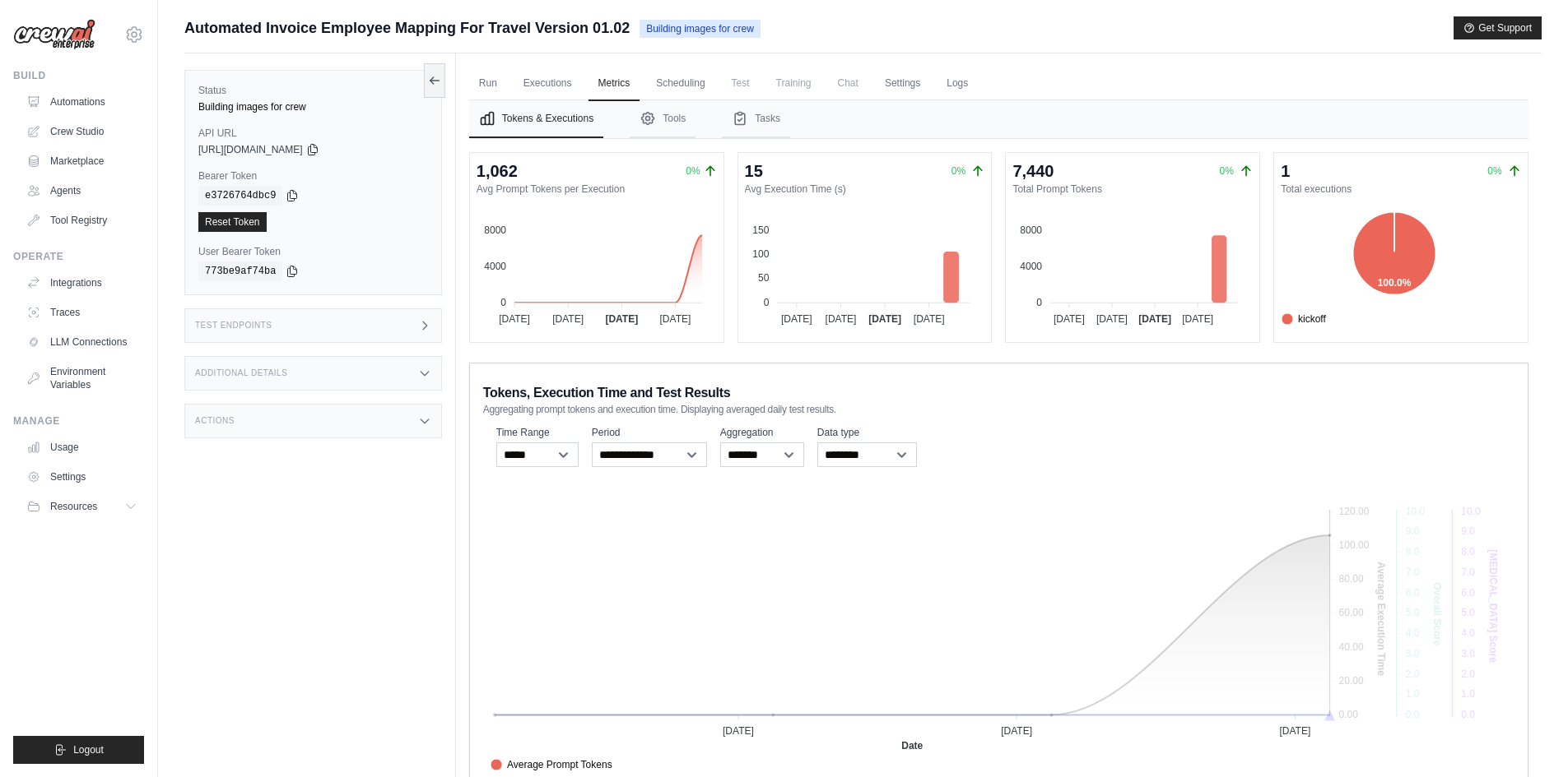
click at [613, 764] on span "Average Prompt Tokens" at bounding box center [551, 765] width 121 height 15
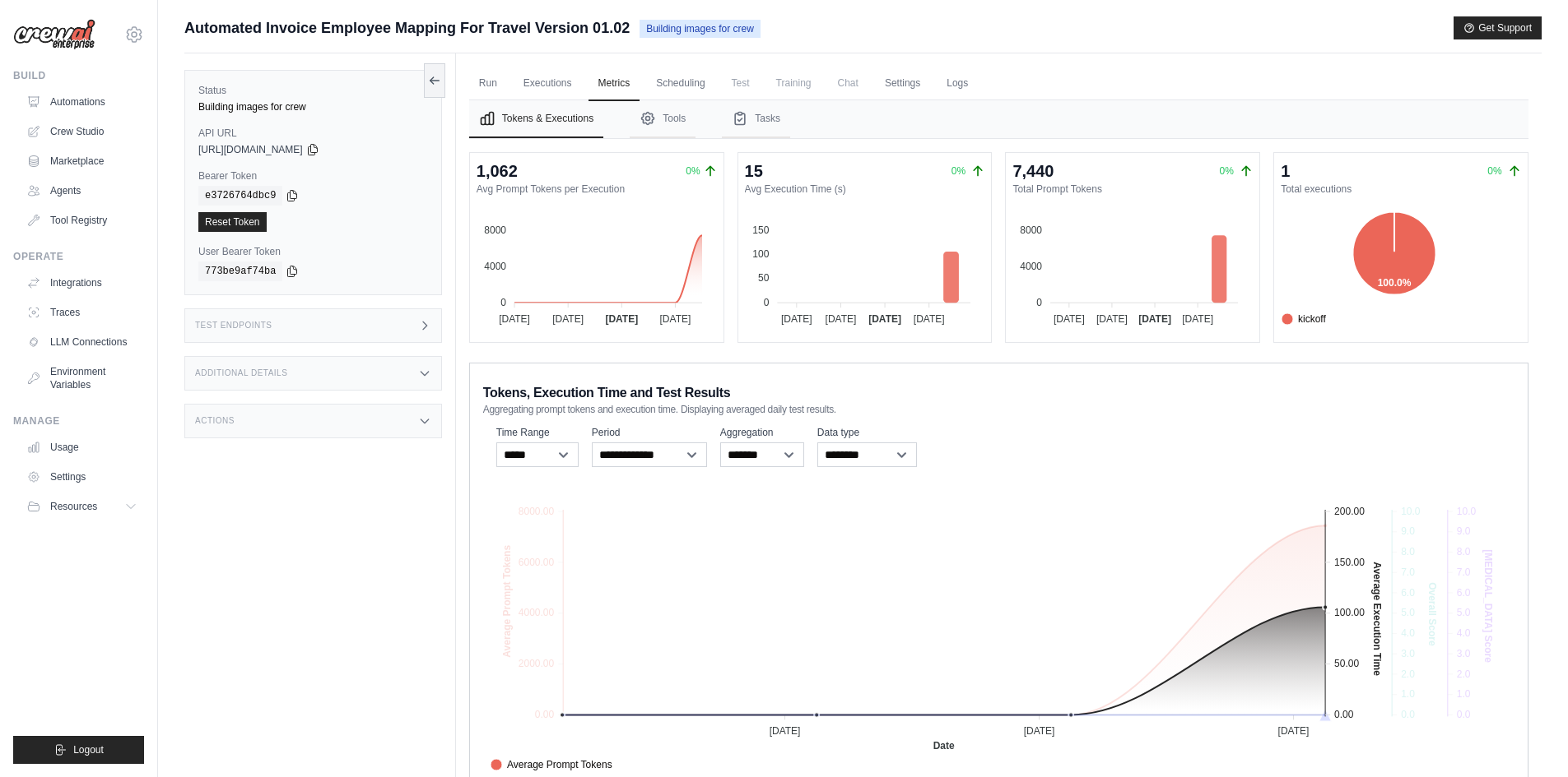
click at [614, 776] on span "Average Execution Time" at bounding box center [552, 783] width 123 height 15
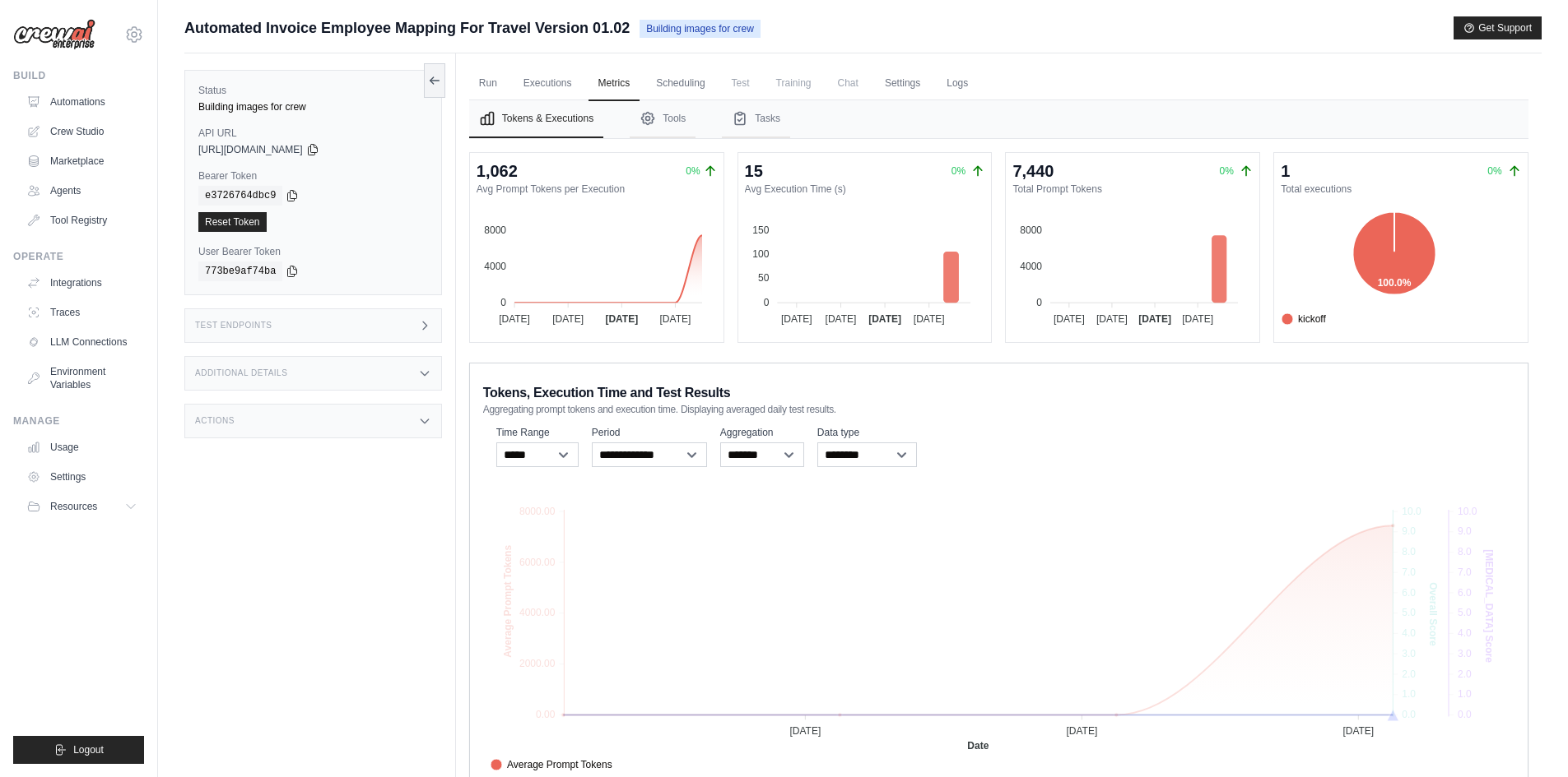
click at [614, 776] on span "Average Execution Time" at bounding box center [552, 783] width 123 height 15
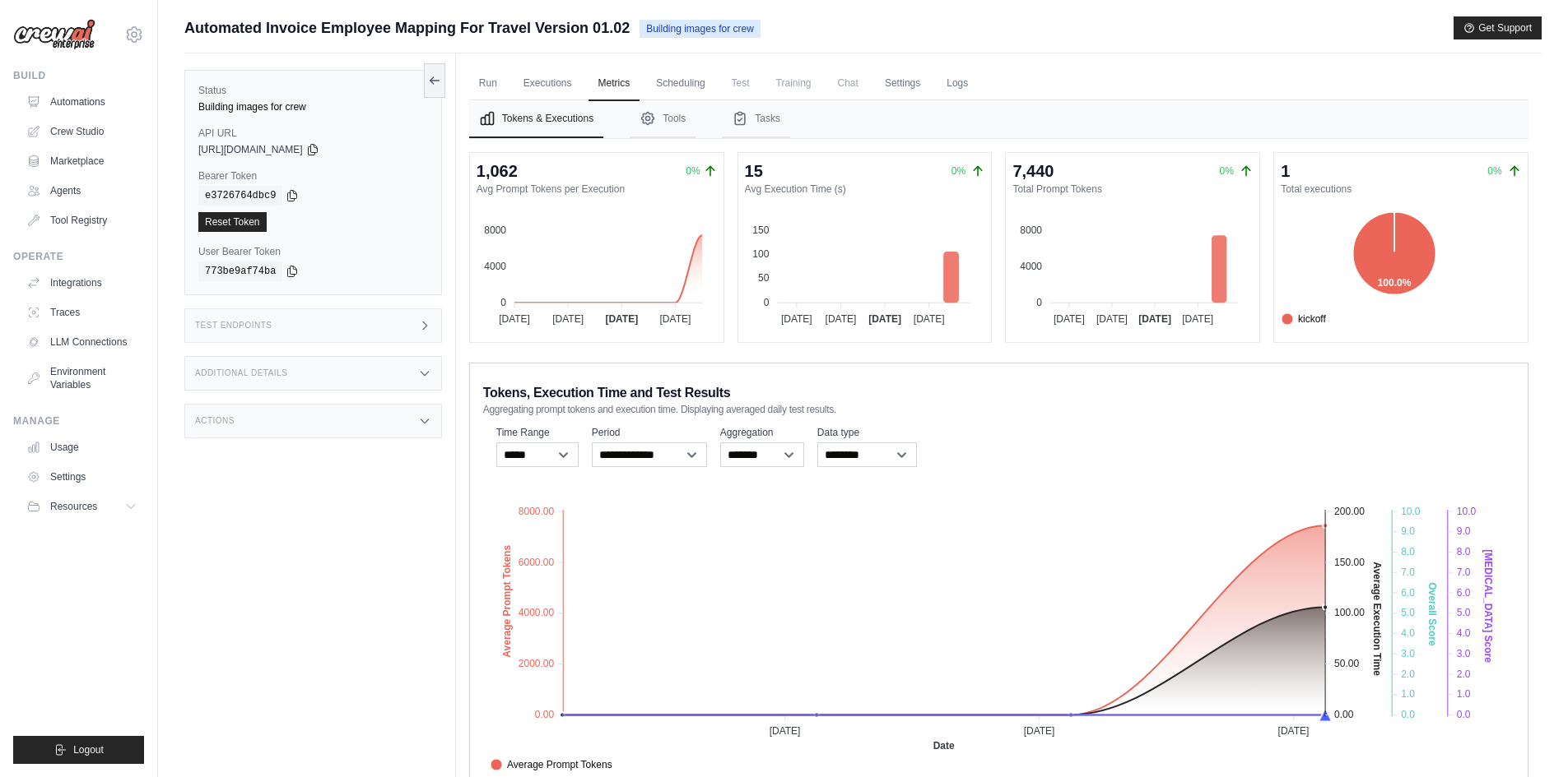
click at [505, 611] on text "Average Prompt Tokens" at bounding box center [505, 602] width 11 height 113
click at [507, 90] on ul "Run Executions Metrics Scheduling Test Training Chat Settings Logs" at bounding box center [998, 84] width 1059 height 33
click at [503, 89] on link "Run" at bounding box center [488, 84] width 38 height 34
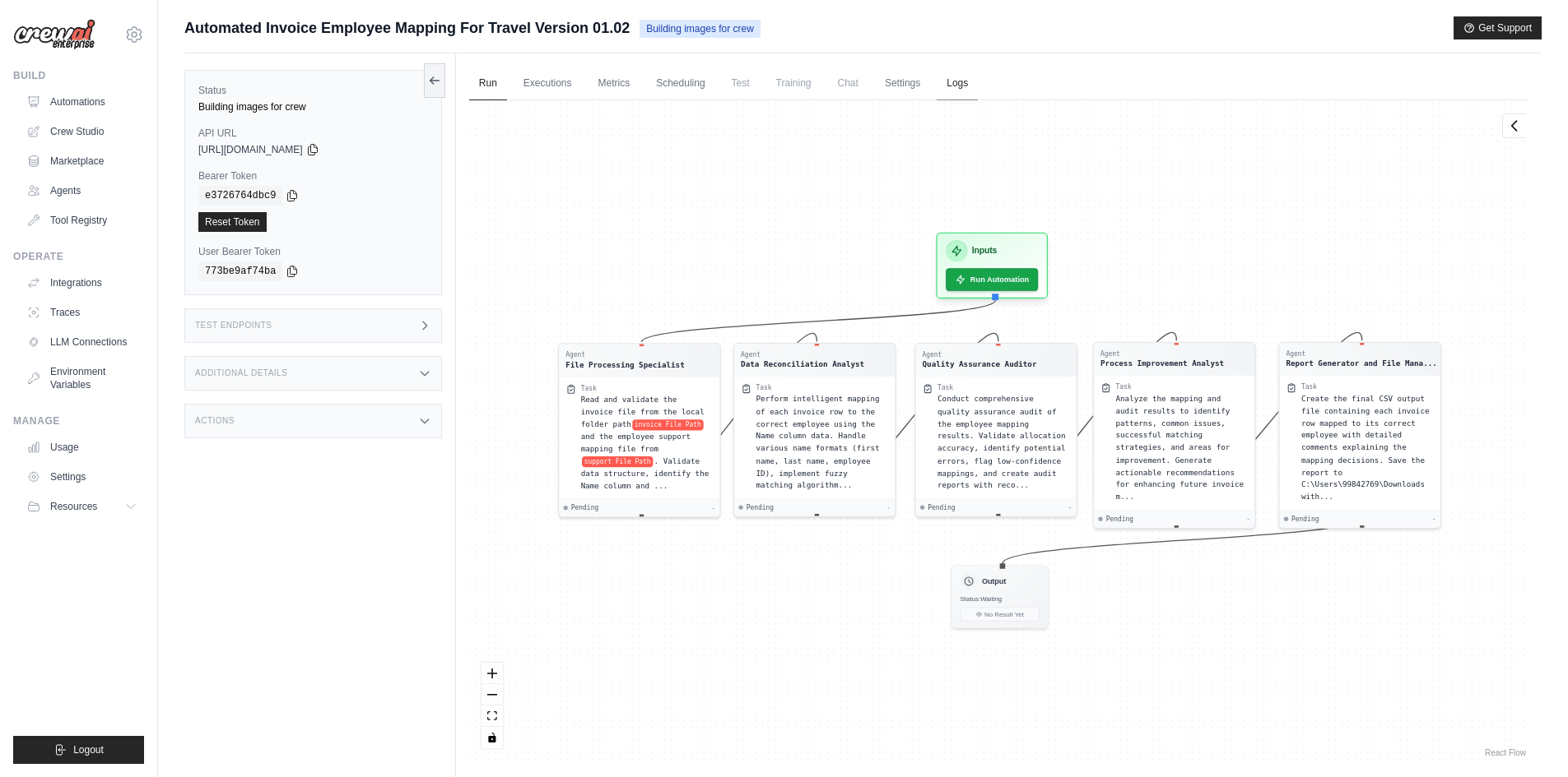
click at [950, 83] on link "Logs" at bounding box center [957, 84] width 41 height 34
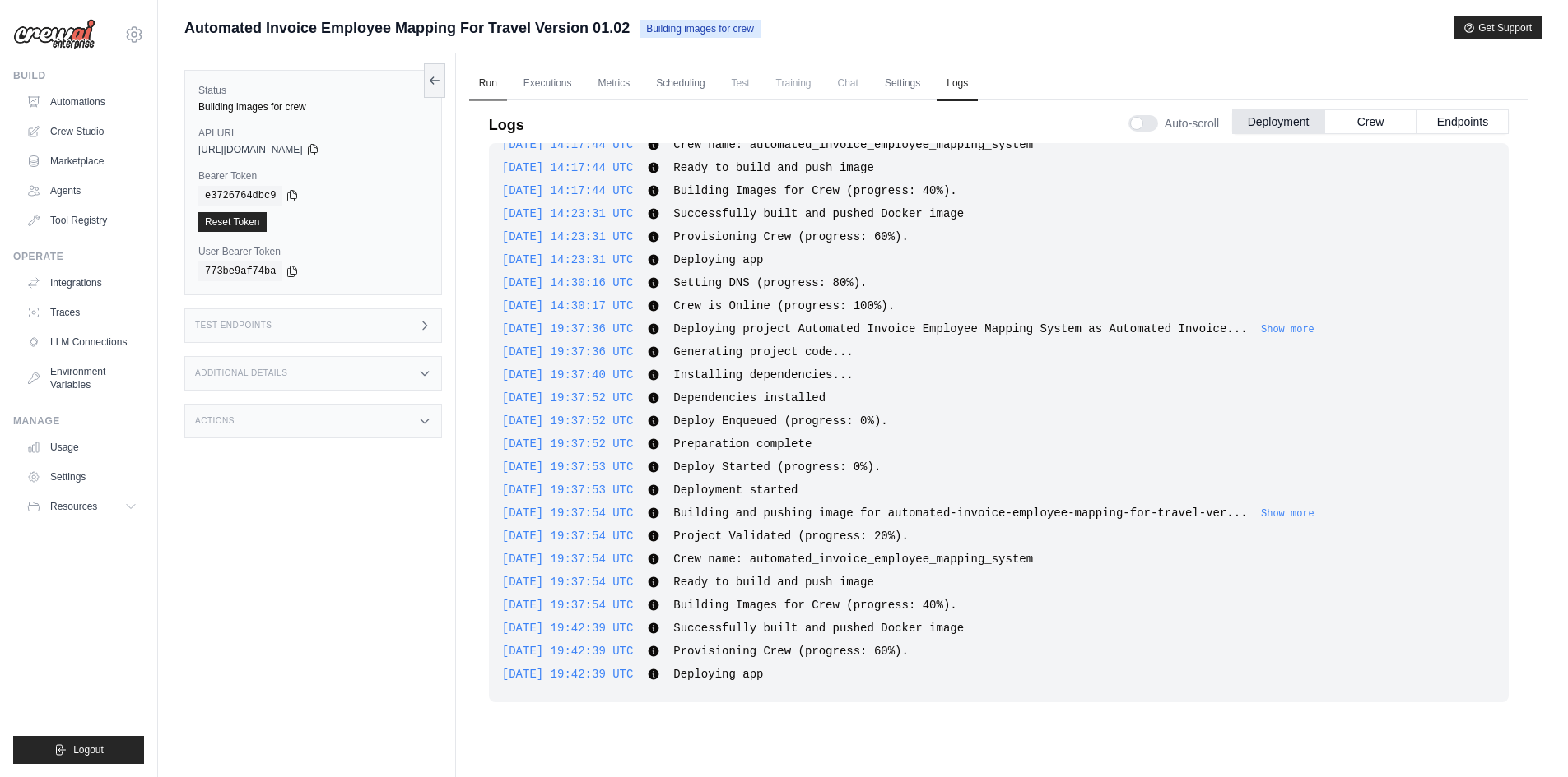
scroll to position [250, 0]
click at [494, 89] on link "Run" at bounding box center [488, 84] width 38 height 34
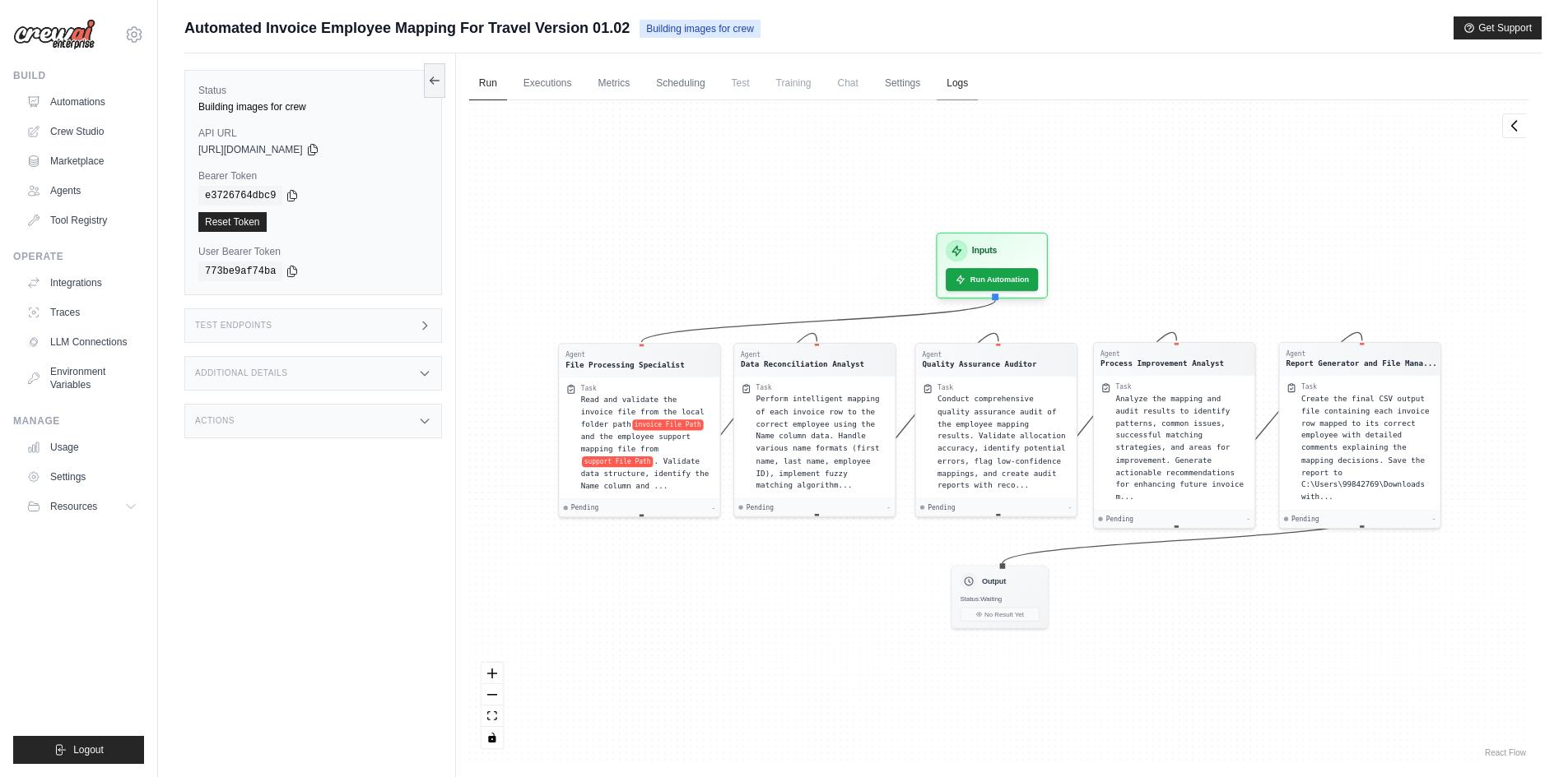
click at [961, 84] on link "Logs" at bounding box center [957, 84] width 41 height 34
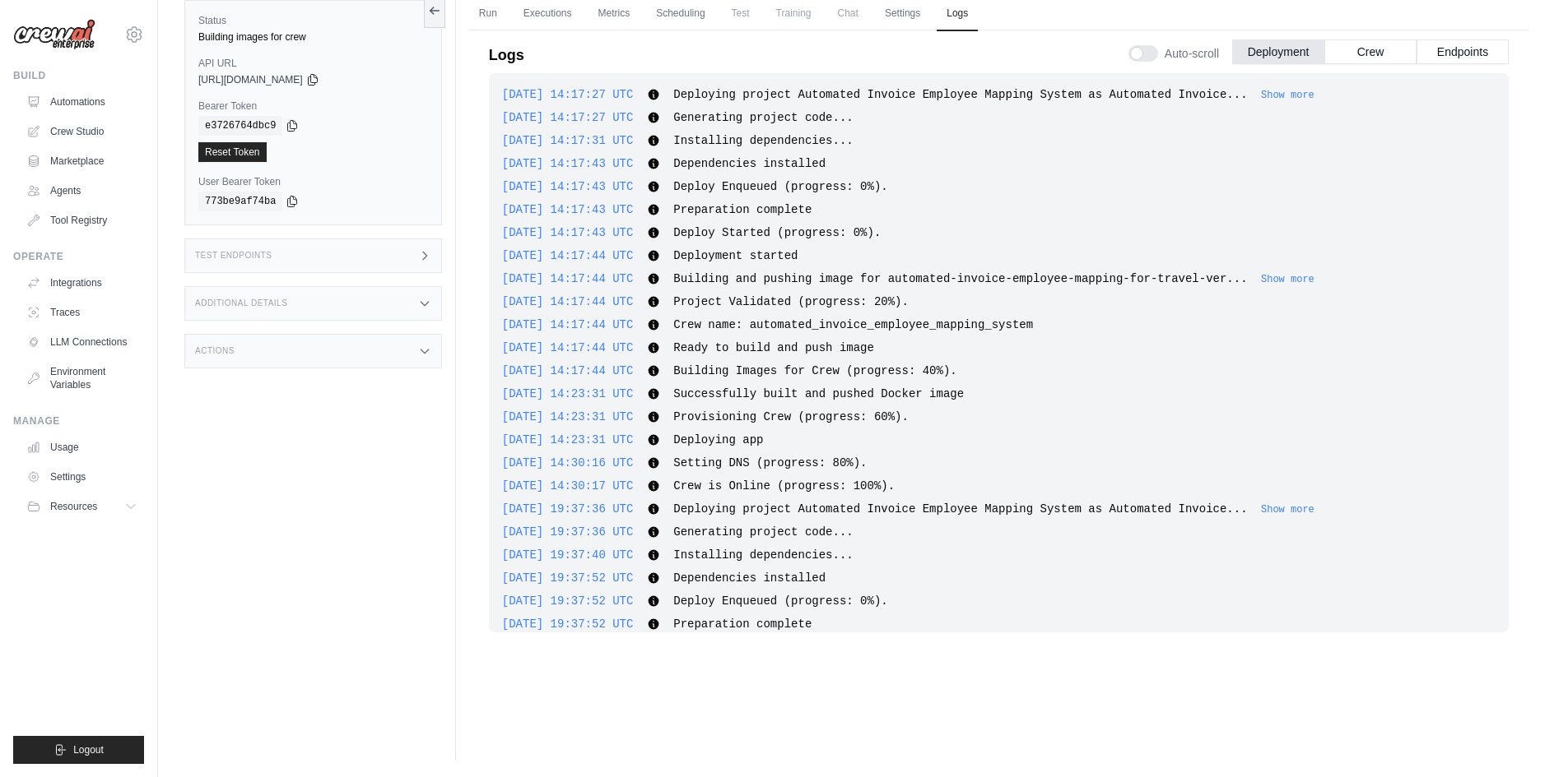
scroll to position [297, 0]
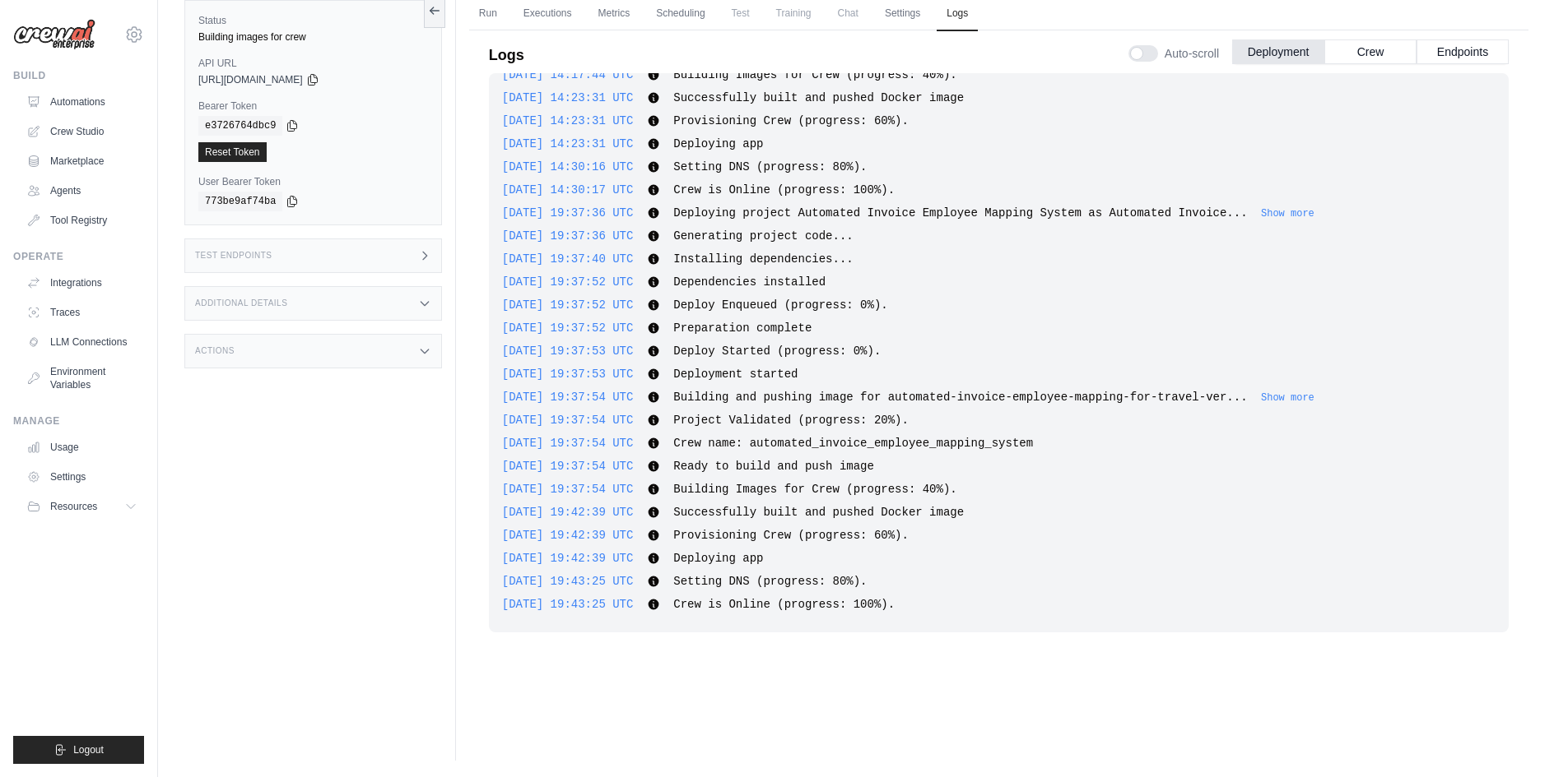
click at [855, 718] on div "Run Executions Metrics Scheduling Test Training Chat Settings Logs 0 Running 0 …" at bounding box center [998, 371] width 1086 height 777
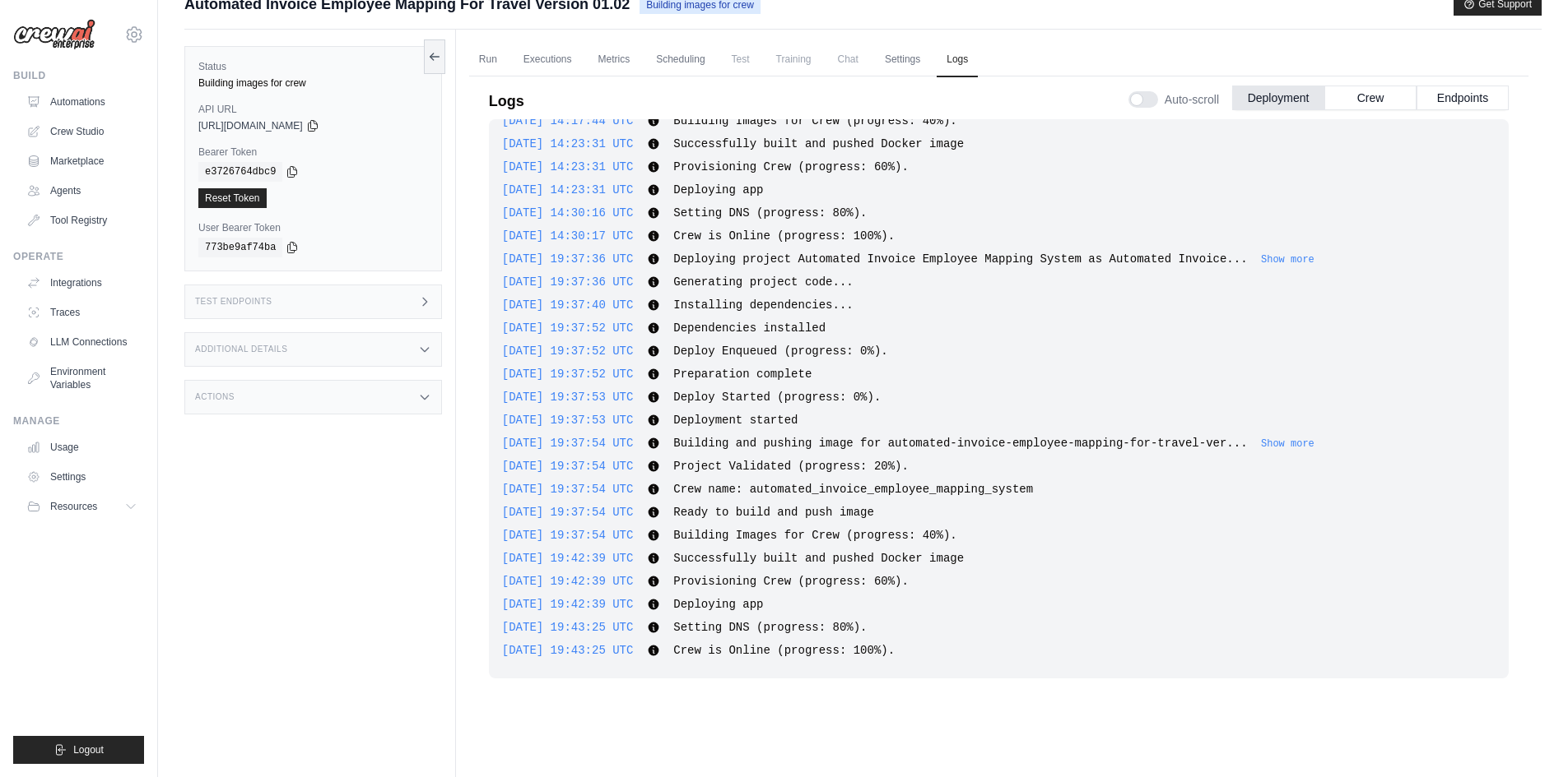
scroll to position [0, 0]
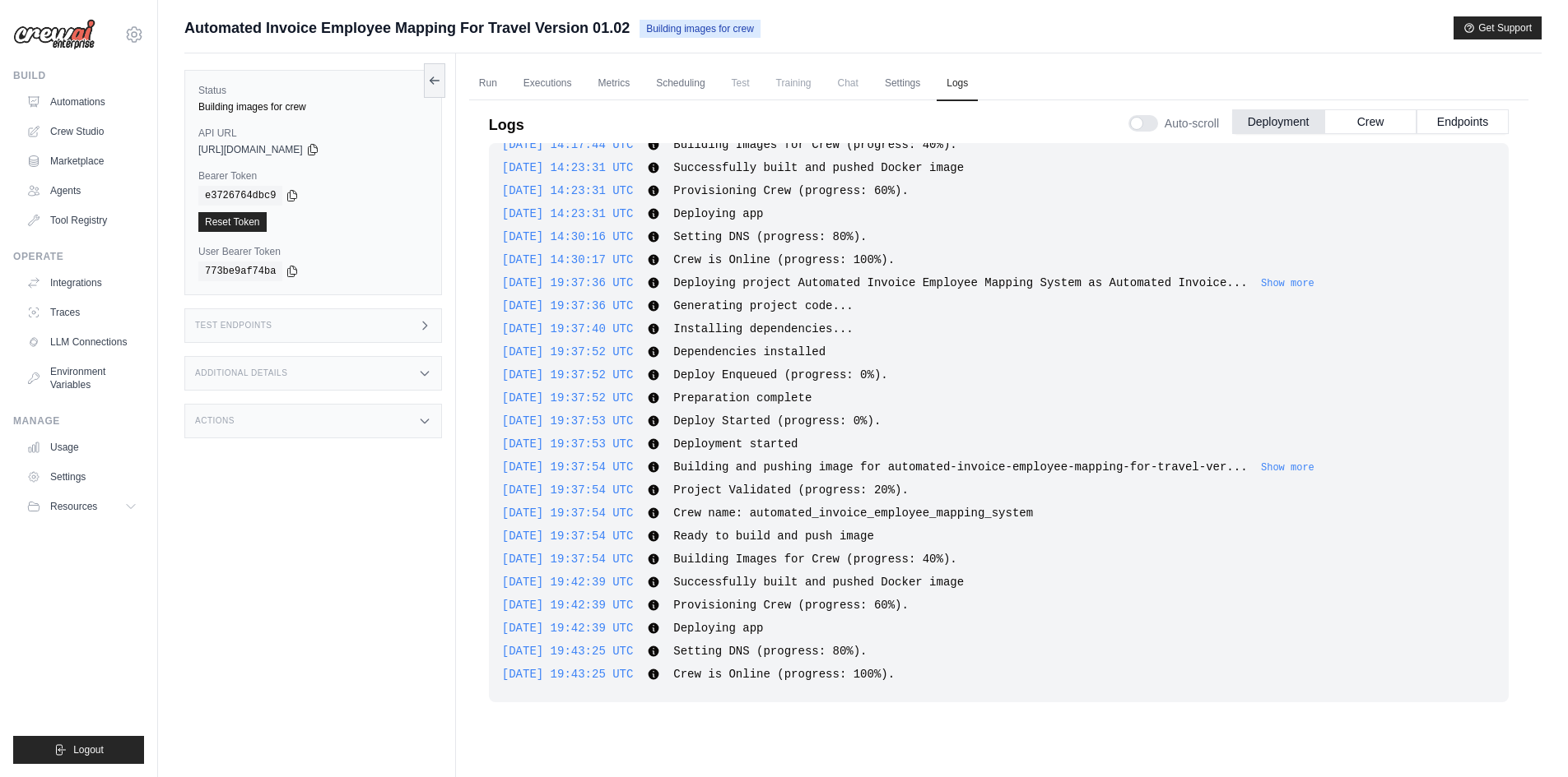
drag, startPoint x: 455, startPoint y: 398, endPoint x: 454, endPoint y: 418, distance: 20.0
click at [454, 418] on div "Status Building images for crew API URL copied https://automated-invoice-employ…" at bounding box center [320, 442] width 272 height 777
click at [489, 89] on link "Run" at bounding box center [488, 84] width 38 height 34
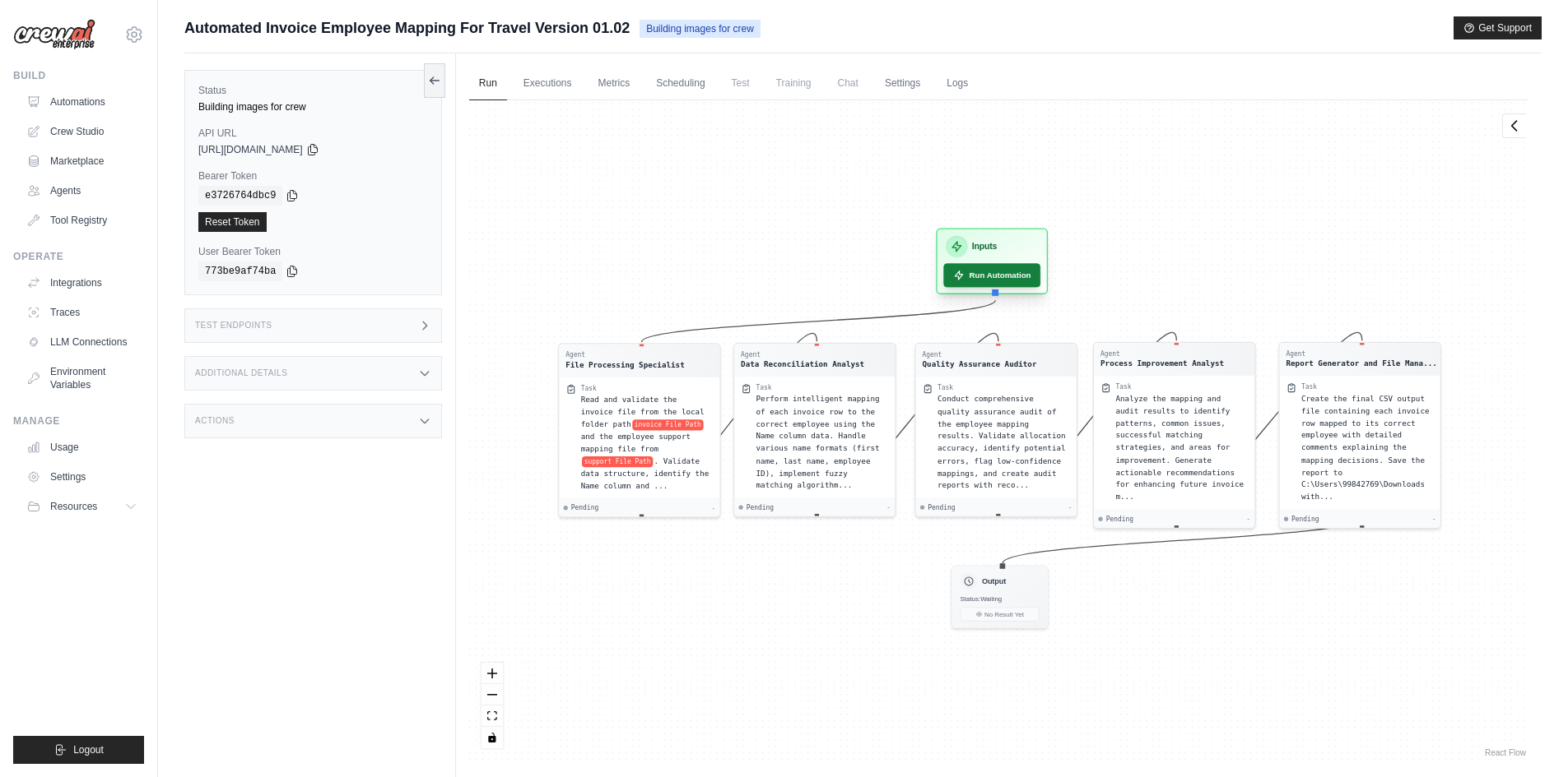
click at [1002, 271] on button "Run Automation" at bounding box center [991, 275] width 97 height 24
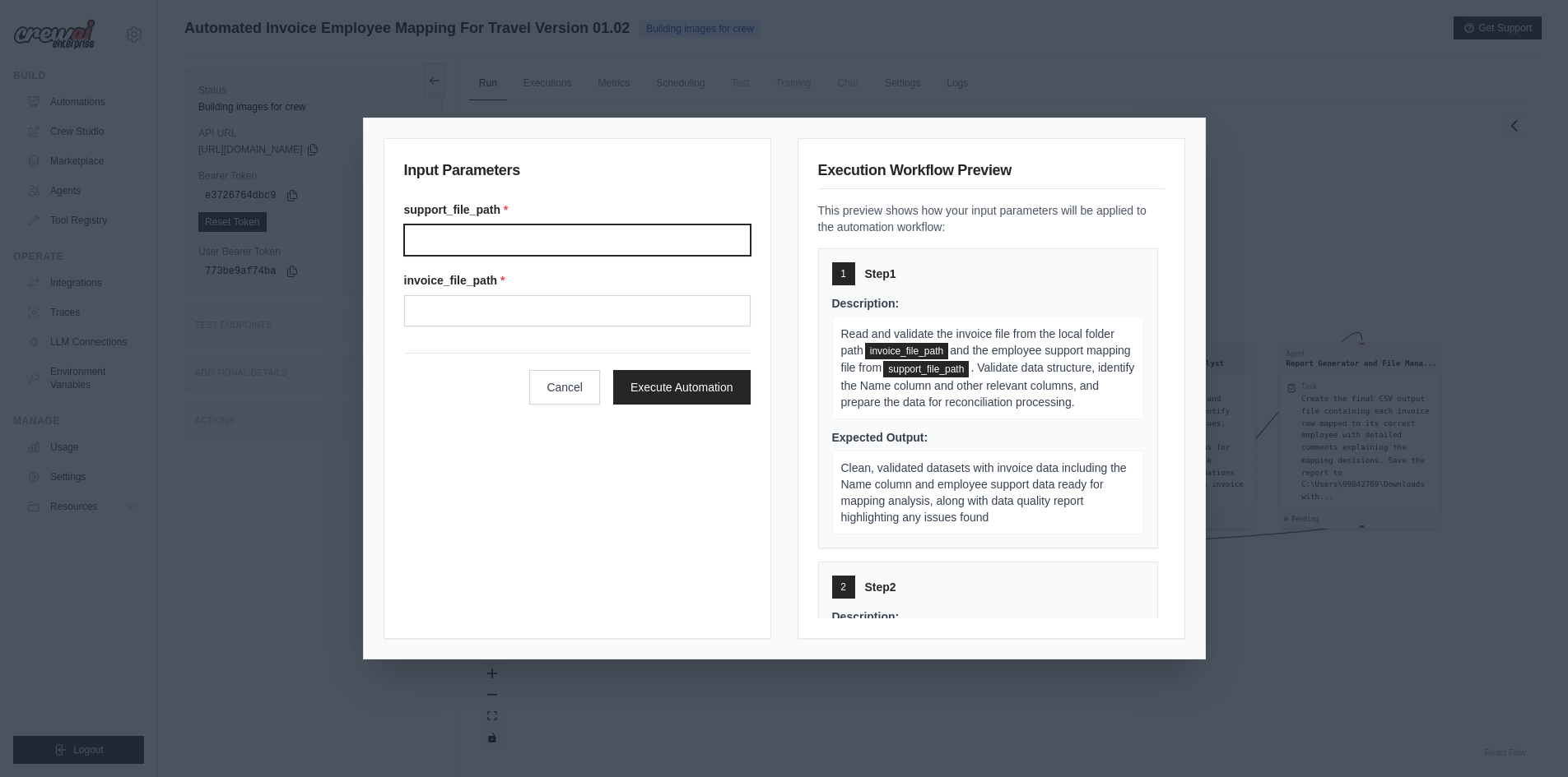
click at [527, 254] on input "support_file_path *" at bounding box center [578, 240] width 347 height 32
type input "**********"
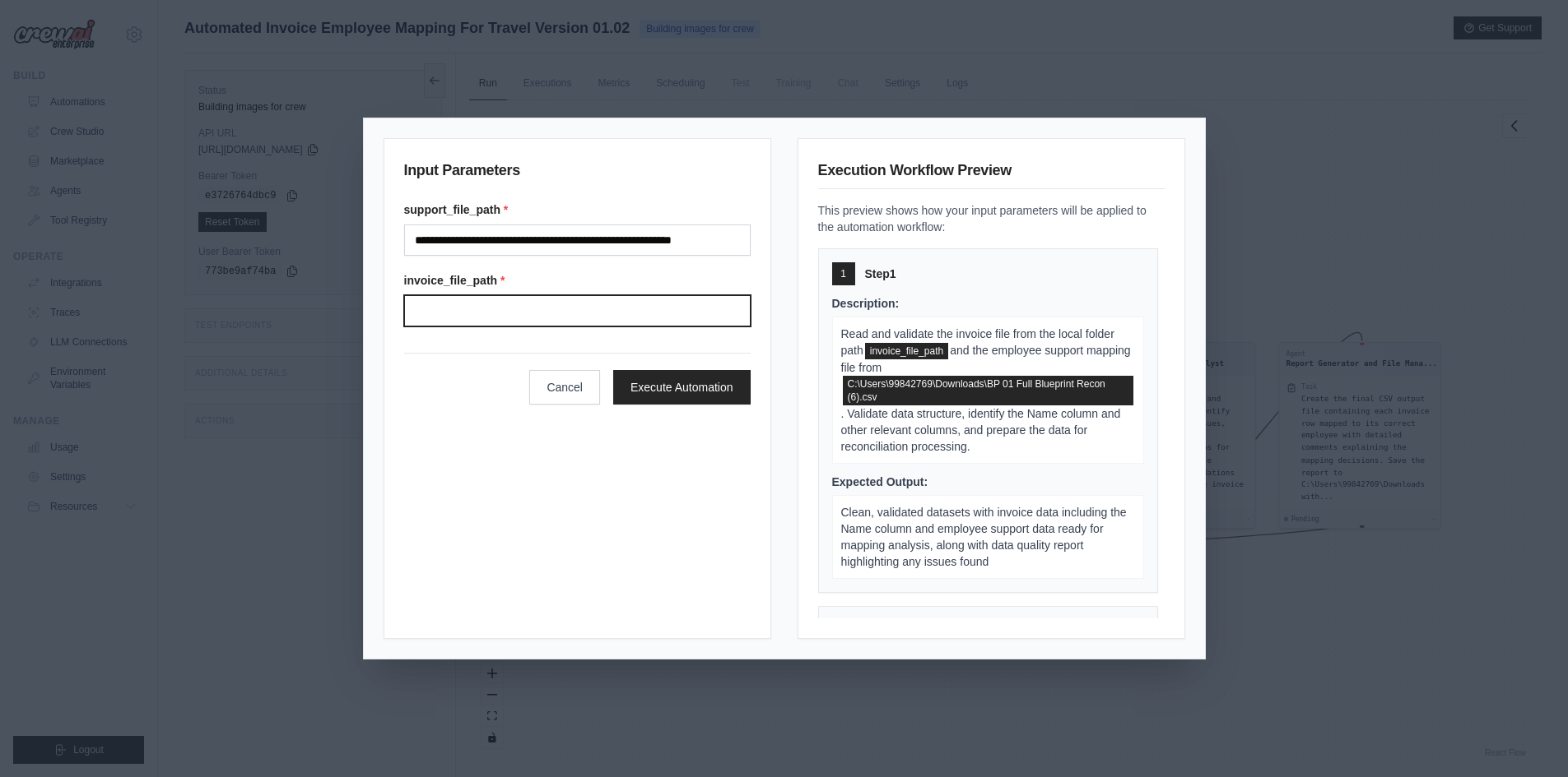
click at [537, 312] on input "invoice_file_path *" at bounding box center [578, 312] width 347 height 32
type input "**********"
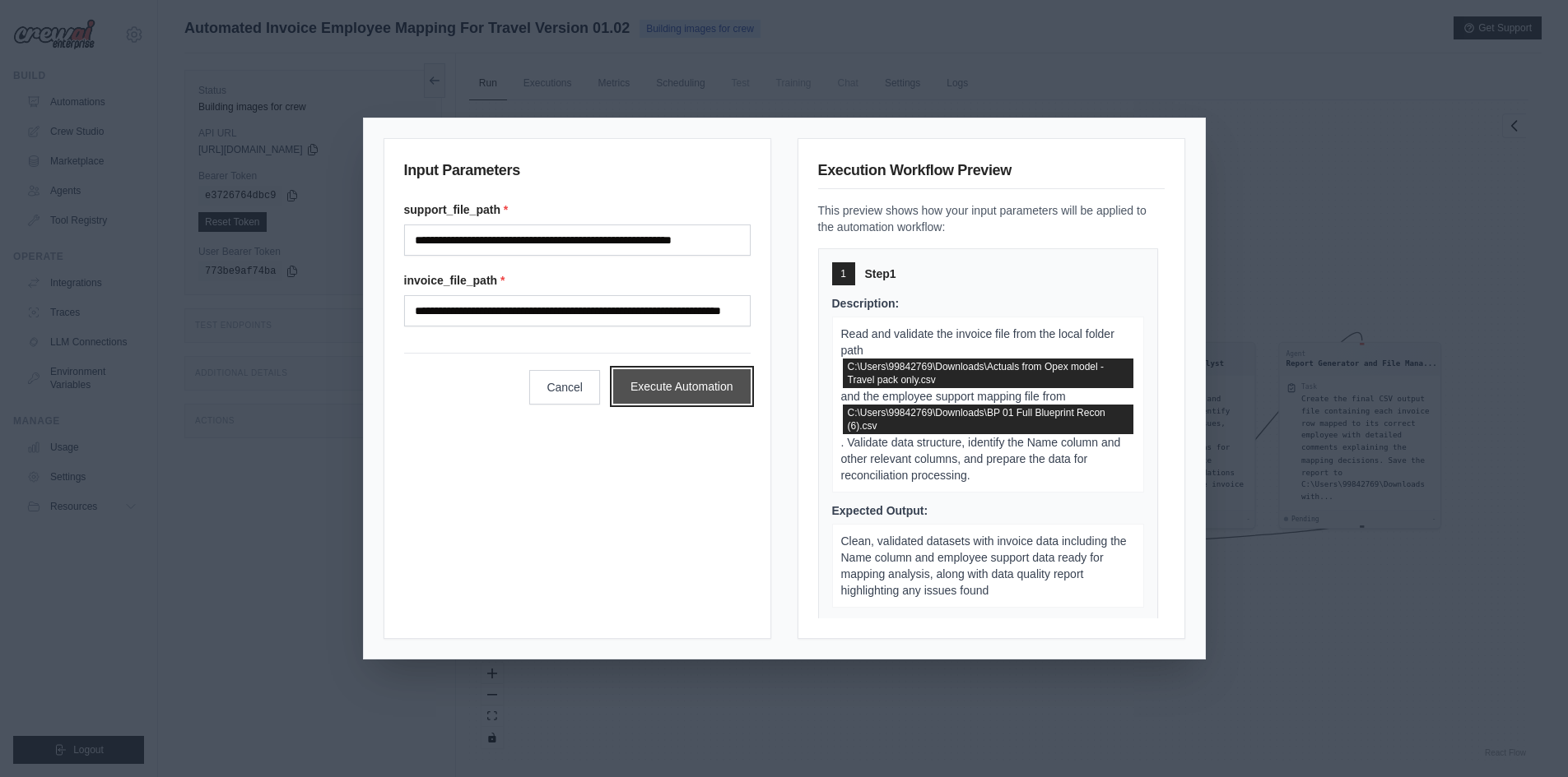
click at [664, 384] on button "Execute Automation" at bounding box center [681, 386] width 137 height 34
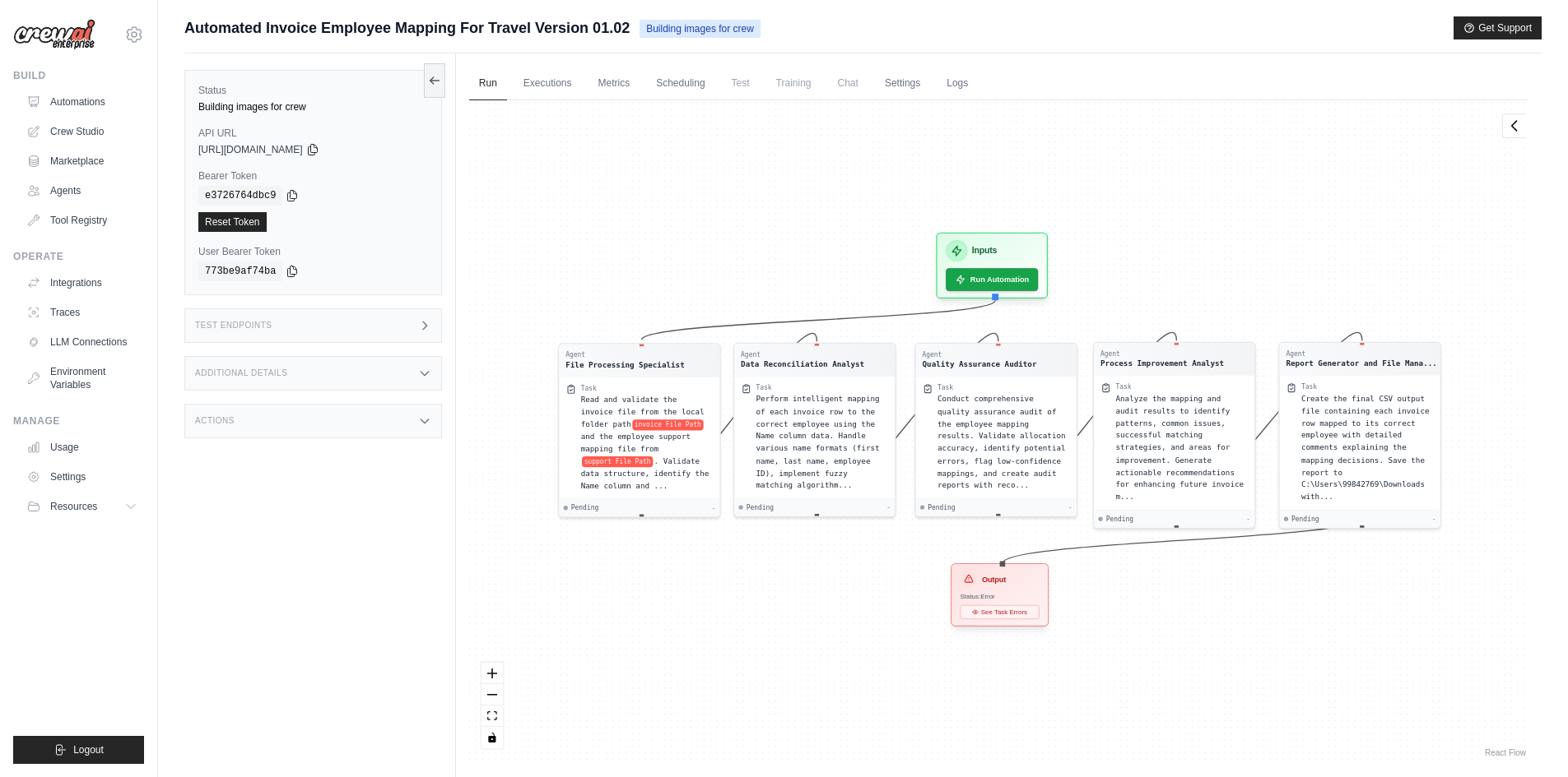
click at [1012, 598] on div "Status: Error" at bounding box center [999, 597] width 79 height 9
click at [997, 588] on div "Output Status: Error See Task Errors" at bounding box center [999, 594] width 98 height 62
click at [993, 575] on h3 "Output" at bounding box center [993, 580] width 24 height 11
click at [993, 270] on button "Run Automation" at bounding box center [991, 275] width 97 height 24
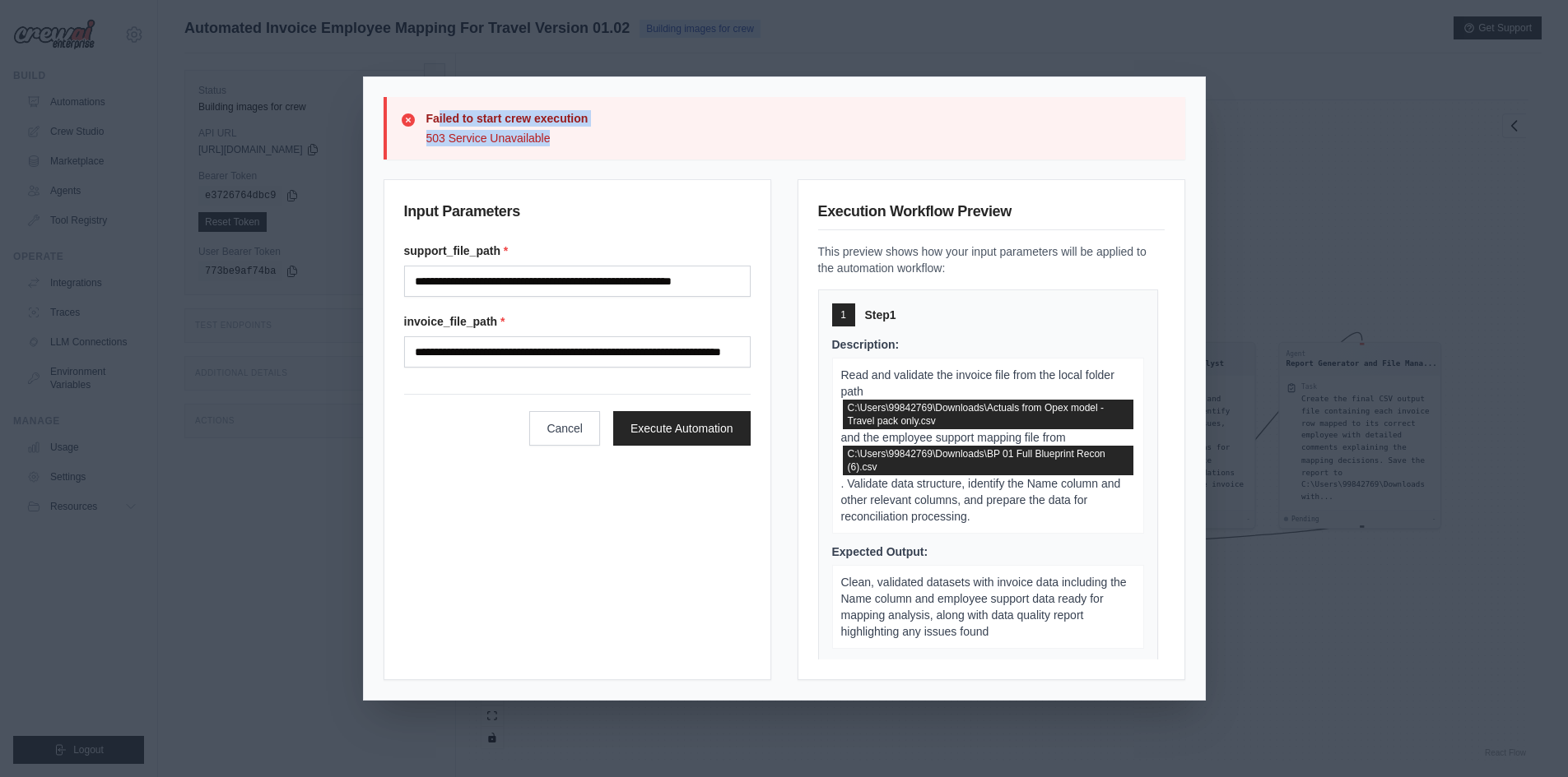
drag, startPoint x: 454, startPoint y: 123, endPoint x: 677, endPoint y: 131, distance: 223.1
click at [677, 131] on div "Failed to start crew execution 503 Service Unavailable" at bounding box center [799, 128] width 746 height 36
click at [640, 142] on p "503 Service Unavailable" at bounding box center [799, 138] width 746 height 17
click at [588, 429] on button "Cancel" at bounding box center [564, 427] width 70 height 34
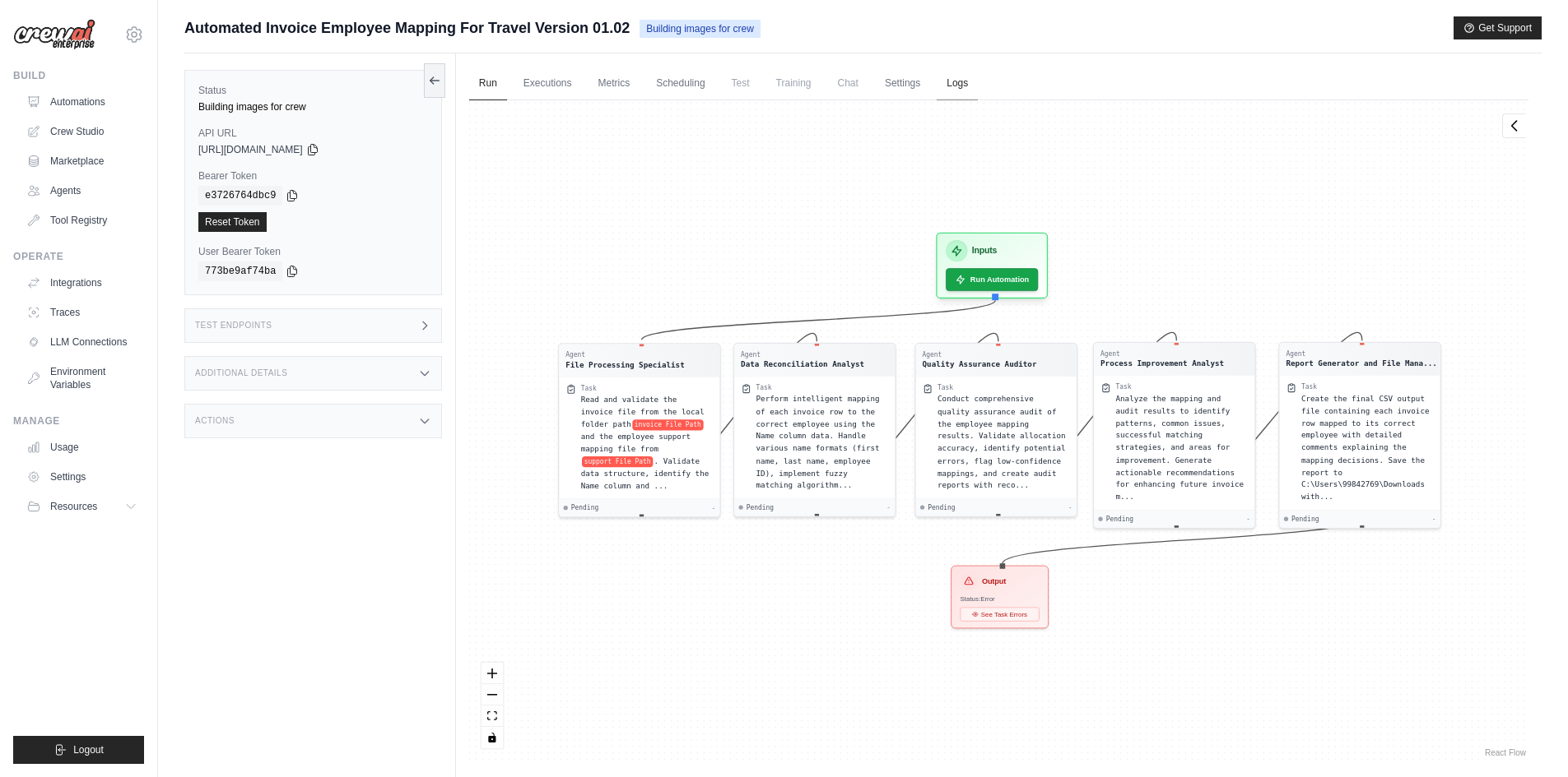
click at [969, 92] on link "Logs" at bounding box center [957, 84] width 41 height 34
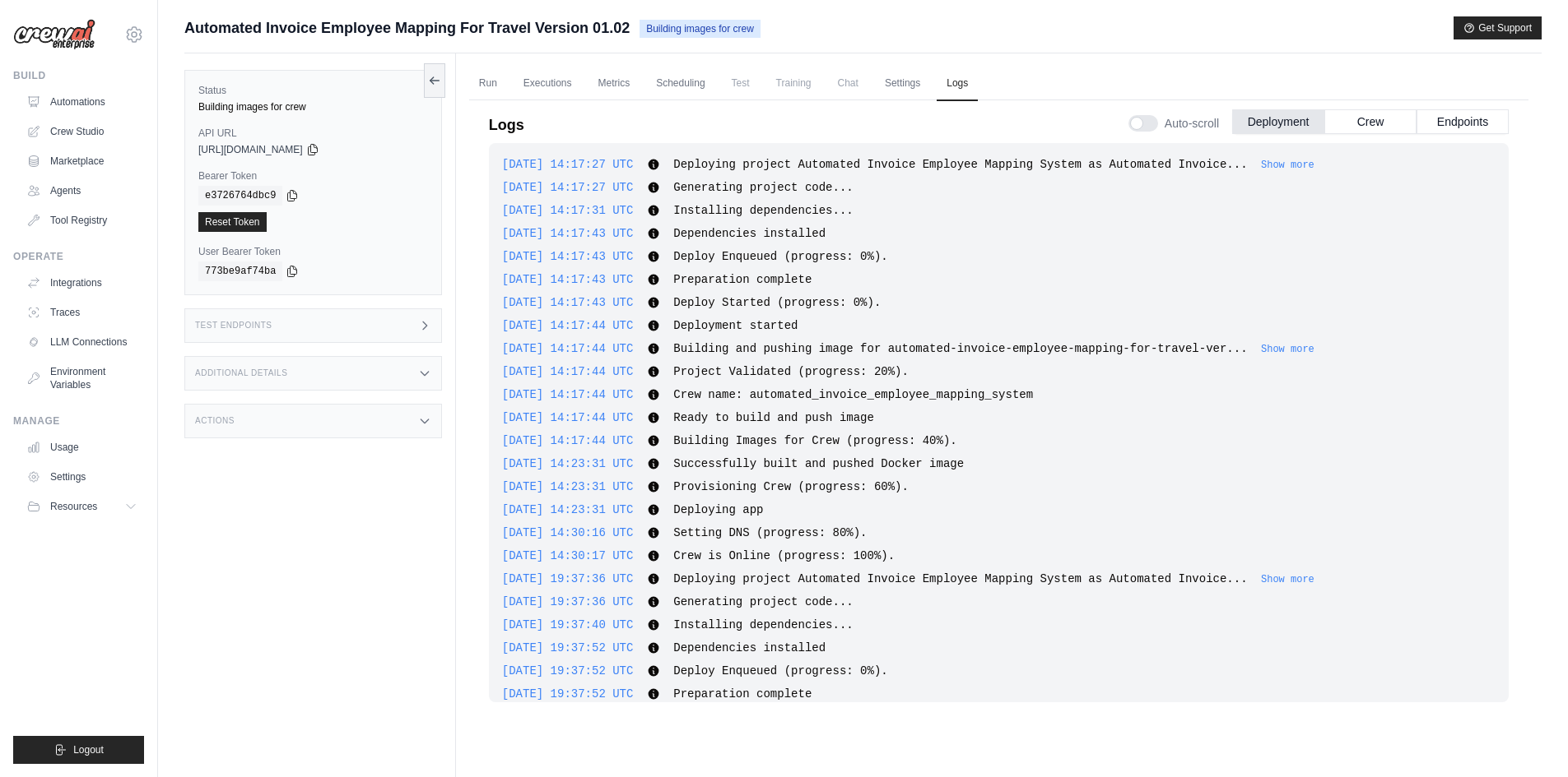
scroll to position [297, 0]
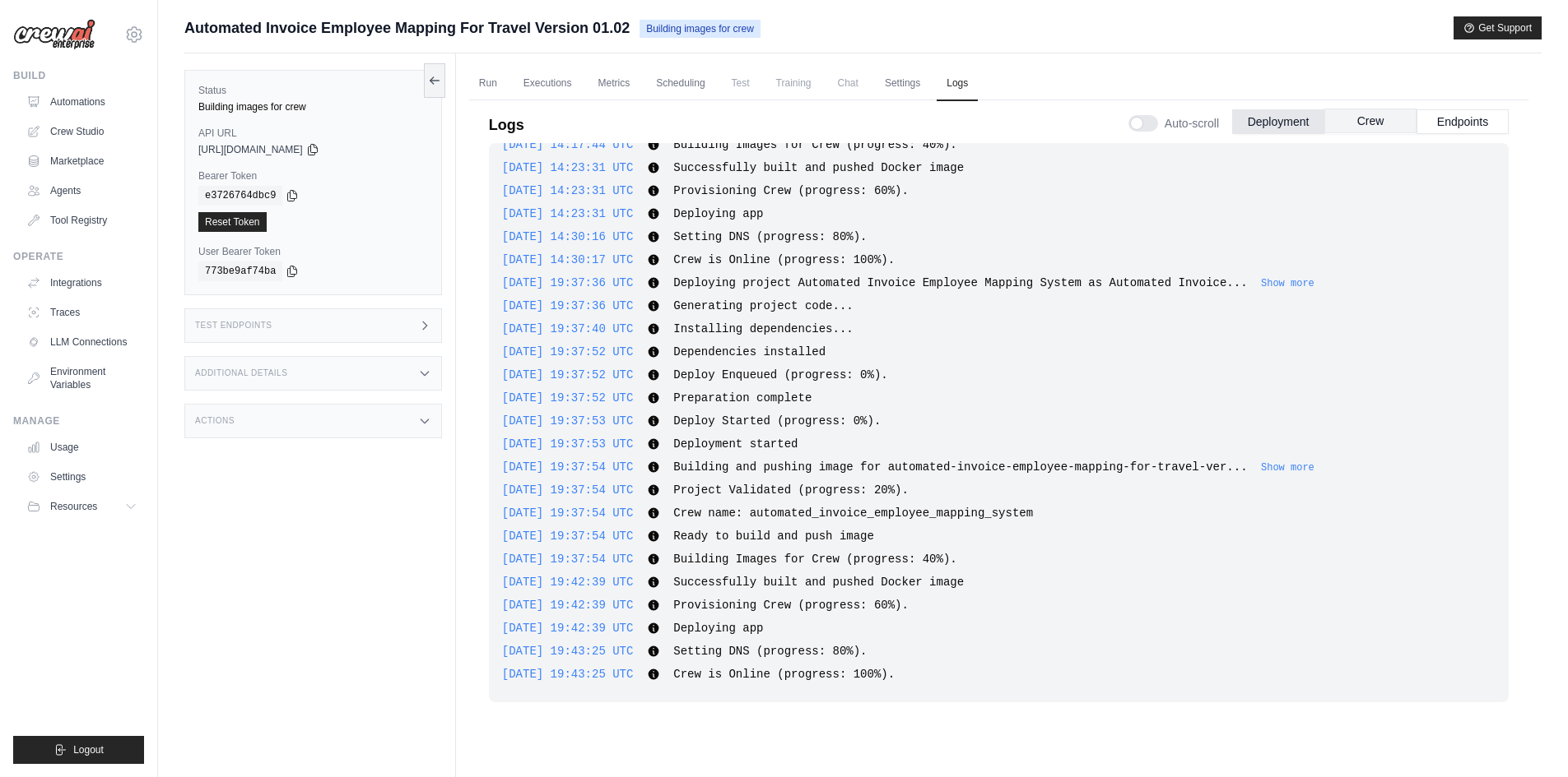
click at [1342, 128] on button "Crew" at bounding box center [1370, 121] width 92 height 25
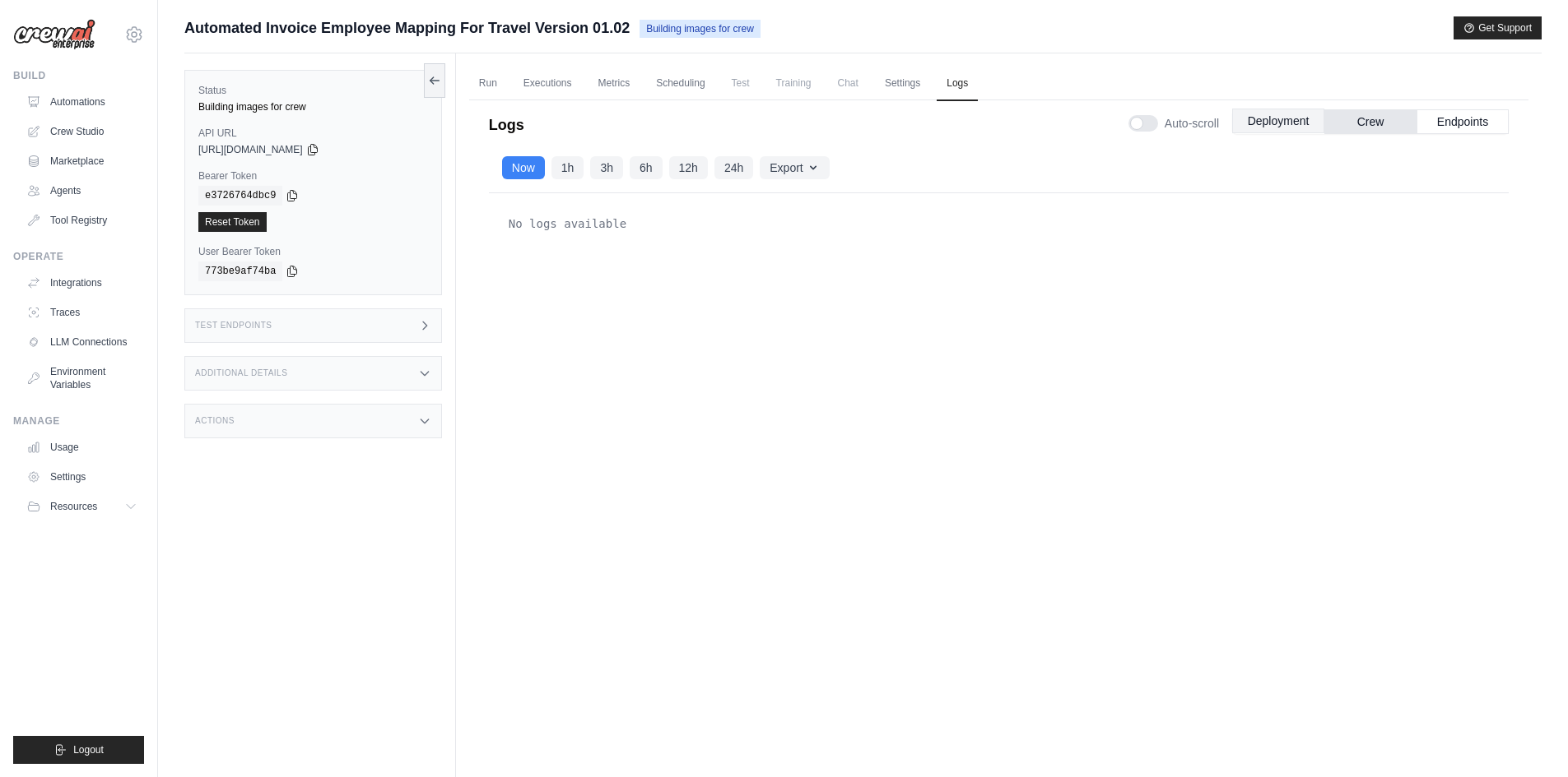
click at [1307, 128] on button "Deployment" at bounding box center [1277, 121] width 92 height 25
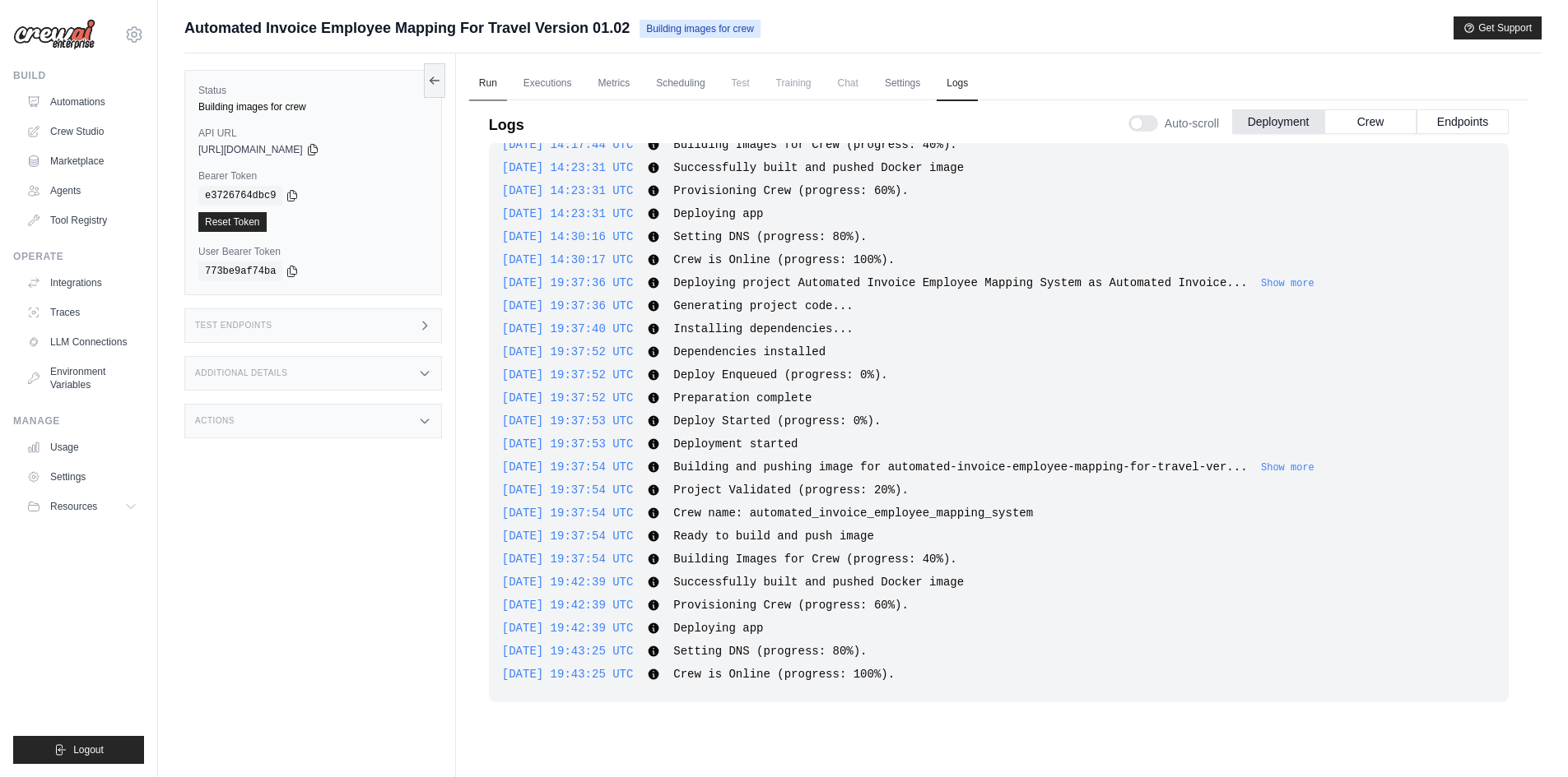
click at [483, 92] on link "Run" at bounding box center [488, 84] width 38 height 34
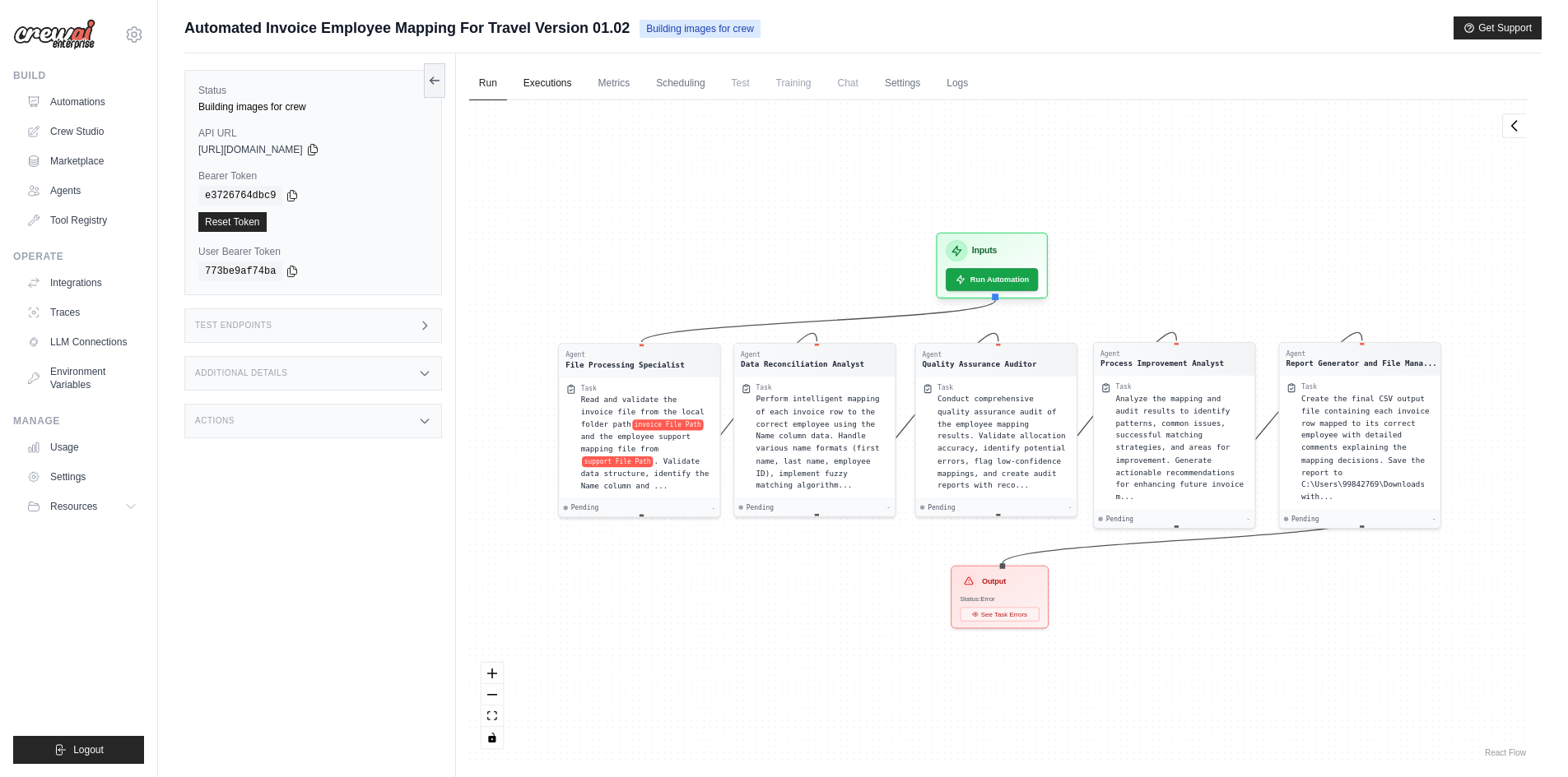
click at [548, 88] on link "Executions" at bounding box center [548, 84] width 69 height 34
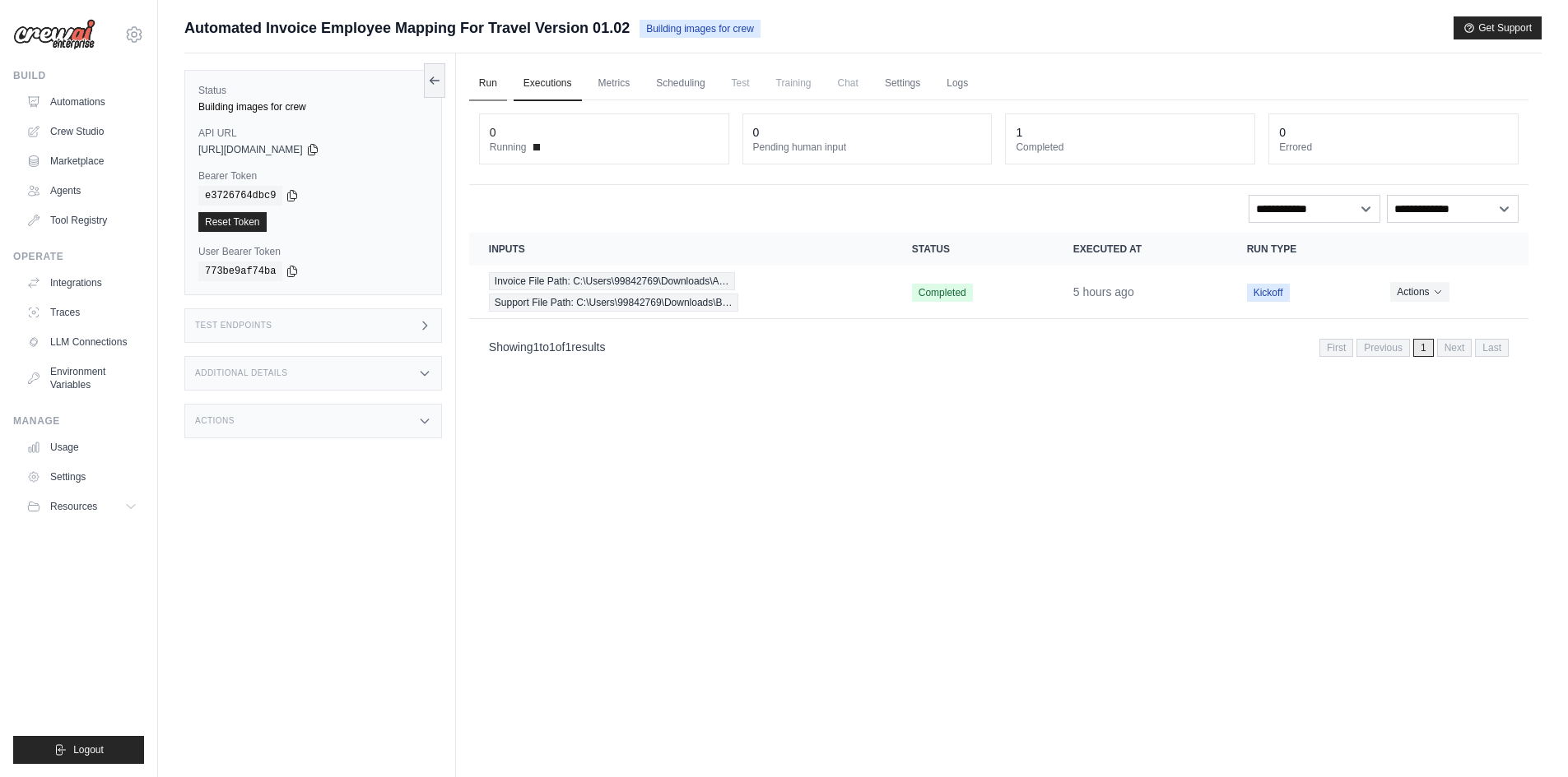
click at [480, 88] on link "Run" at bounding box center [488, 84] width 38 height 34
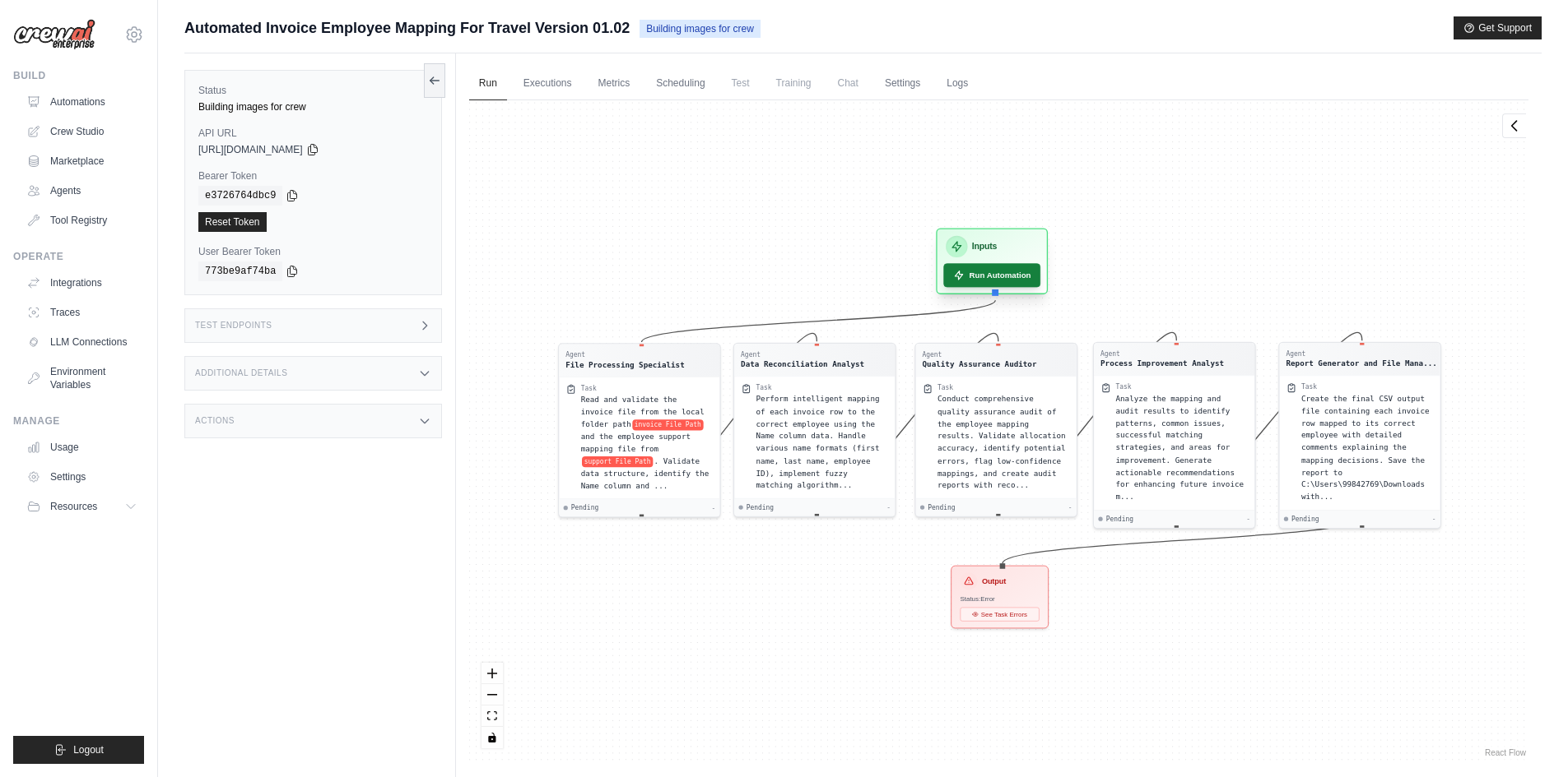
click at [1016, 287] on button "Run Automation" at bounding box center [991, 275] width 97 height 24
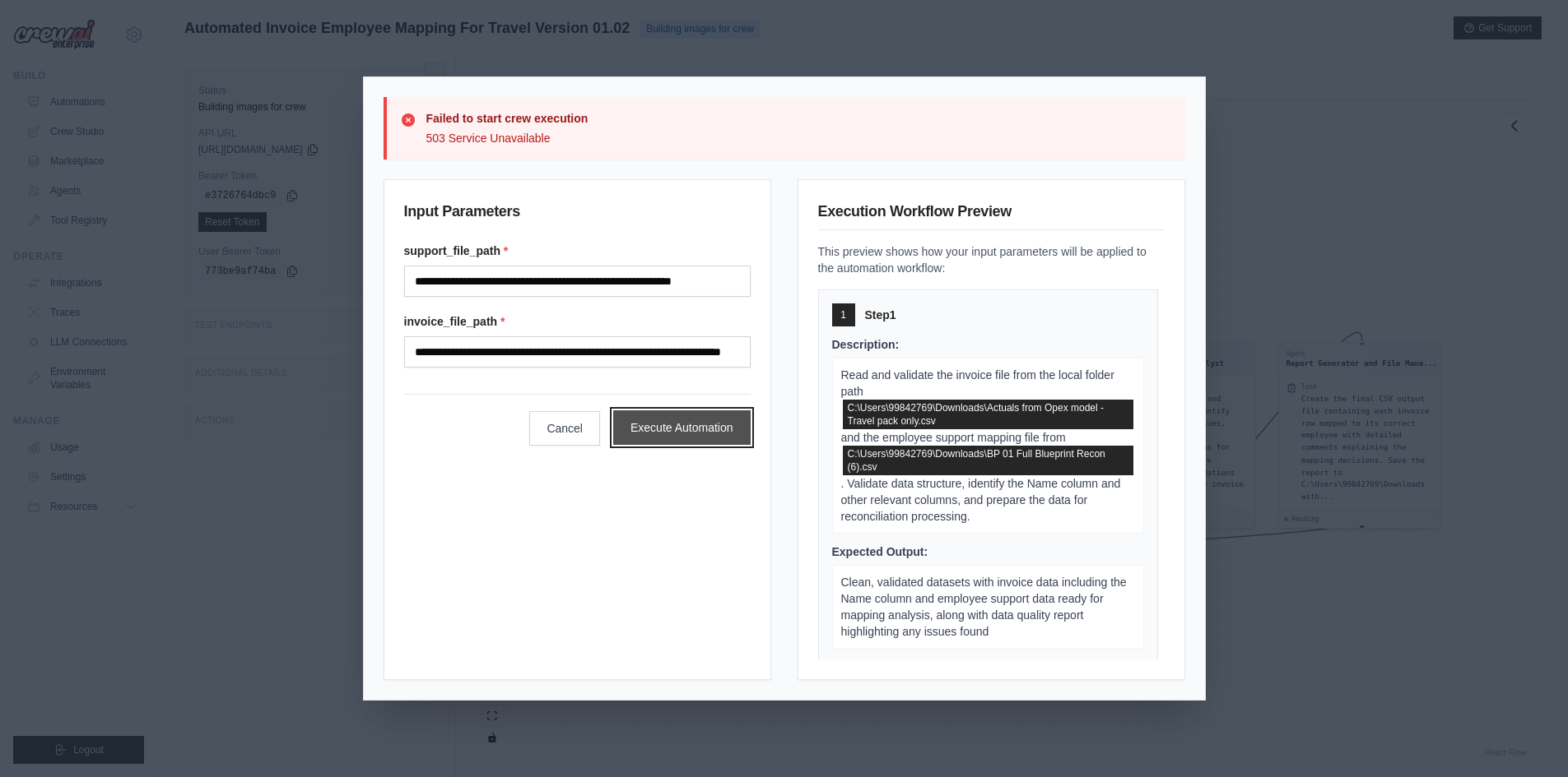
click at [694, 437] on button "Execute Automation" at bounding box center [681, 427] width 137 height 34
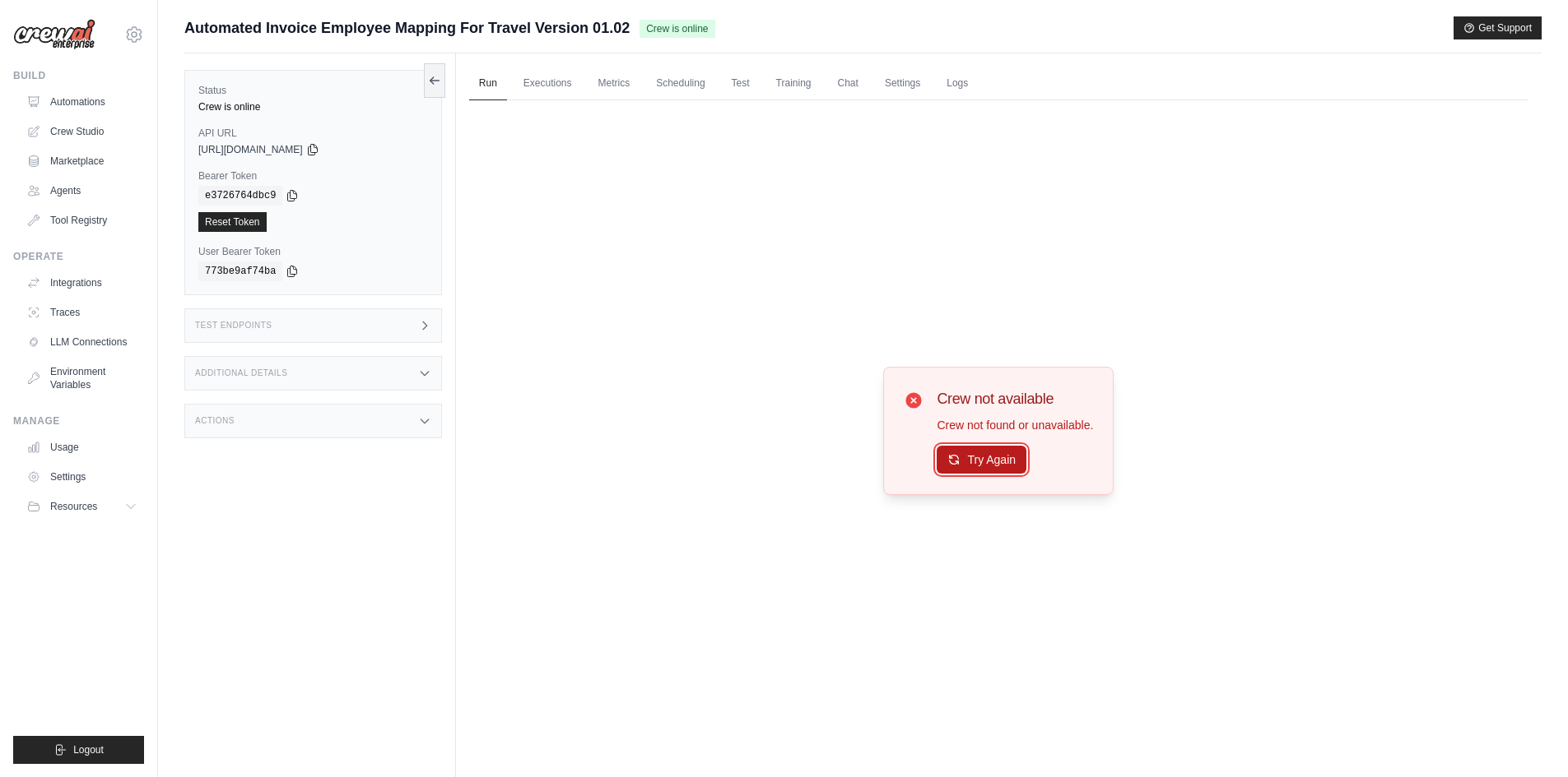
click at [966, 460] on button "Try Again" at bounding box center [982, 460] width 90 height 28
click at [966, 460] on button "Try Again" at bounding box center [982, 461] width 90 height 28
click at [528, 88] on link "Executions" at bounding box center [548, 84] width 69 height 34
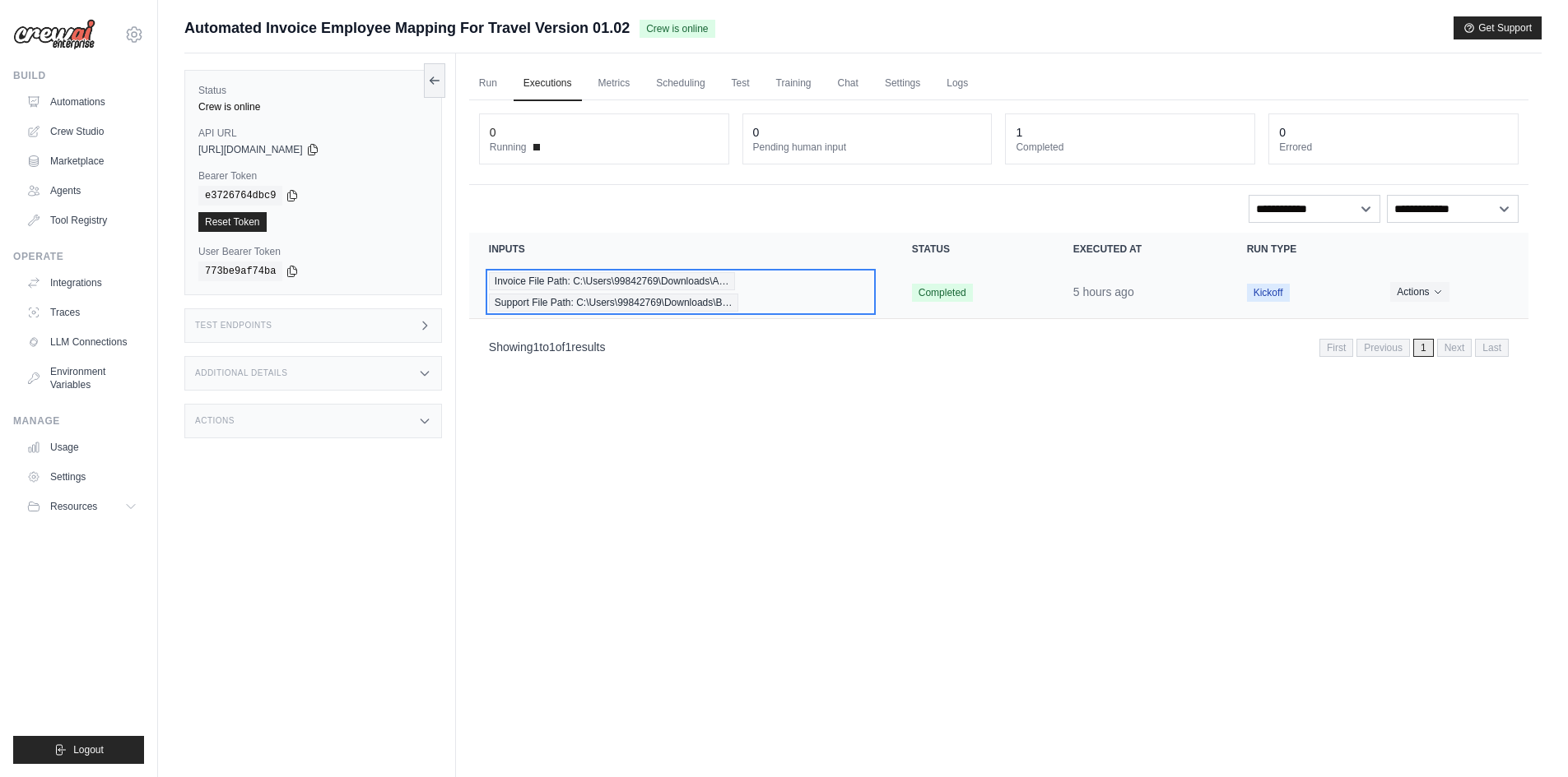
click at [605, 282] on span "Invoice File Path: C:\Users\99842769\Downloads\A…" at bounding box center [612, 281] width 247 height 18
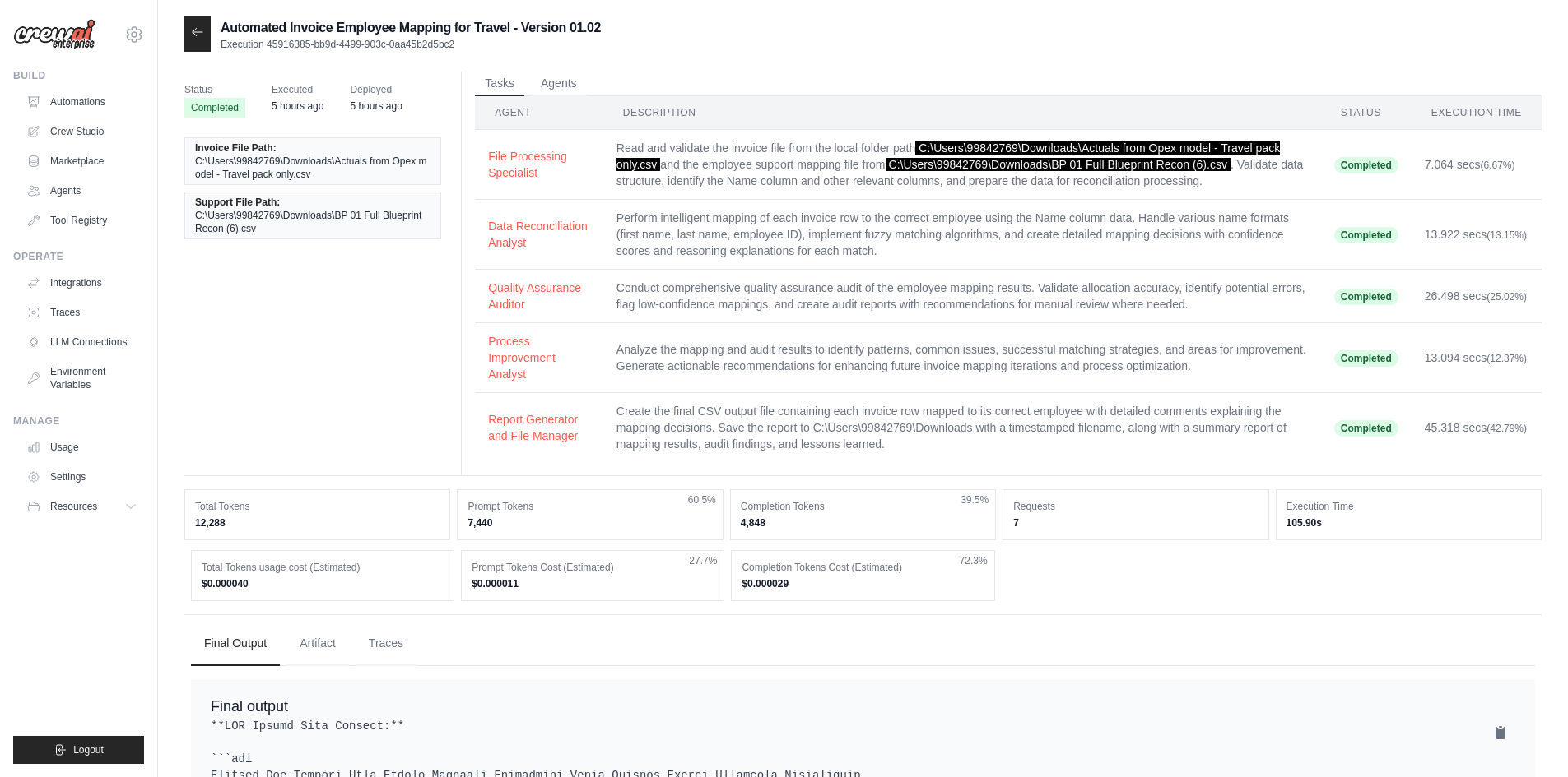
drag, startPoint x: 794, startPoint y: 583, endPoint x: 714, endPoint y: 586, distance: 80.1
click at [714, 586] on div "Total Tokens usage cost (Estimated) $0.000040 Prompt Tokens Cost (Estimated) $0…" at bounding box center [863, 575] width 1344 height 51
click at [576, 580] on dd "$0.000011" at bounding box center [593, 583] width 242 height 13
click at [195, 36] on icon at bounding box center [197, 32] width 13 height 13
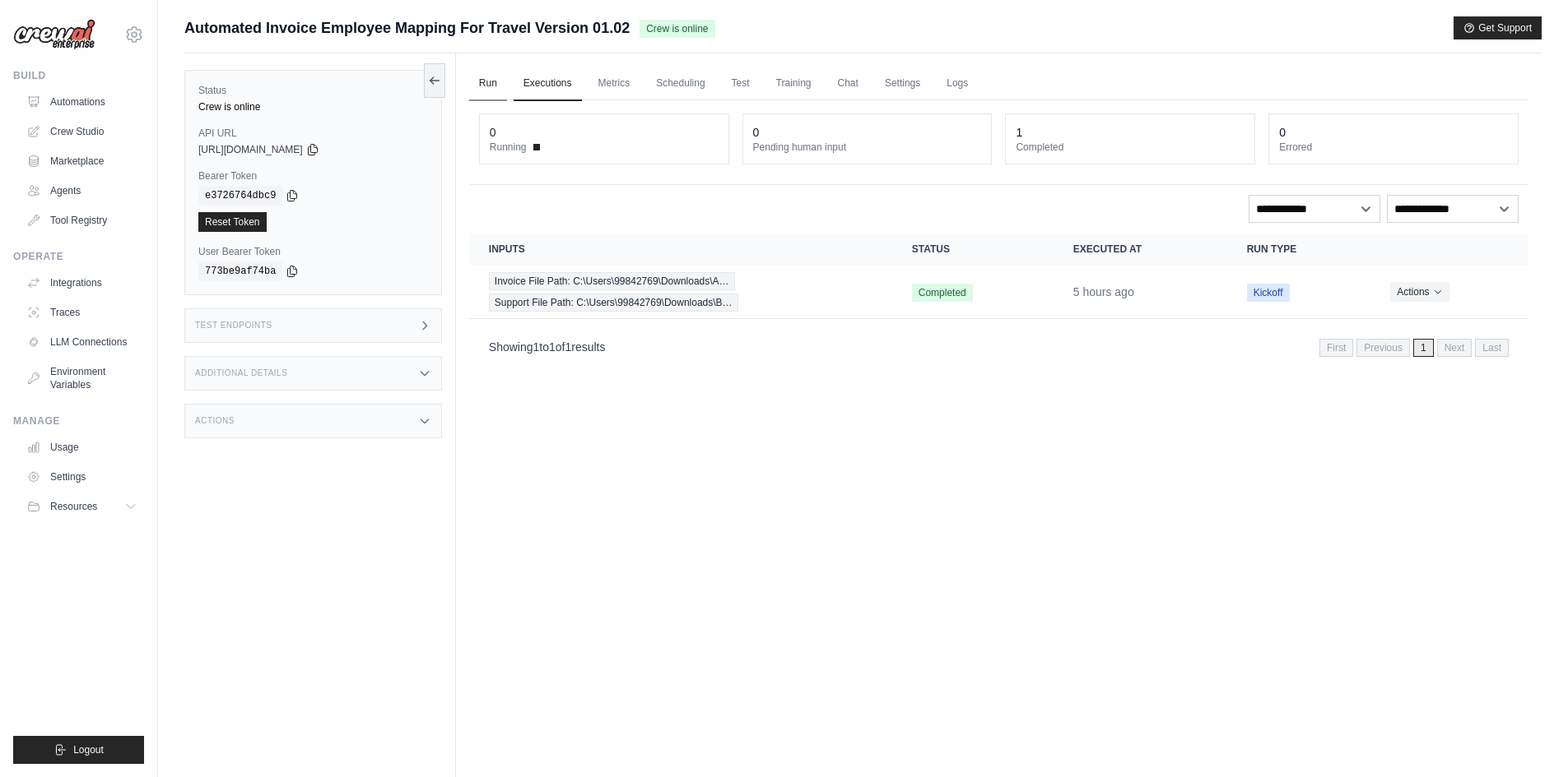
click at [481, 79] on link "Run" at bounding box center [488, 84] width 38 height 34
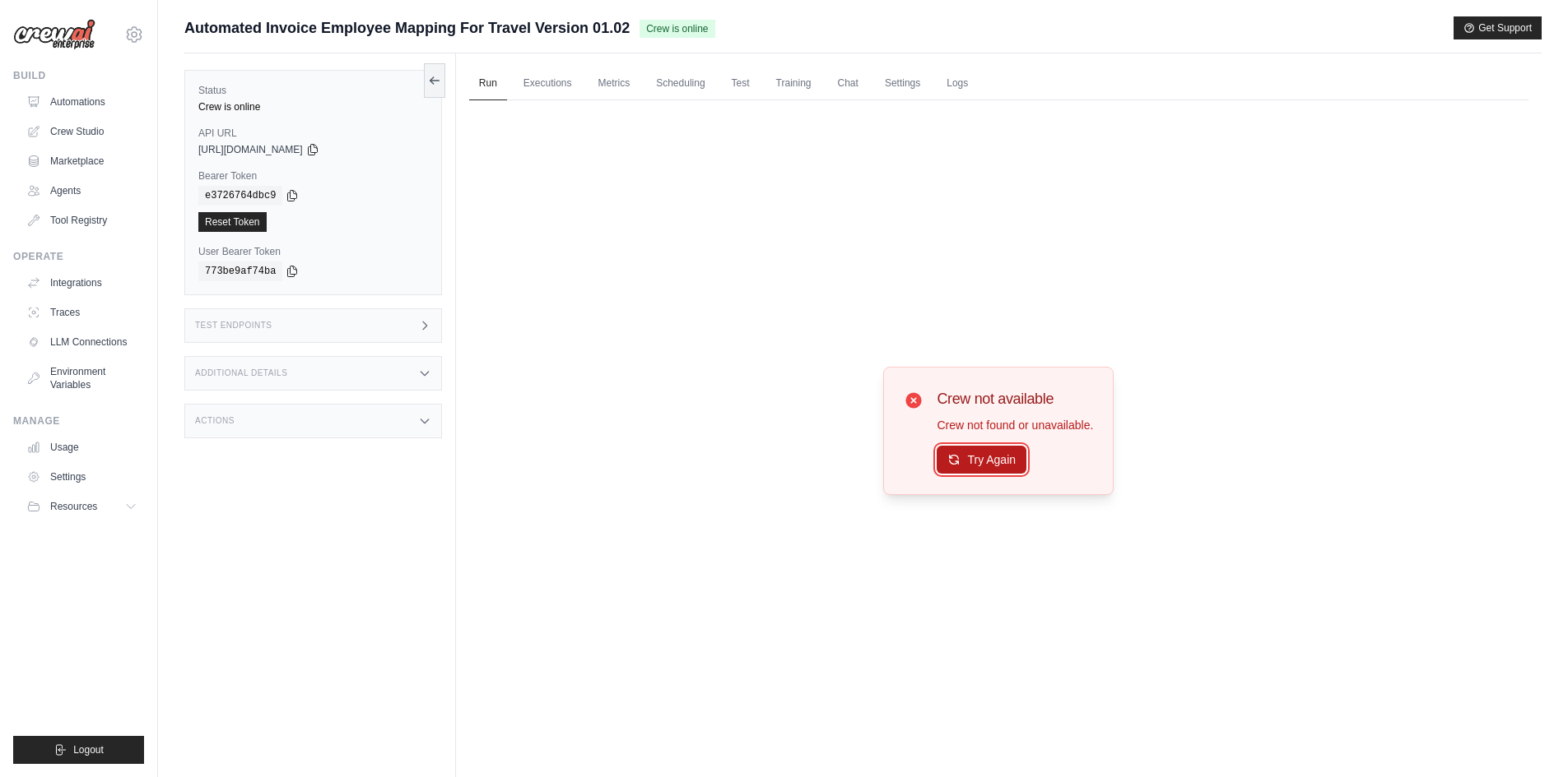
click at [955, 456] on icon at bounding box center [953, 459] width 13 height 13
click at [957, 91] on link "Logs" at bounding box center [957, 84] width 41 height 34
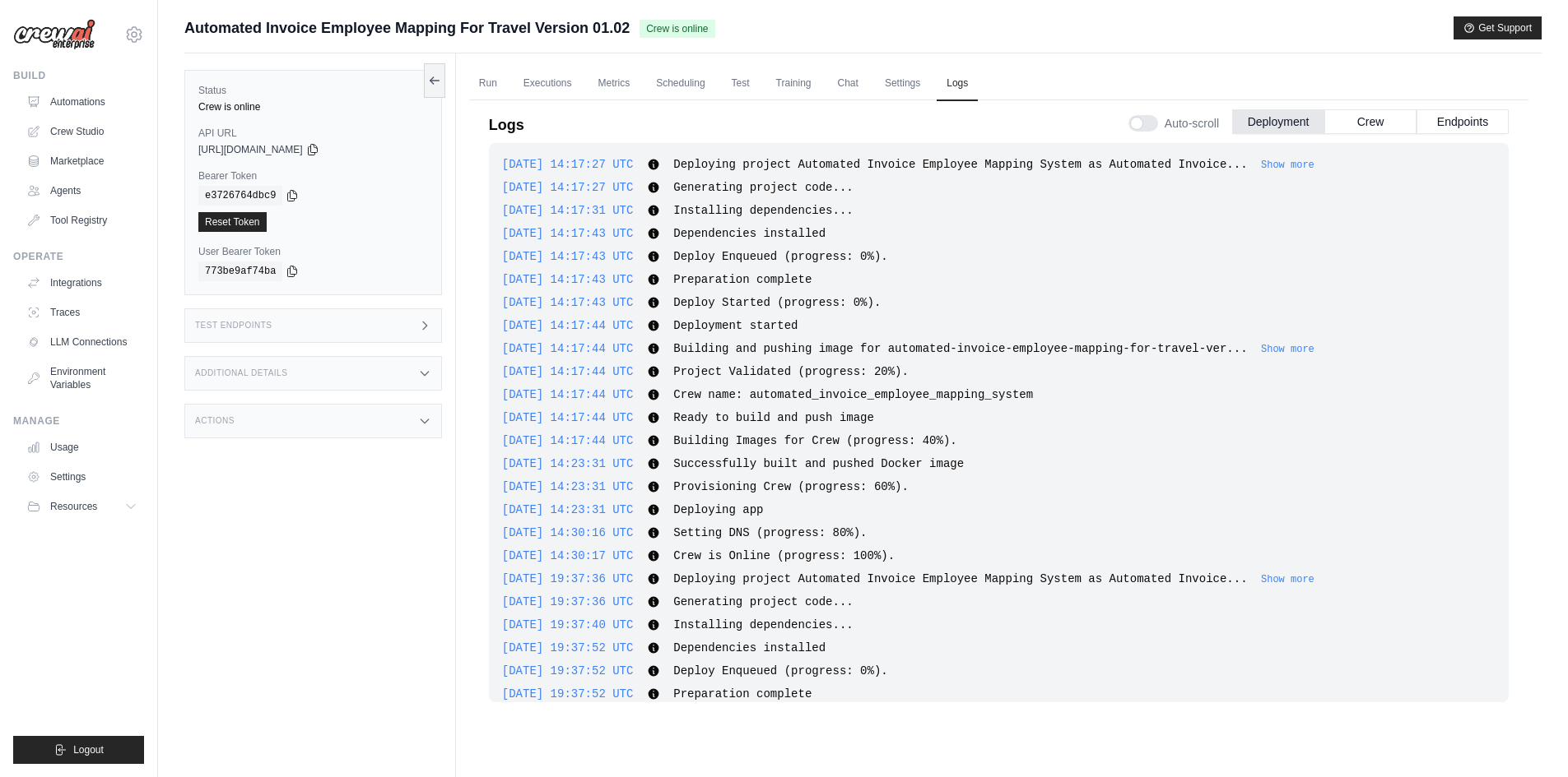
scroll to position [297, 0]
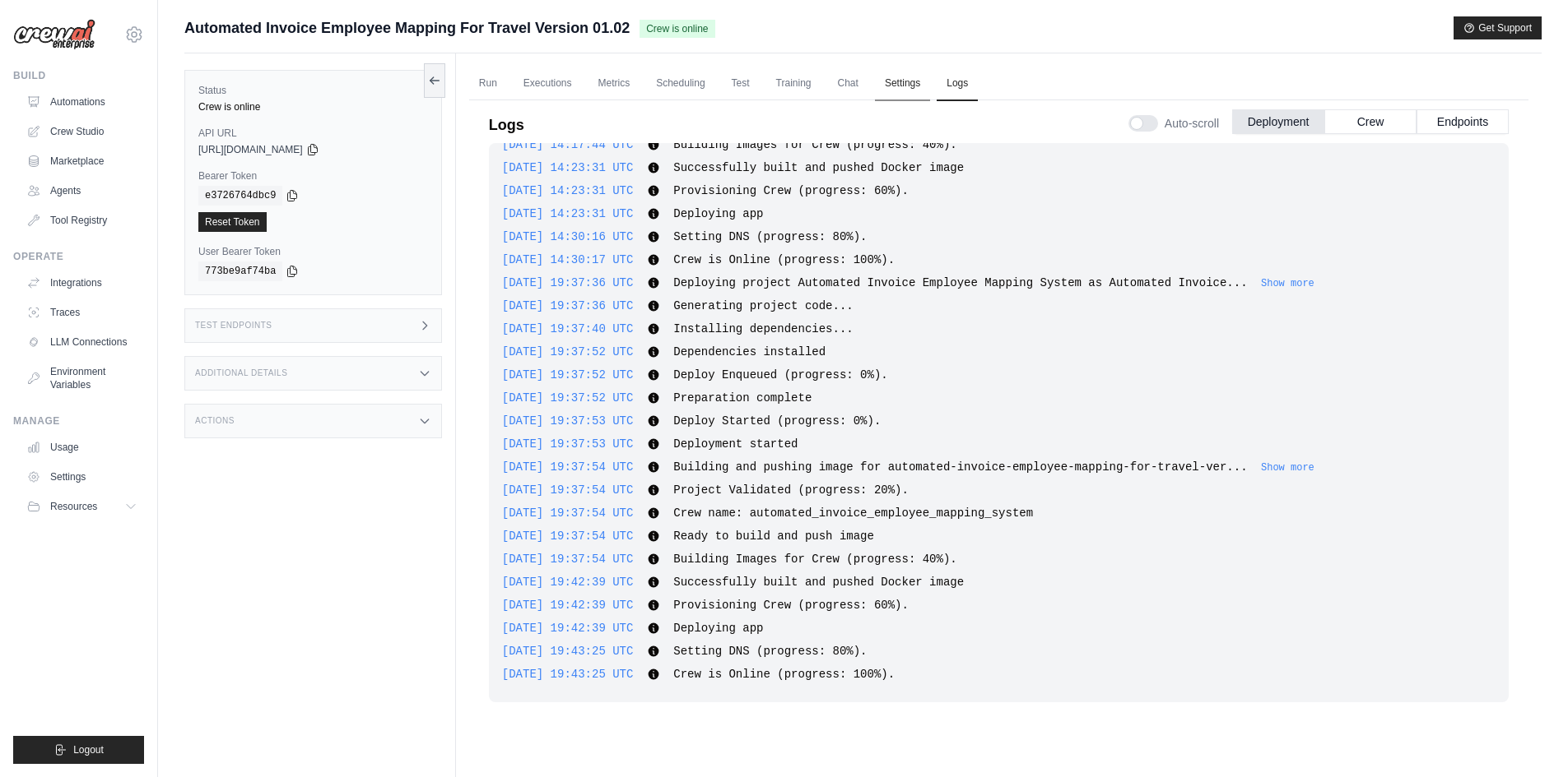
click at [894, 84] on link "Settings" at bounding box center [902, 84] width 55 height 34
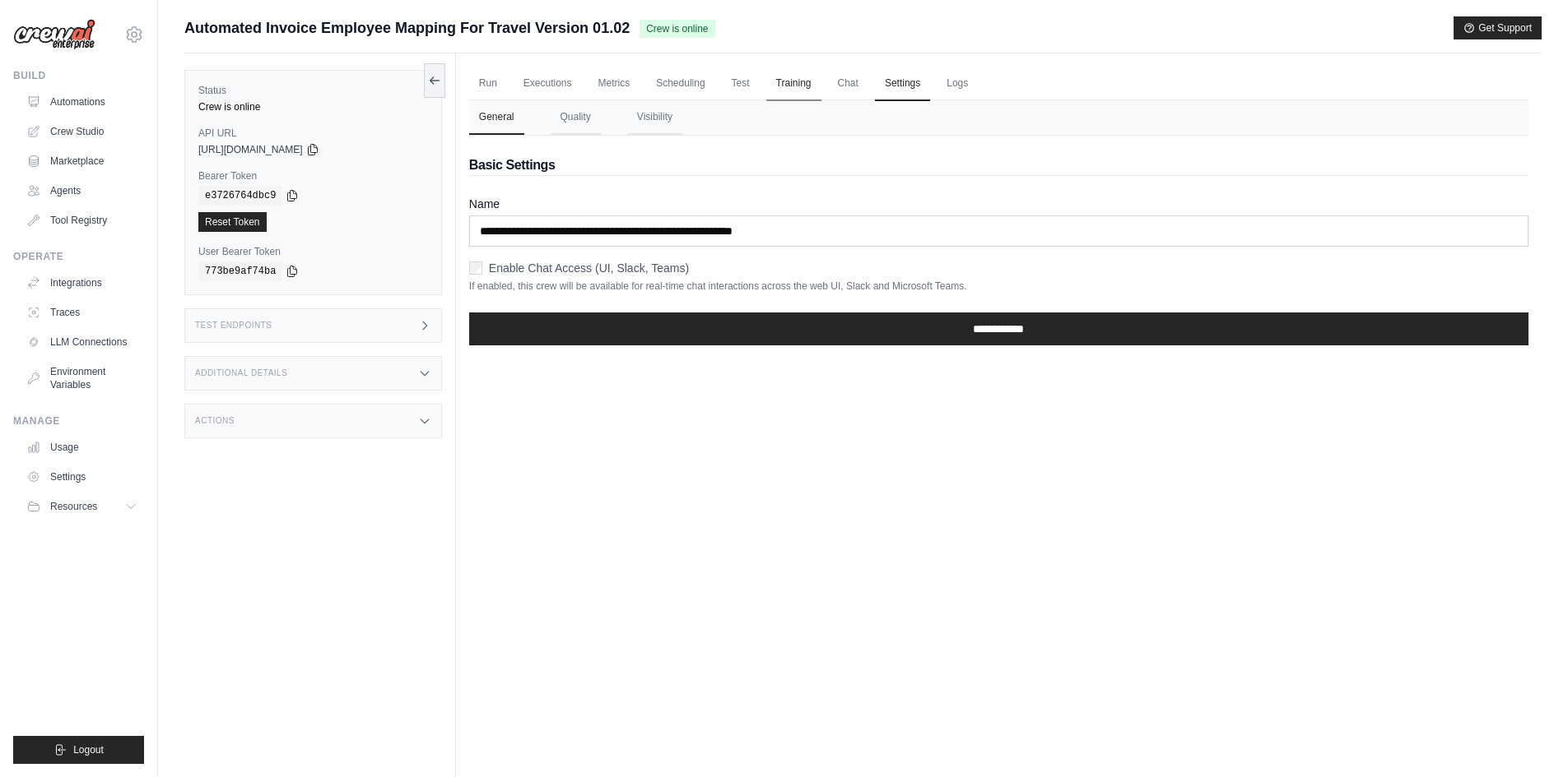
click at [806, 88] on link "Training" at bounding box center [793, 84] width 55 height 34
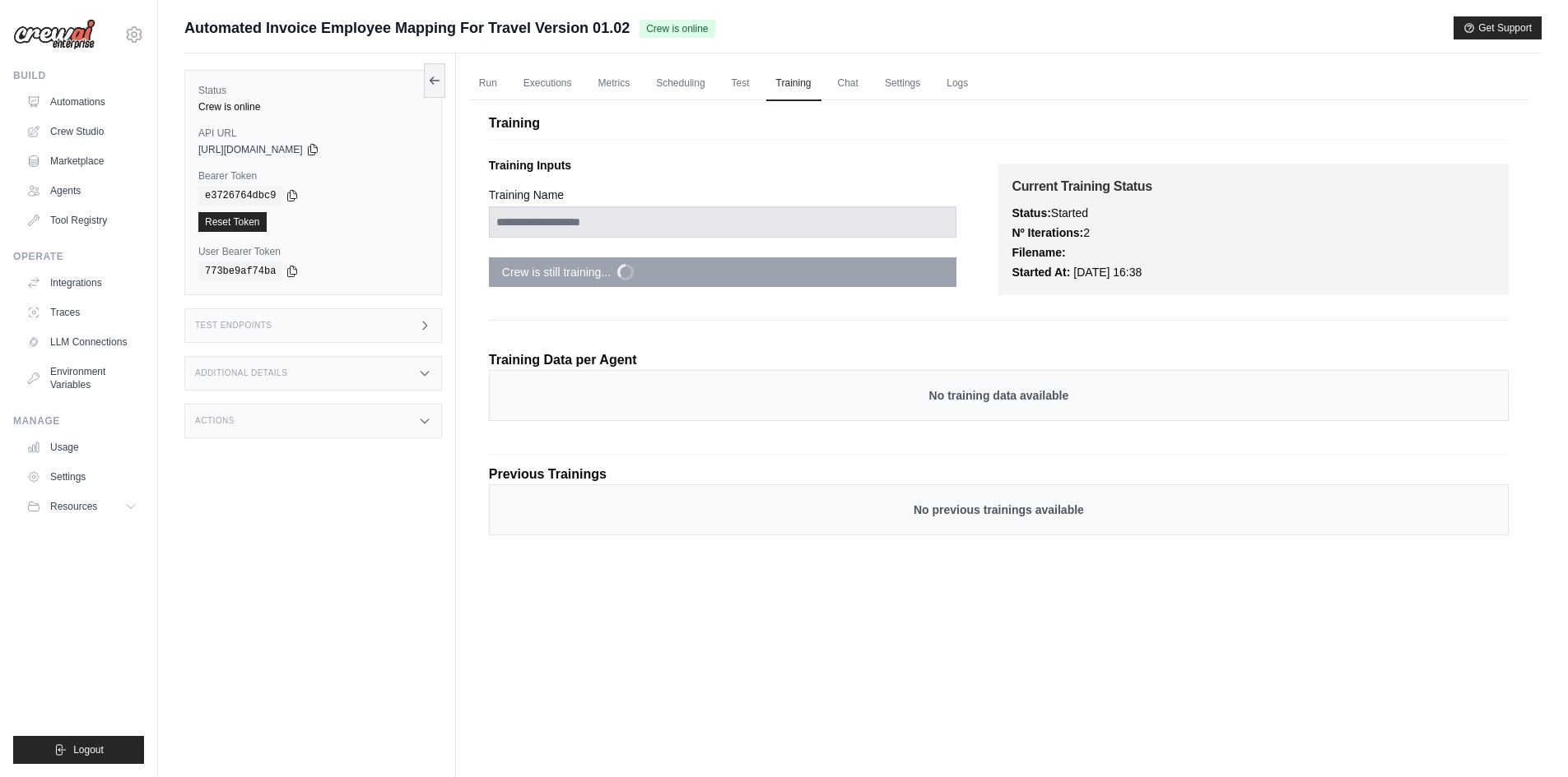
click at [635, 308] on div "Training Inputs Training Name Crew is still training... Current Training Status…" at bounding box center [998, 297] width 1020 height 294
click at [741, 93] on link "Test" at bounding box center [740, 84] width 38 height 34
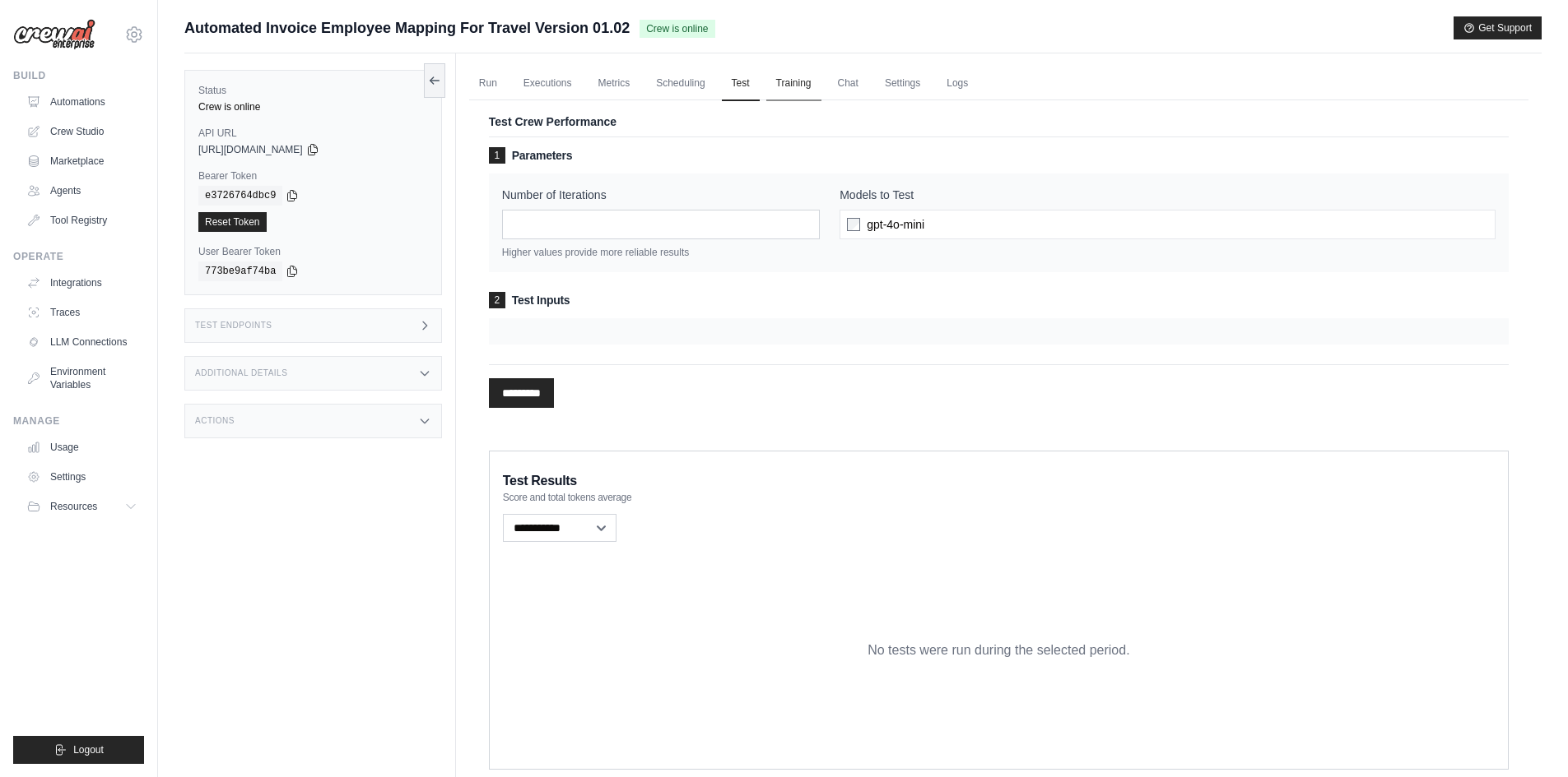
click at [792, 89] on link "Training" at bounding box center [793, 84] width 55 height 34
